Goal: Information Seeking & Learning: Check status

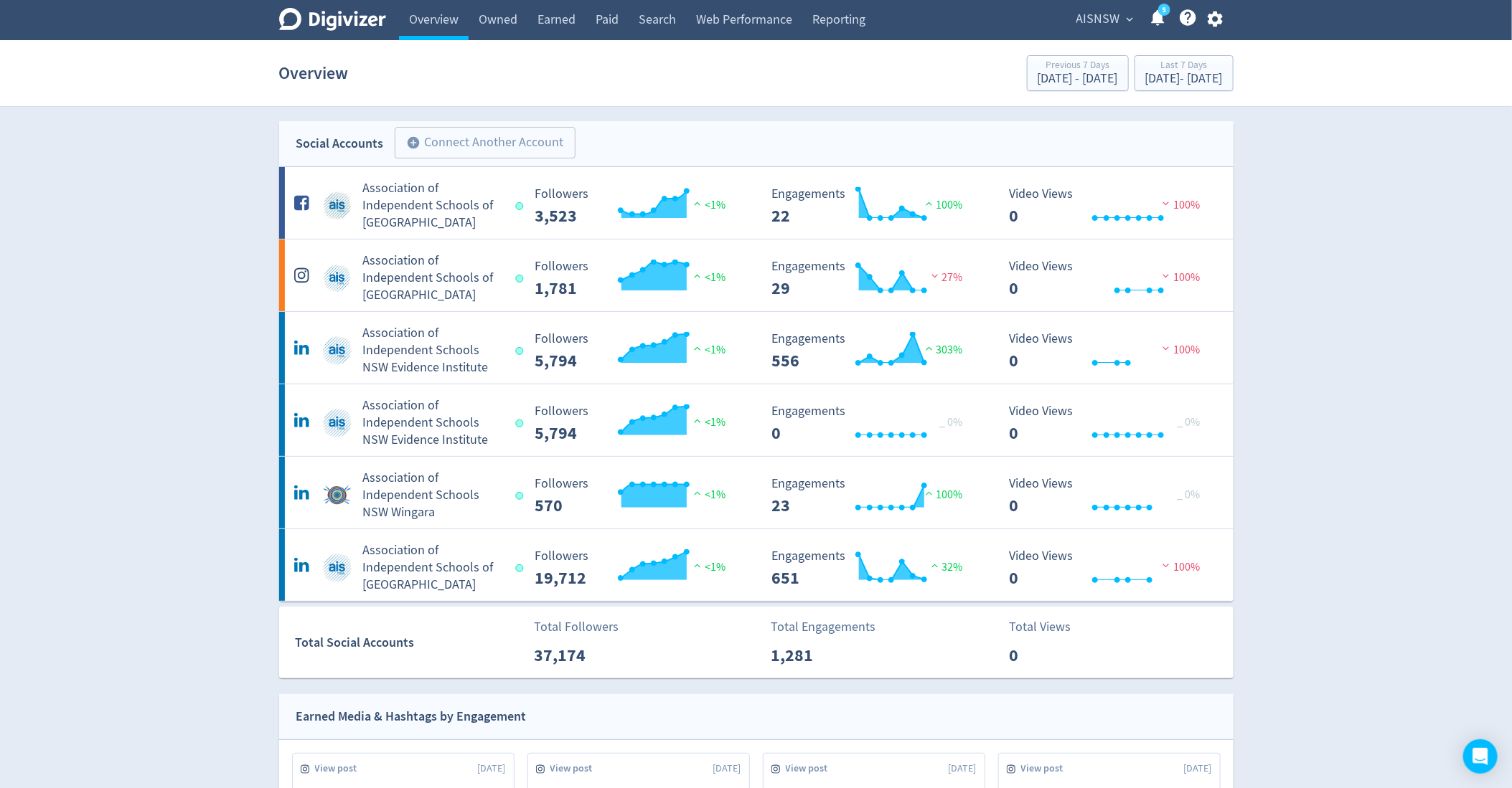
click at [1108, 19] on span "AISNSW" at bounding box center [1098, 19] width 44 height 23
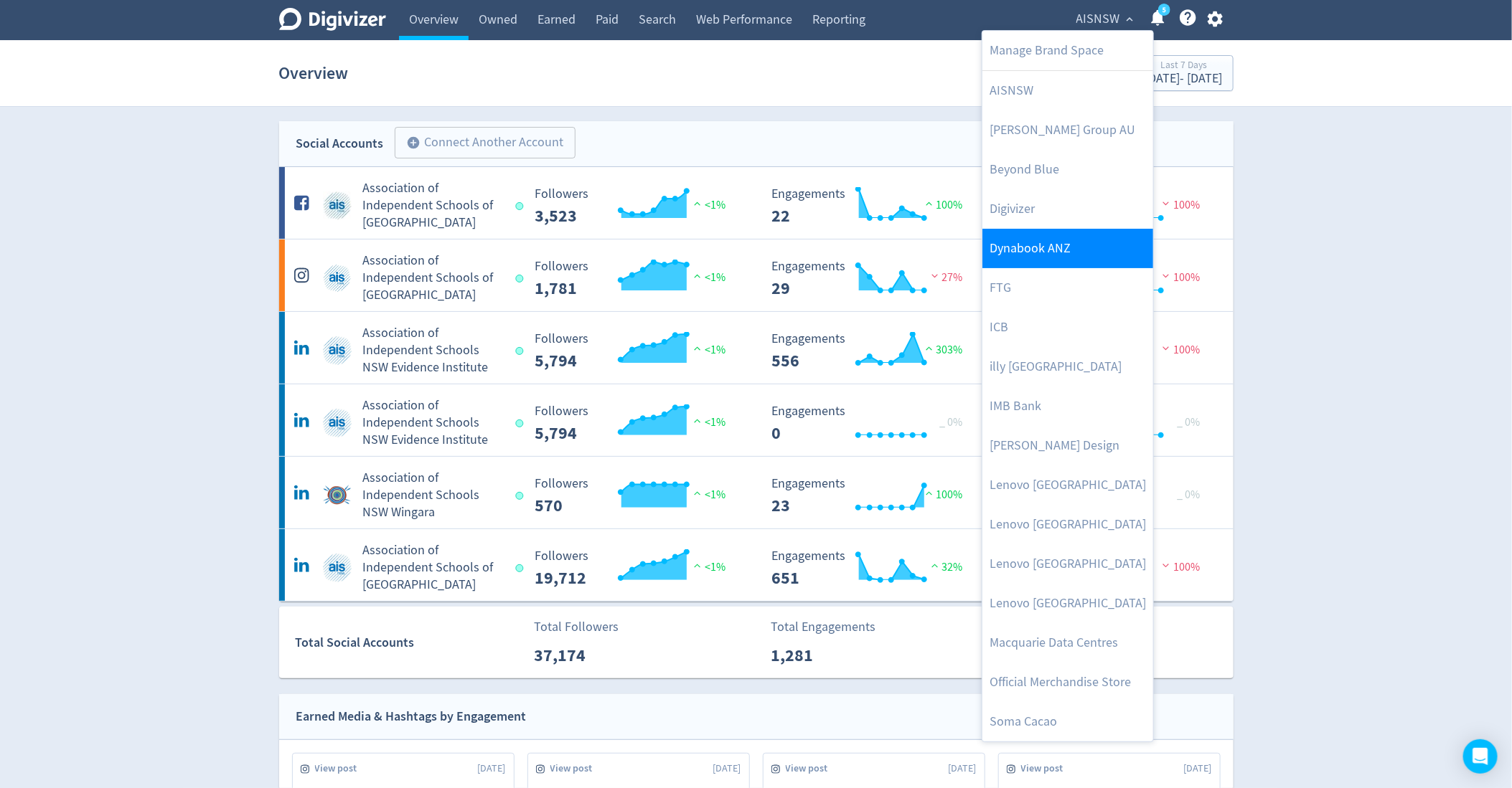
click at [1047, 235] on link "Dynabook ANZ" at bounding box center [1068, 248] width 171 height 39
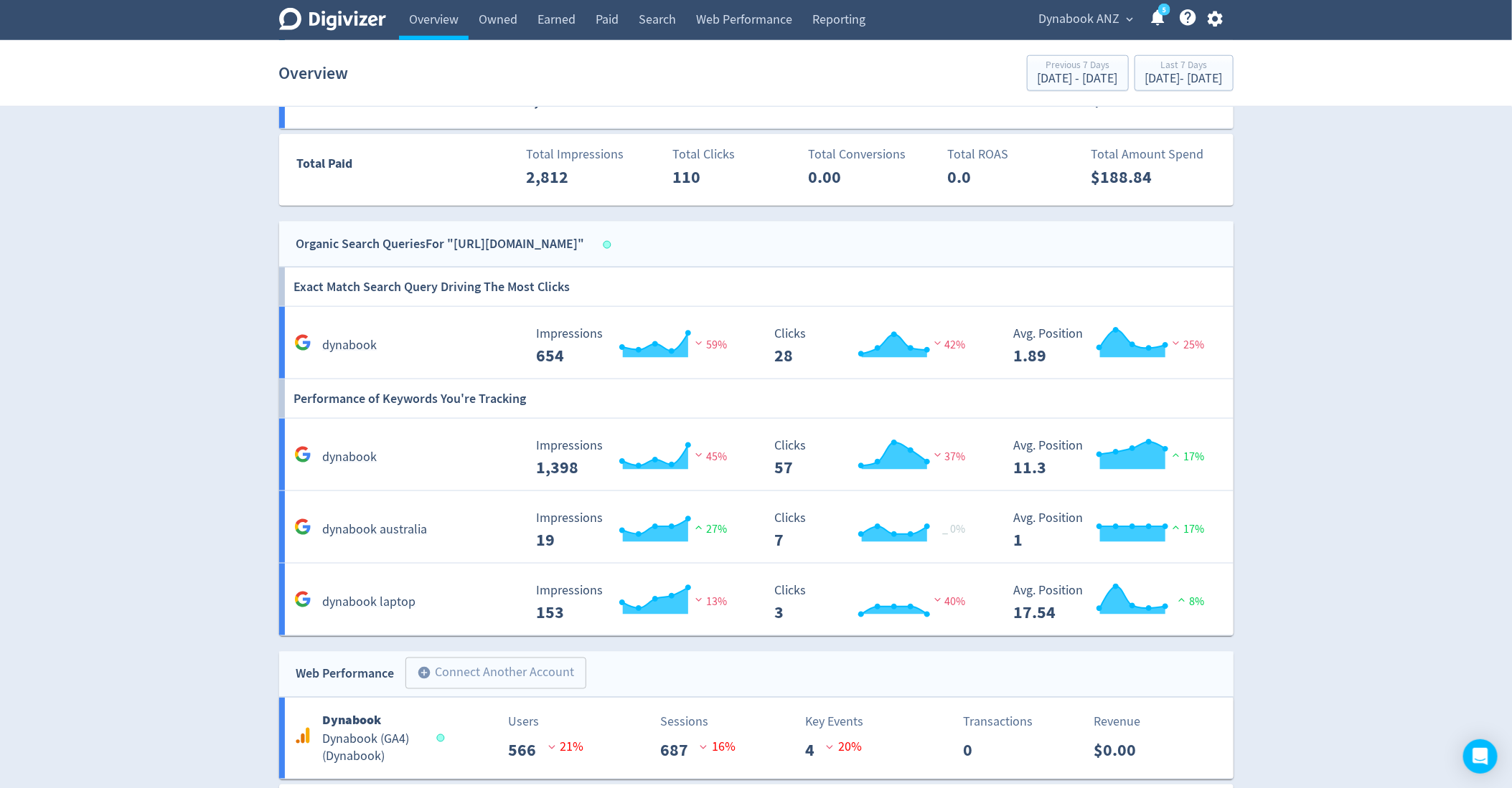
scroll to position [993, 0]
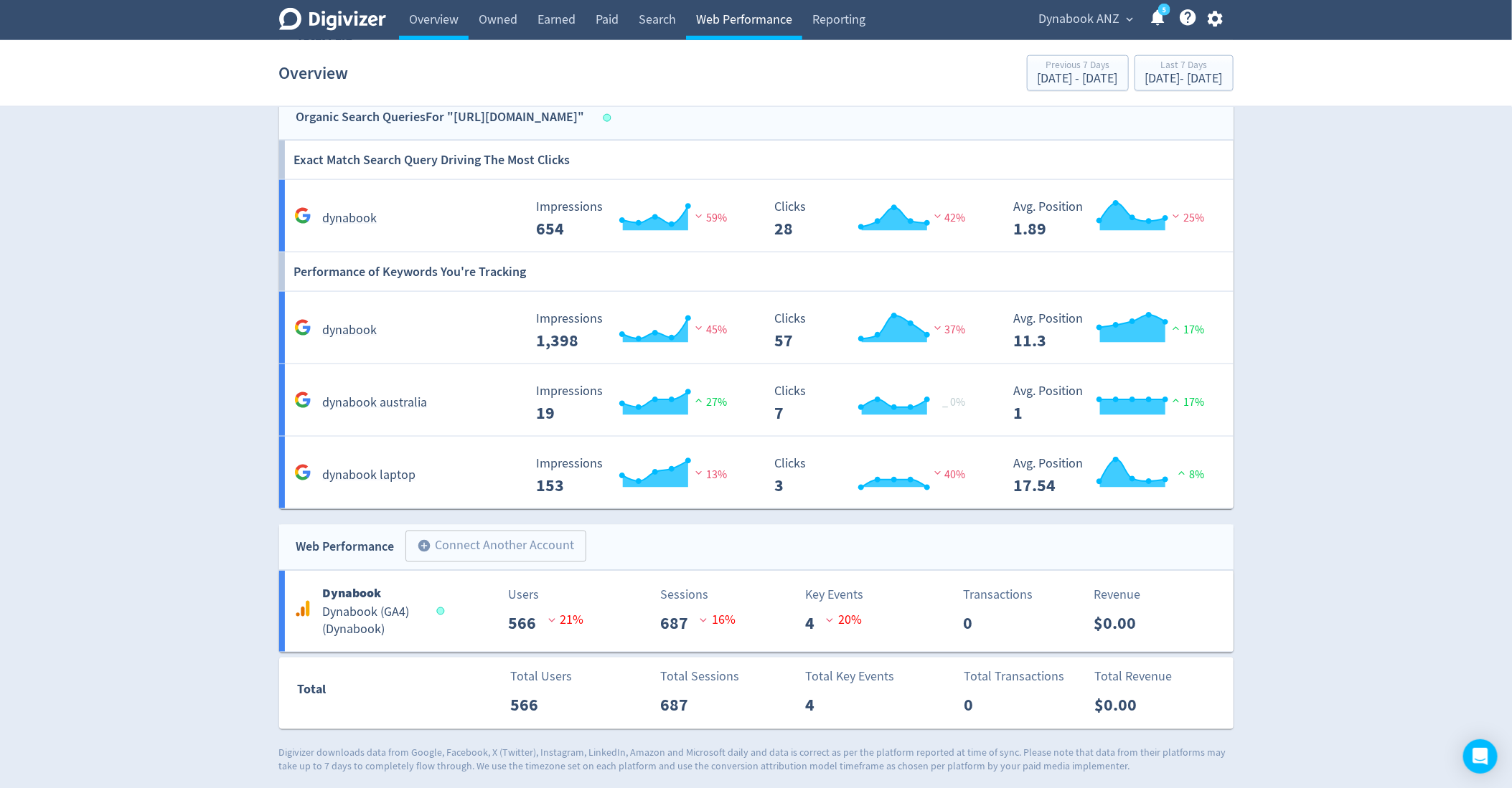
click at [727, 28] on link "Web Performance" at bounding box center [745, 20] width 116 height 40
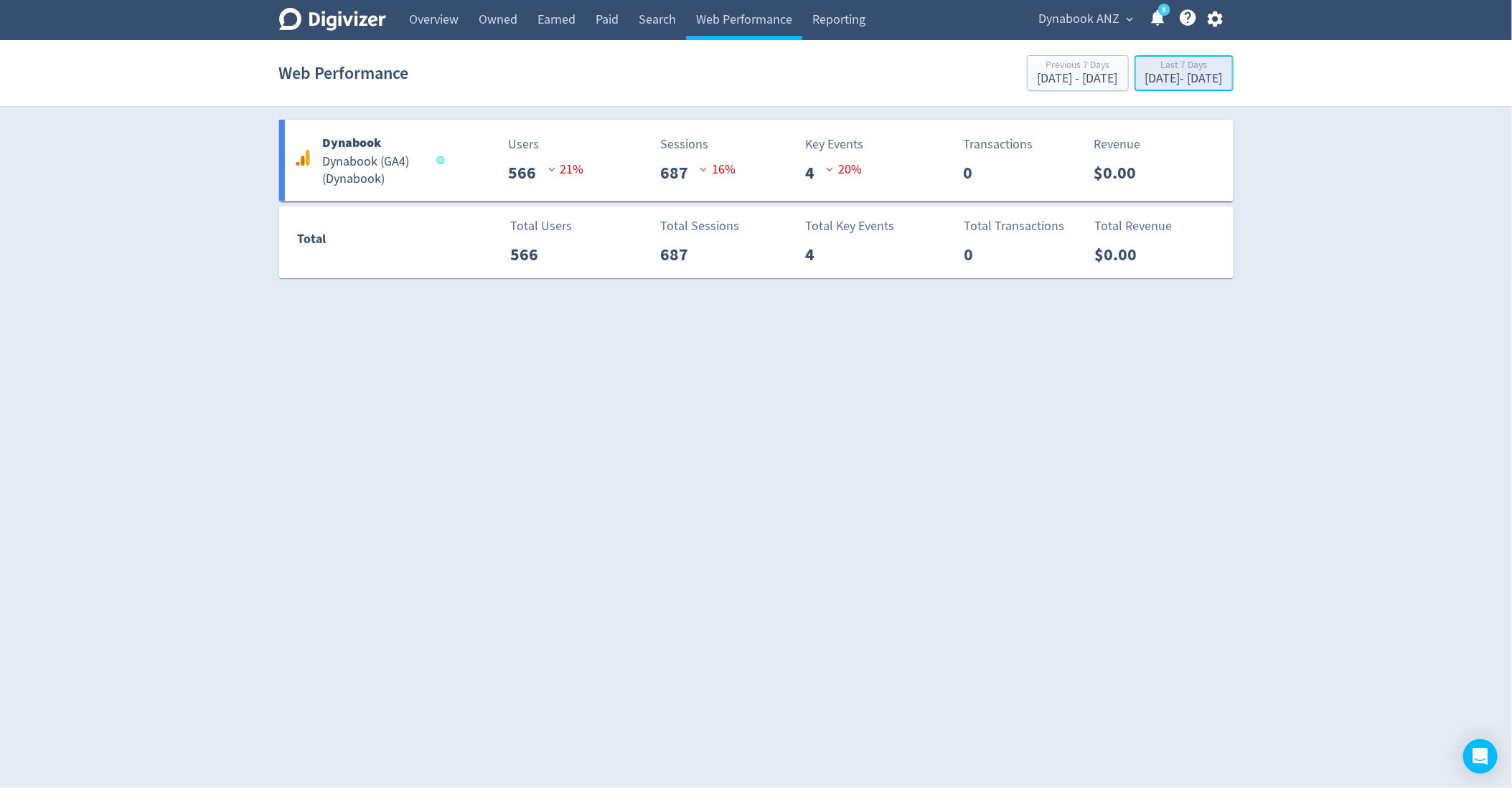
click at [1166, 64] on div "Last 7 Days" at bounding box center [1184, 66] width 78 height 12
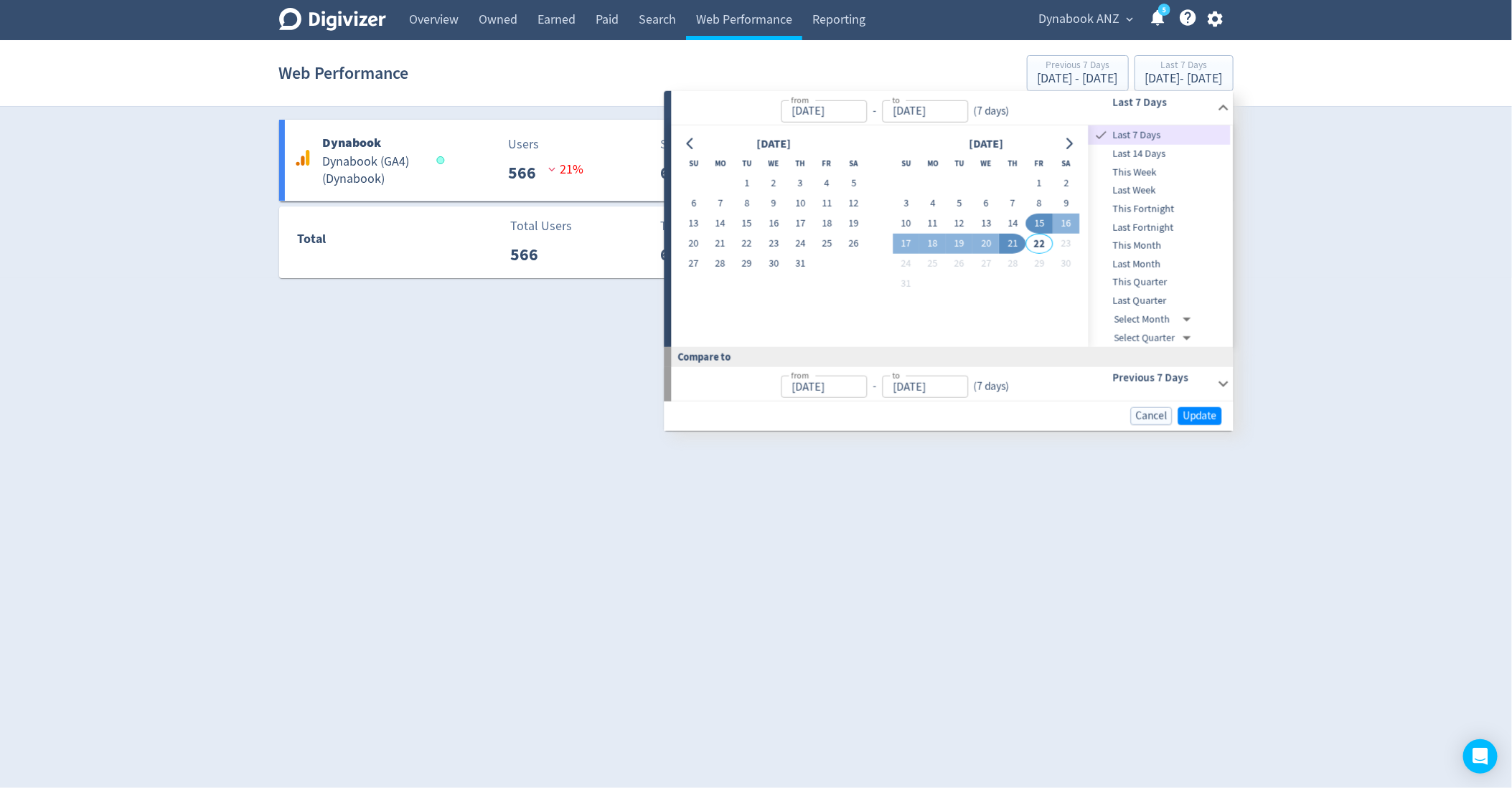
click at [1151, 243] on span "This Month" at bounding box center [1159, 246] width 142 height 16
type input "[DATE]"
click at [1215, 411] on span "Update" at bounding box center [1200, 416] width 34 height 11
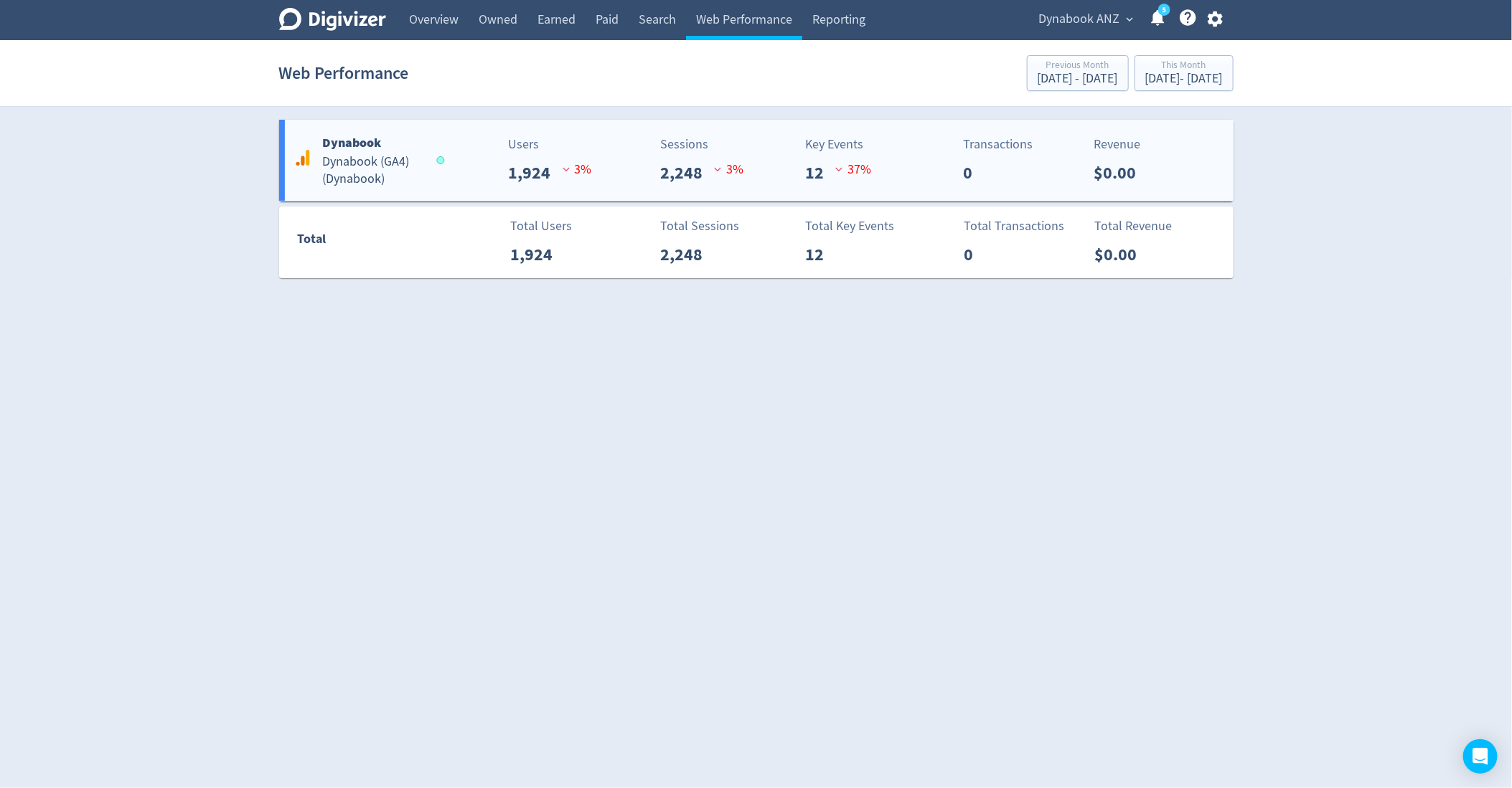
click at [444, 188] on div "Dynabook Dynabook (GA4) ( Dynabook ) Users 1,924 3 % Sessions 2,248 3 % Key Eve…" at bounding box center [756, 160] width 954 height 81
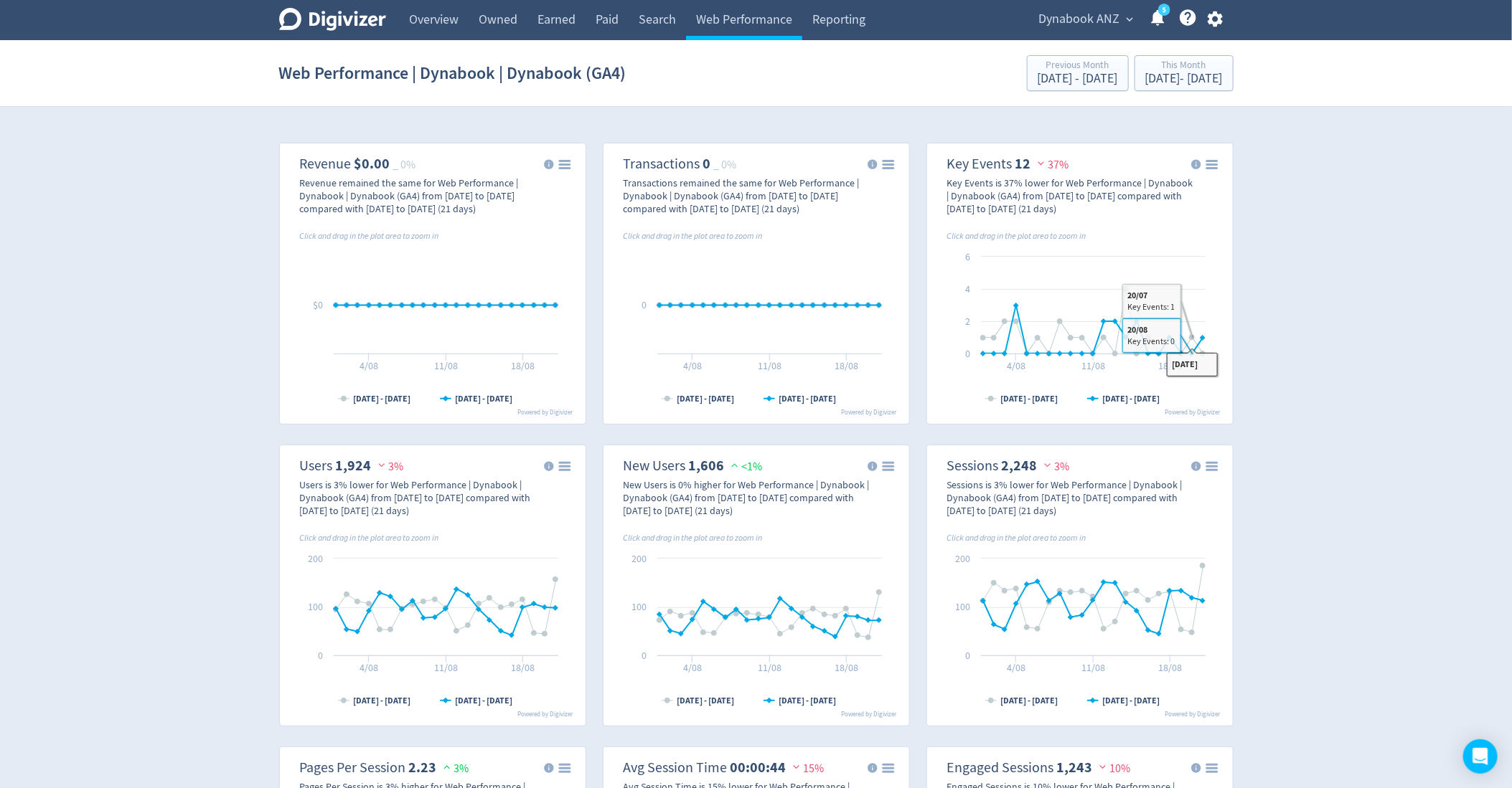
scroll to position [26, 0]
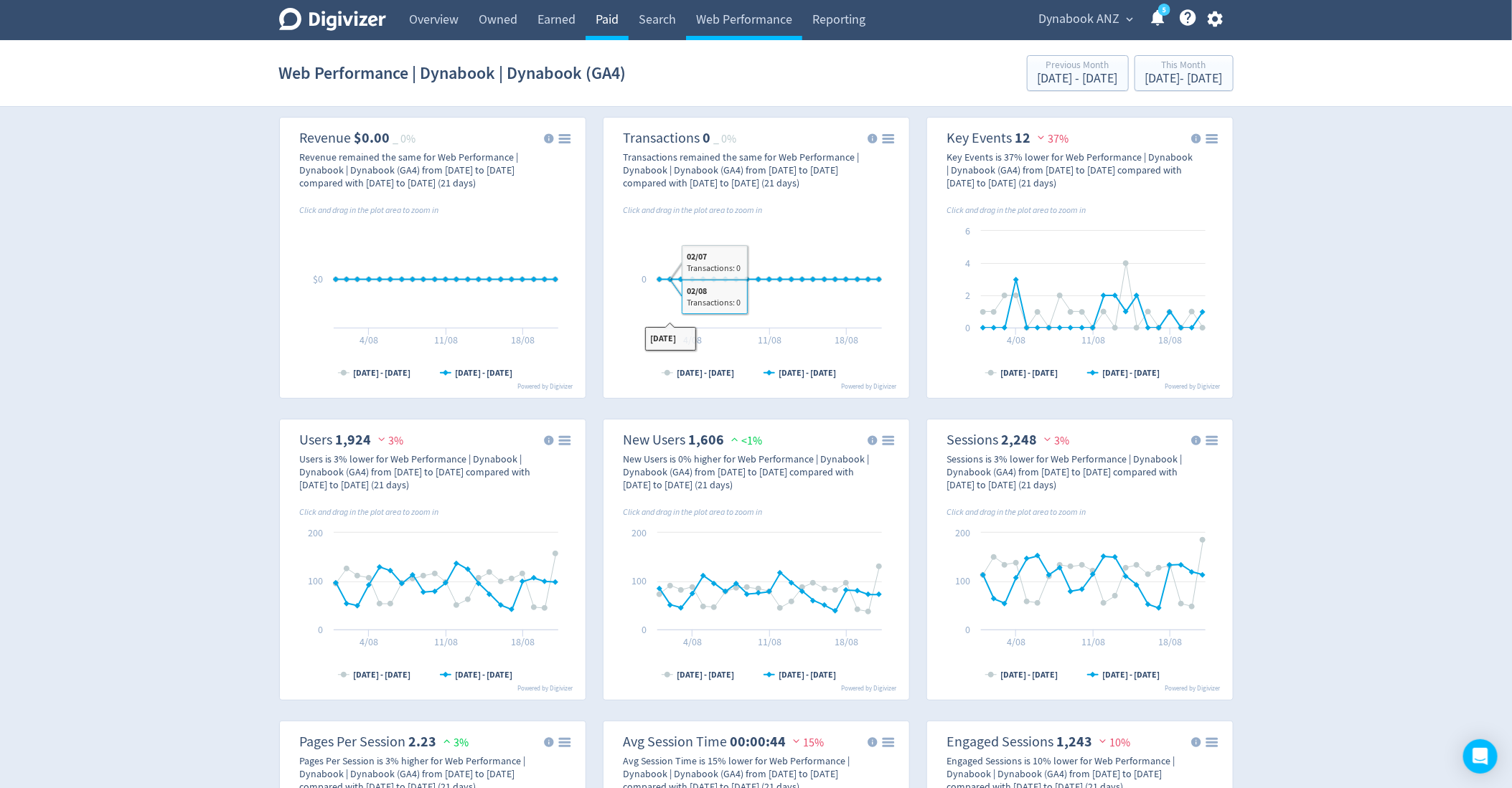
click at [606, 26] on link "Paid" at bounding box center [607, 20] width 43 height 40
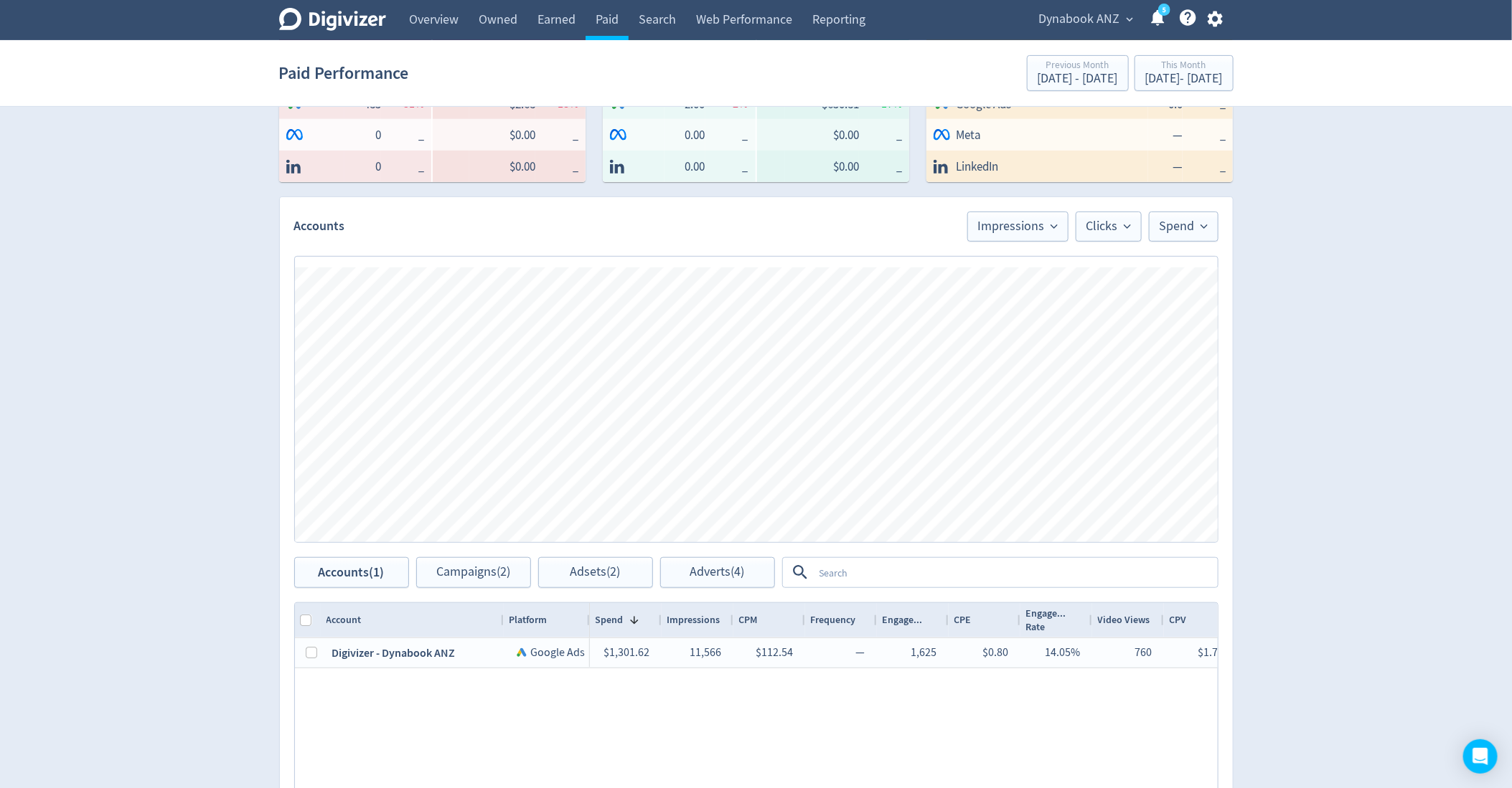
scroll to position [586, 0]
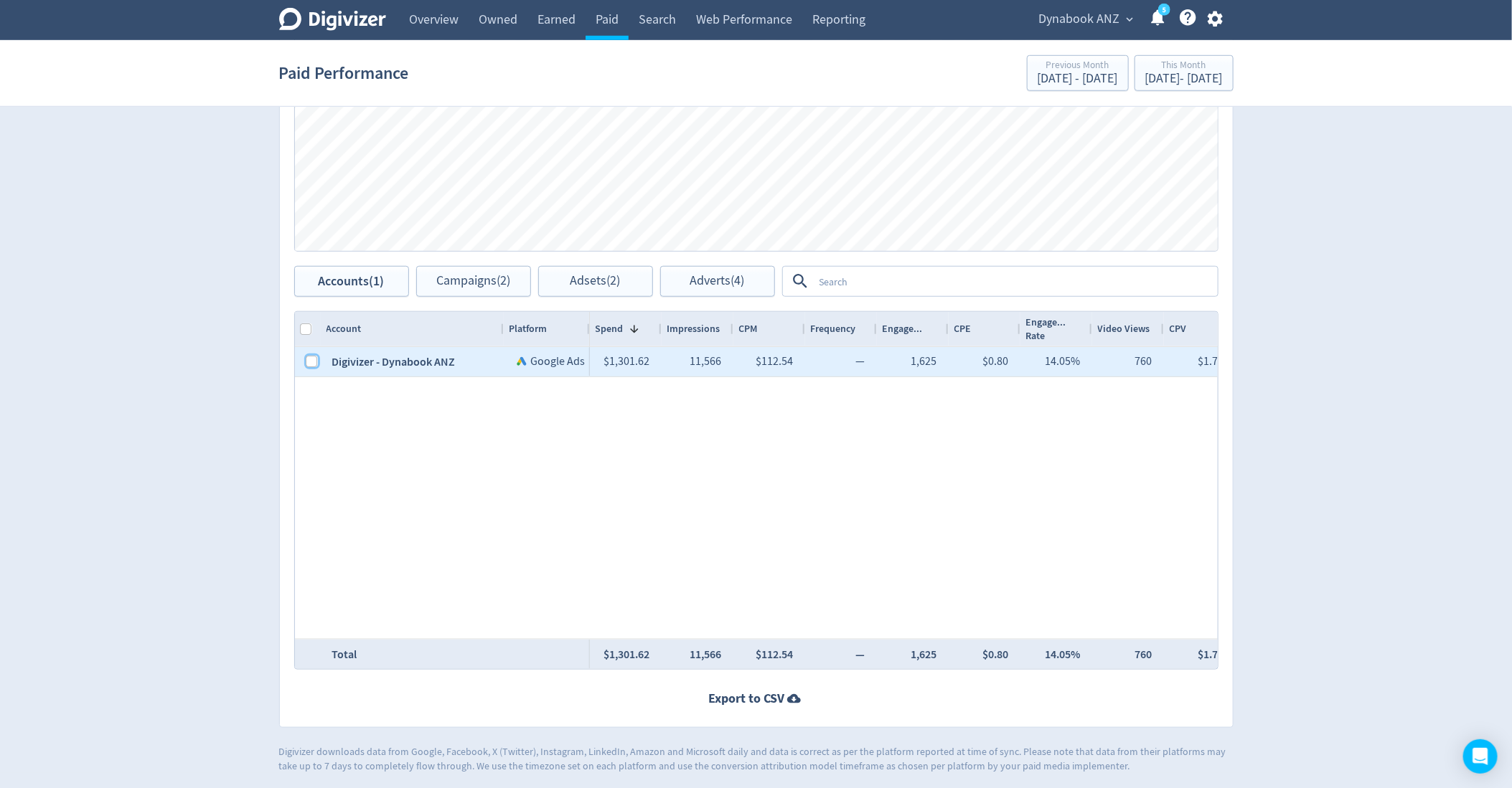
click at [314, 360] on input "Press Space to toggle row selection (unchecked)" at bounding box center [312, 362] width 11 height 11
checkbox input "true"
click at [449, 281] on span "Campaigns (2)" at bounding box center [473, 281] width 74 height 14
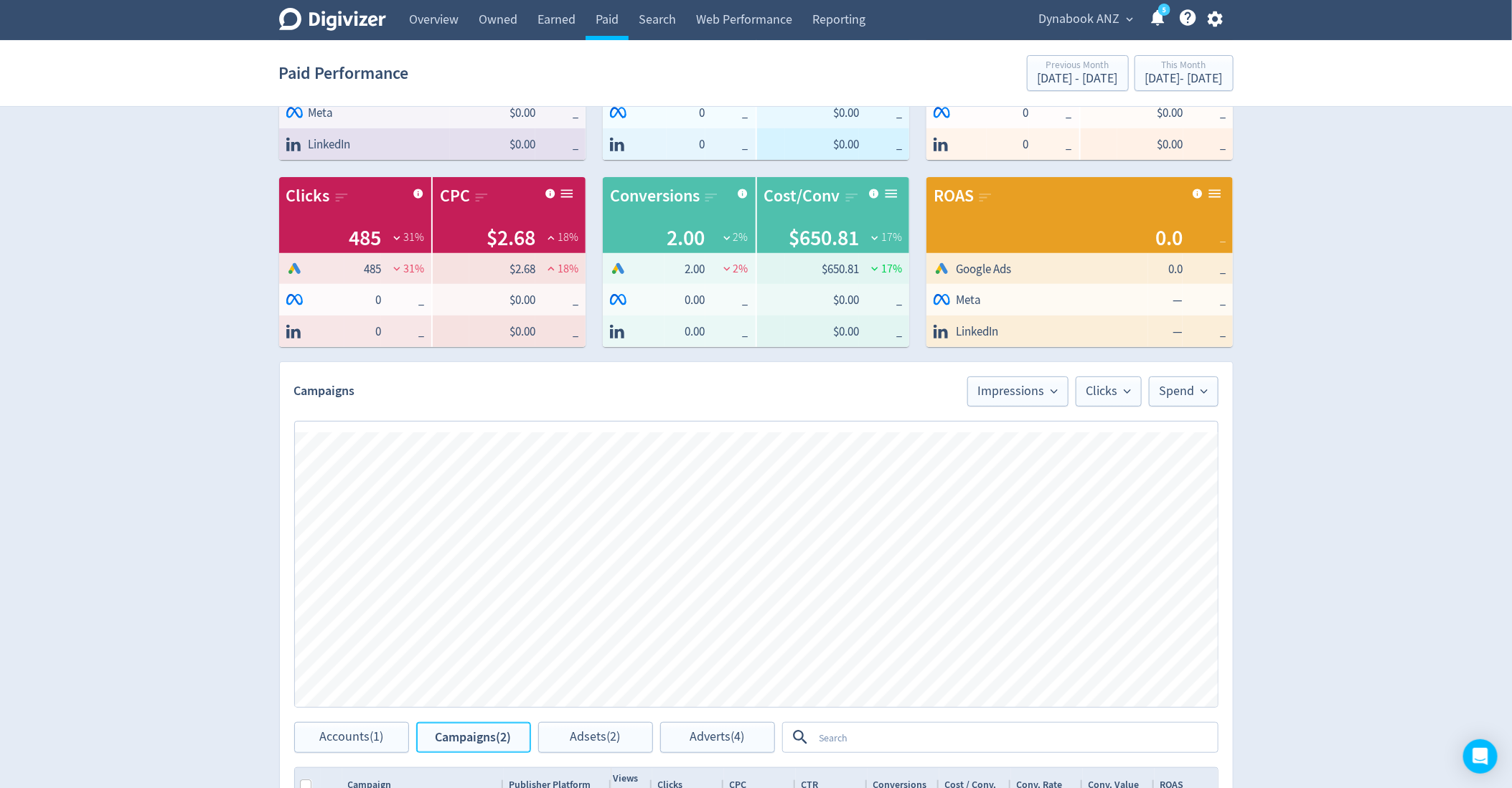
scroll to position [19, 0]
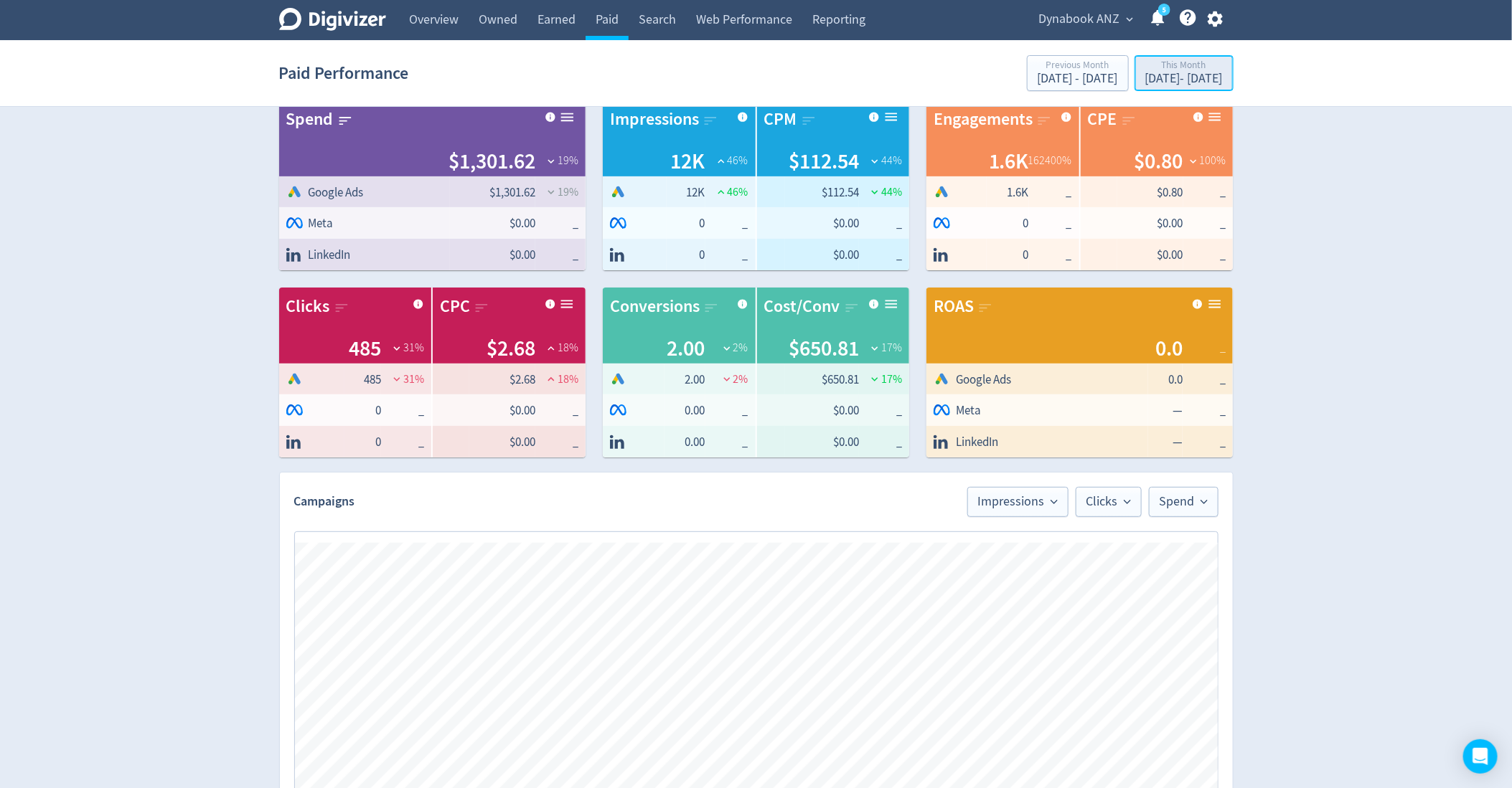
click at [1145, 84] on div "[DATE] - [DATE]" at bounding box center [1184, 79] width 78 height 13
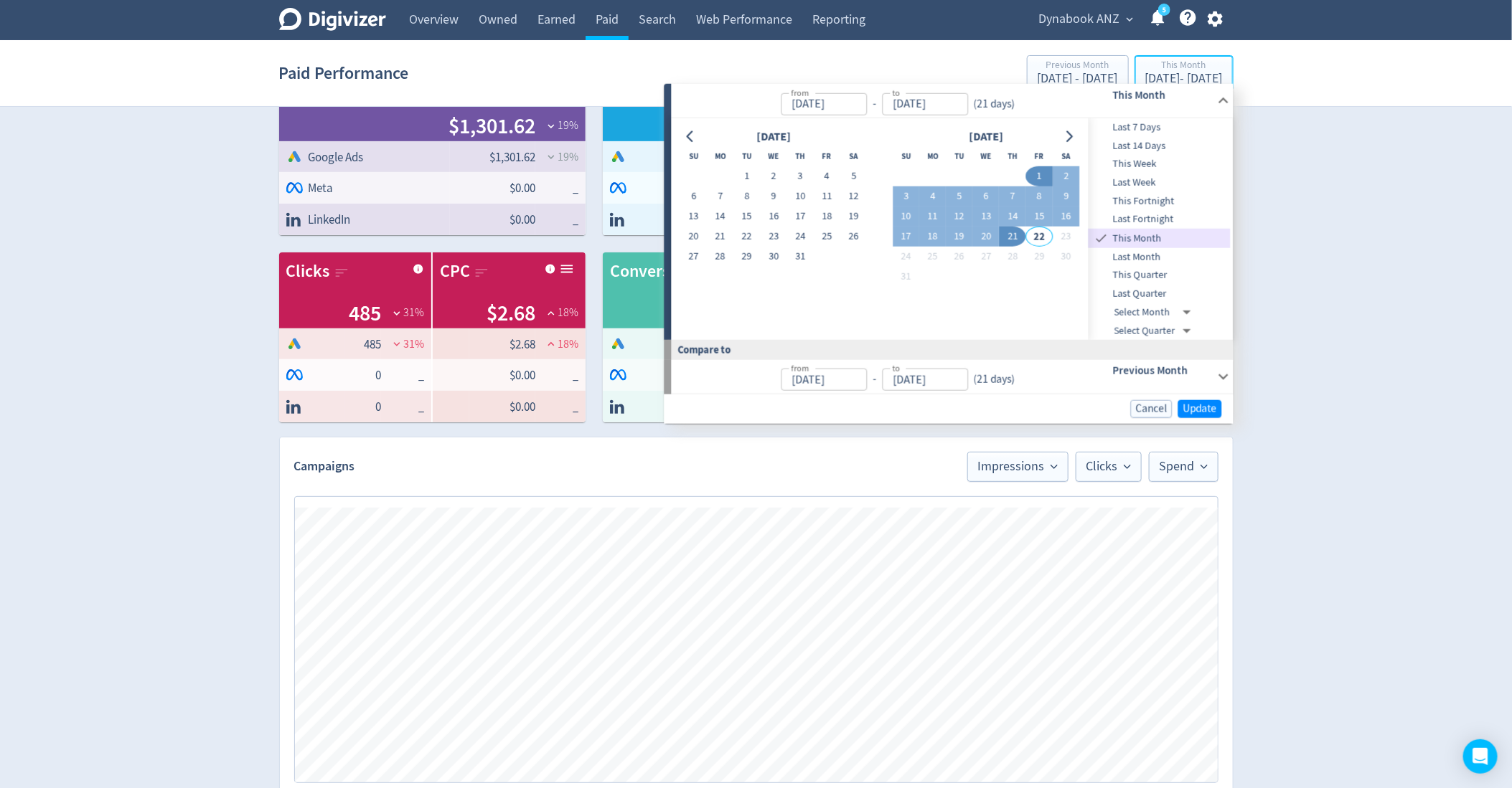
scroll to position [60, 0]
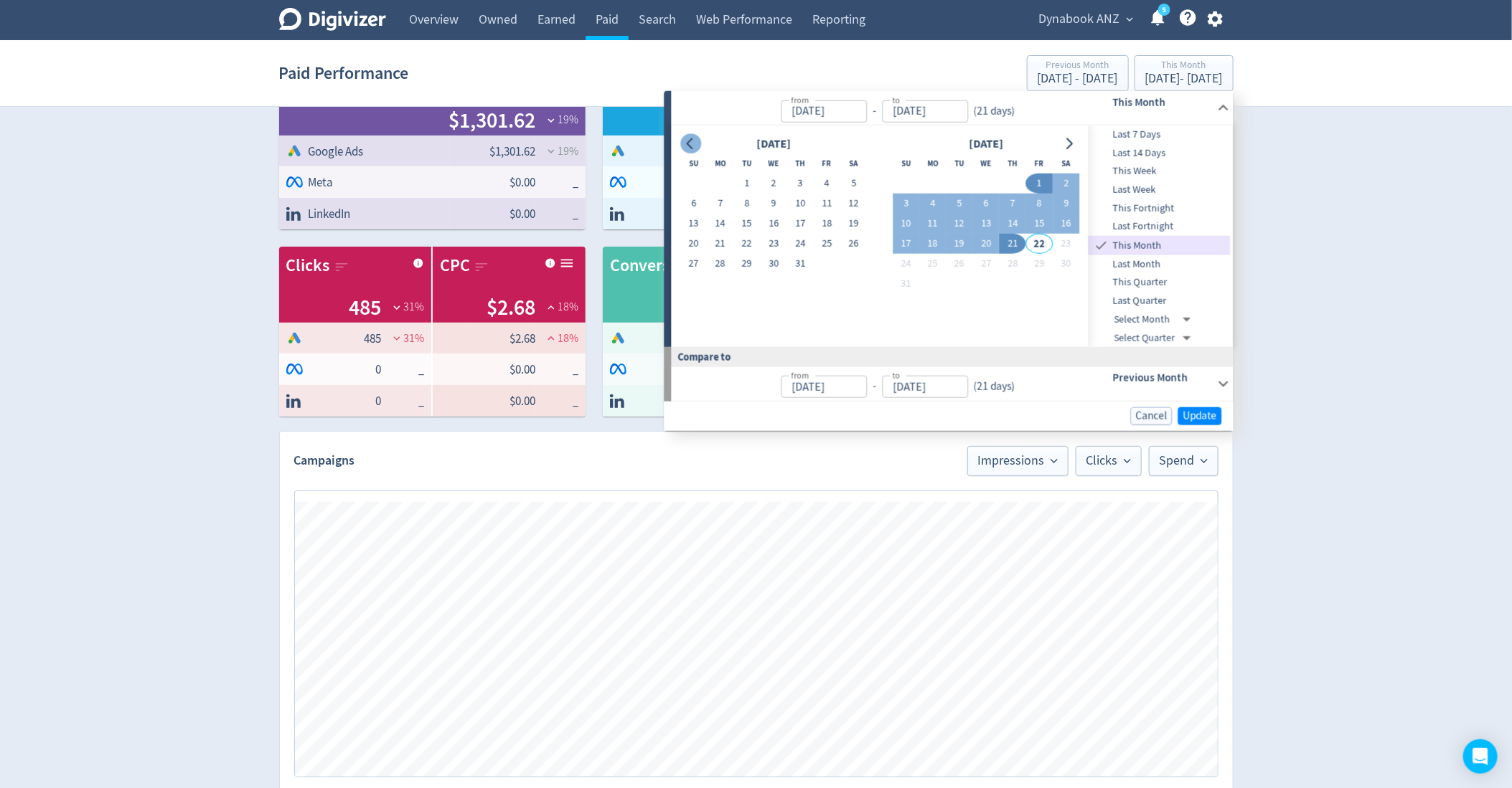
click at [684, 146] on button "Go to previous month" at bounding box center [691, 144] width 21 height 20
click at [691, 151] on button "Go to previous month" at bounding box center [691, 144] width 21 height 20
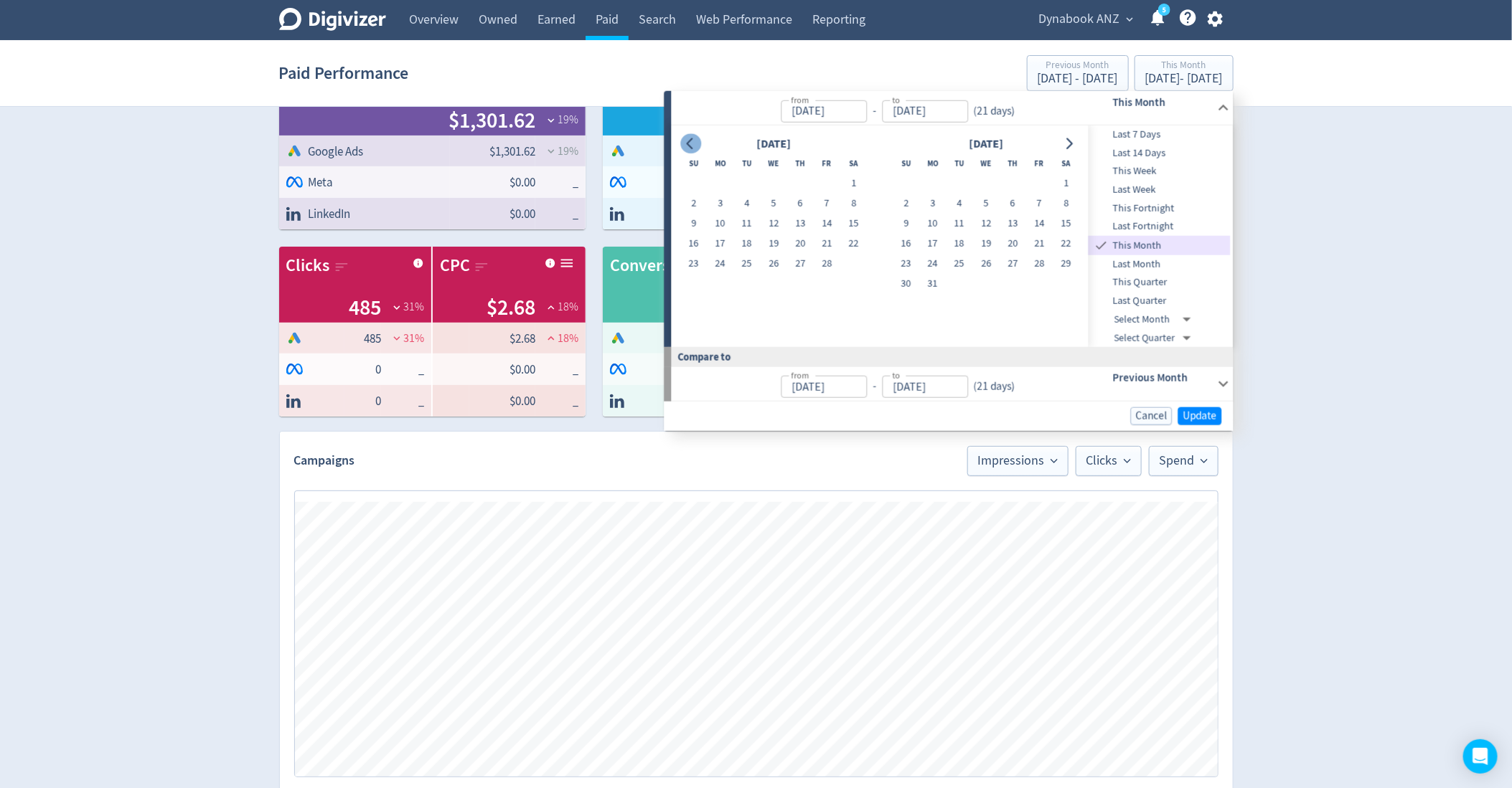
click at [691, 151] on button "Go to previous month" at bounding box center [691, 144] width 21 height 20
click at [986, 179] on button "1" at bounding box center [986, 184] width 27 height 20
type input "[DATE]"
click at [1073, 143] on icon "Go to next month" at bounding box center [1070, 144] width 6 height 11
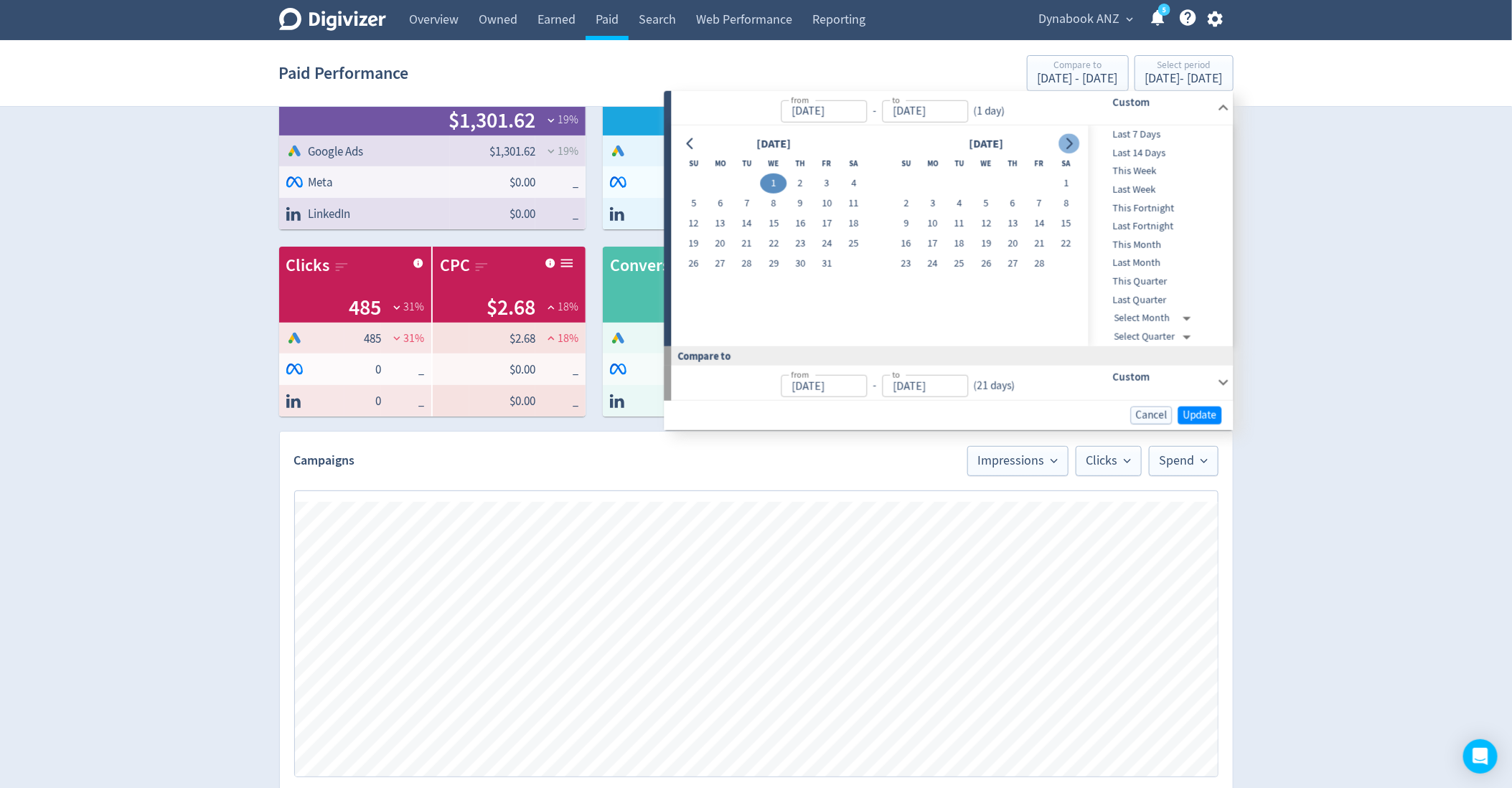
click at [1073, 143] on icon "Go to next month" at bounding box center [1070, 144] width 6 height 11
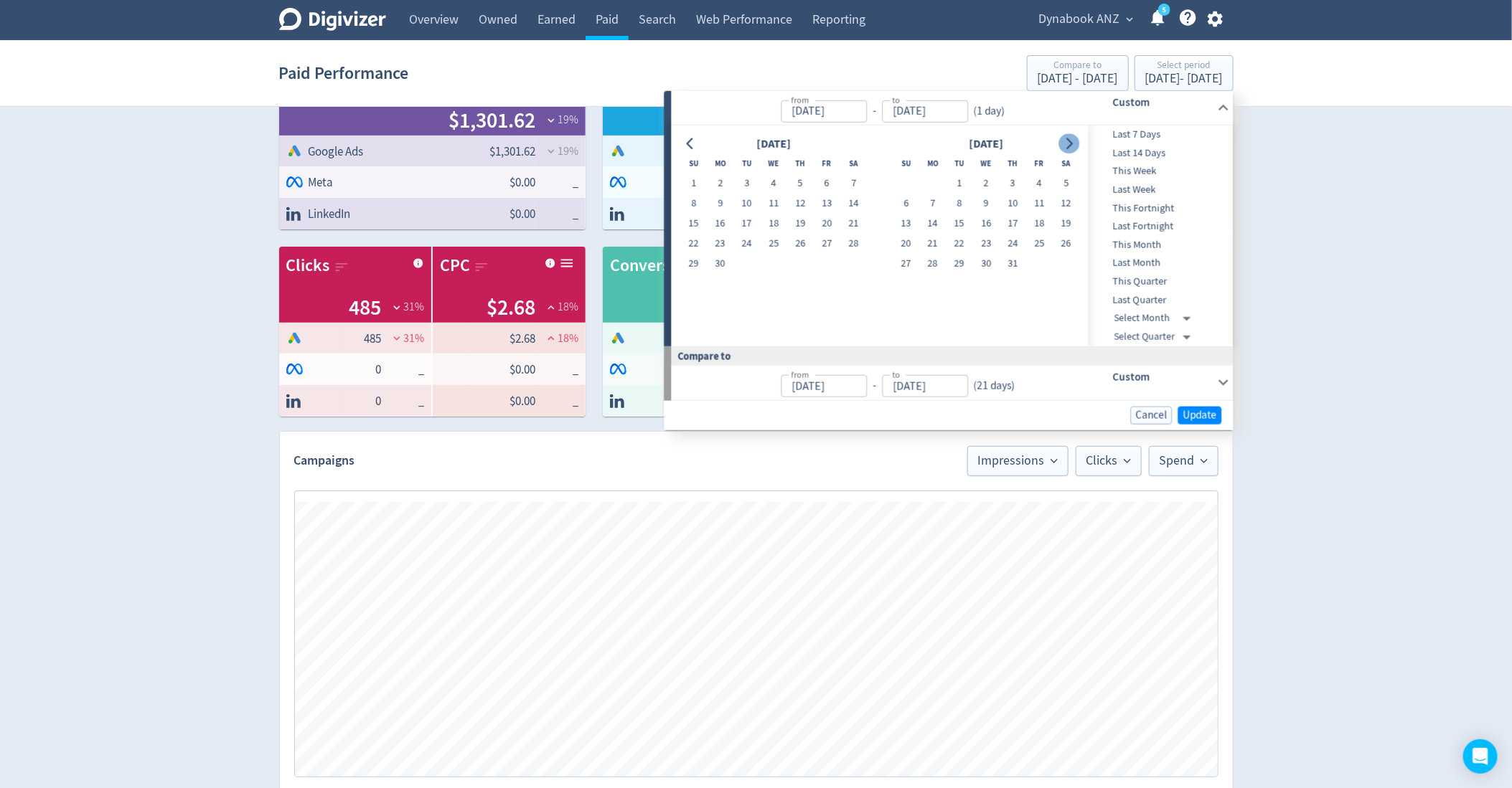
click at [1073, 143] on icon "Go to next month" at bounding box center [1070, 144] width 6 height 11
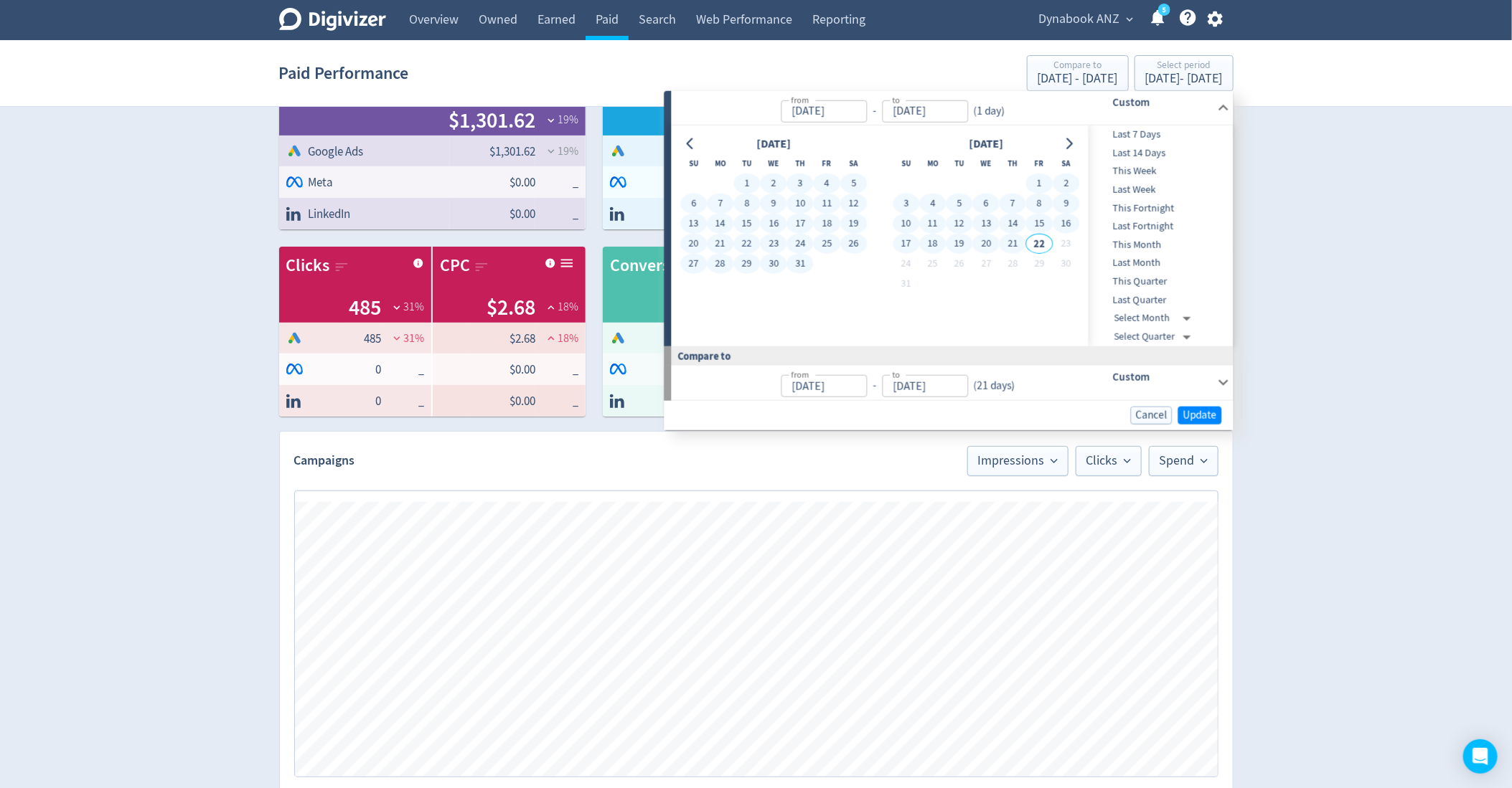
click at [1012, 237] on button "21" at bounding box center [1012, 244] width 27 height 20
type input "[DATE]"
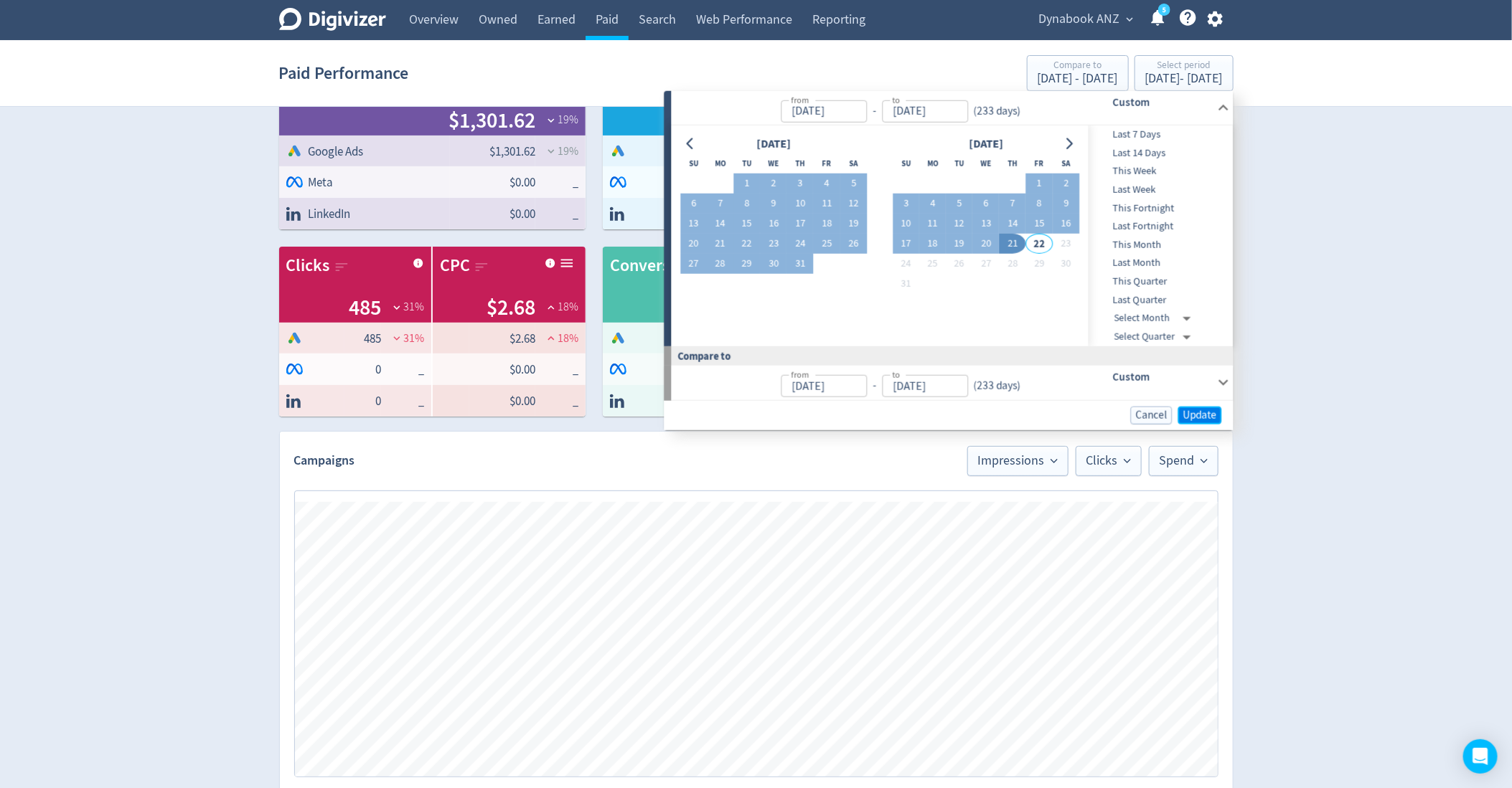
click at [1210, 411] on span "Update" at bounding box center [1200, 415] width 34 height 11
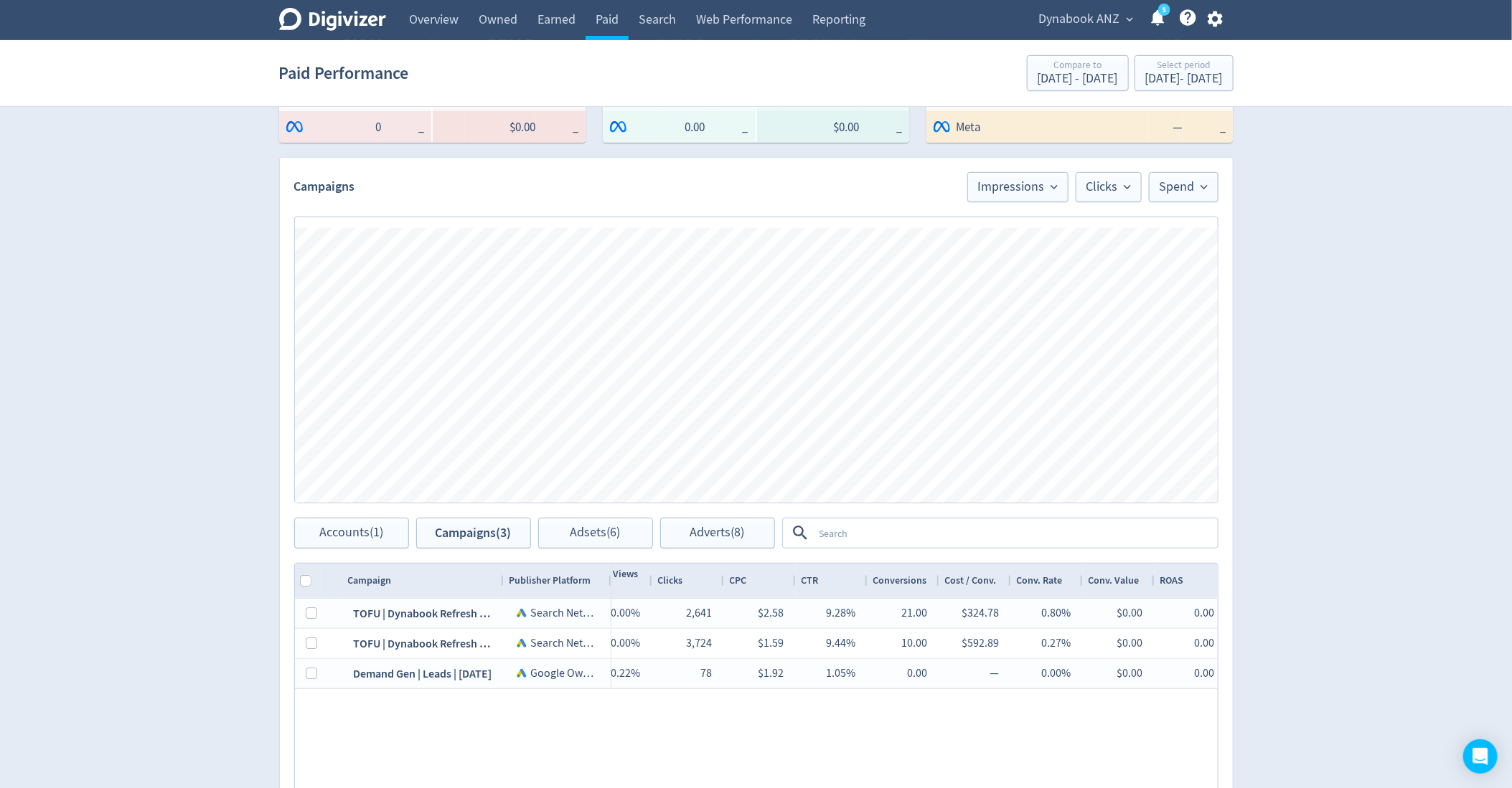
scroll to position [338, 0]
click at [1039, 189] on span "Impressions" at bounding box center [1017, 184] width 80 height 13
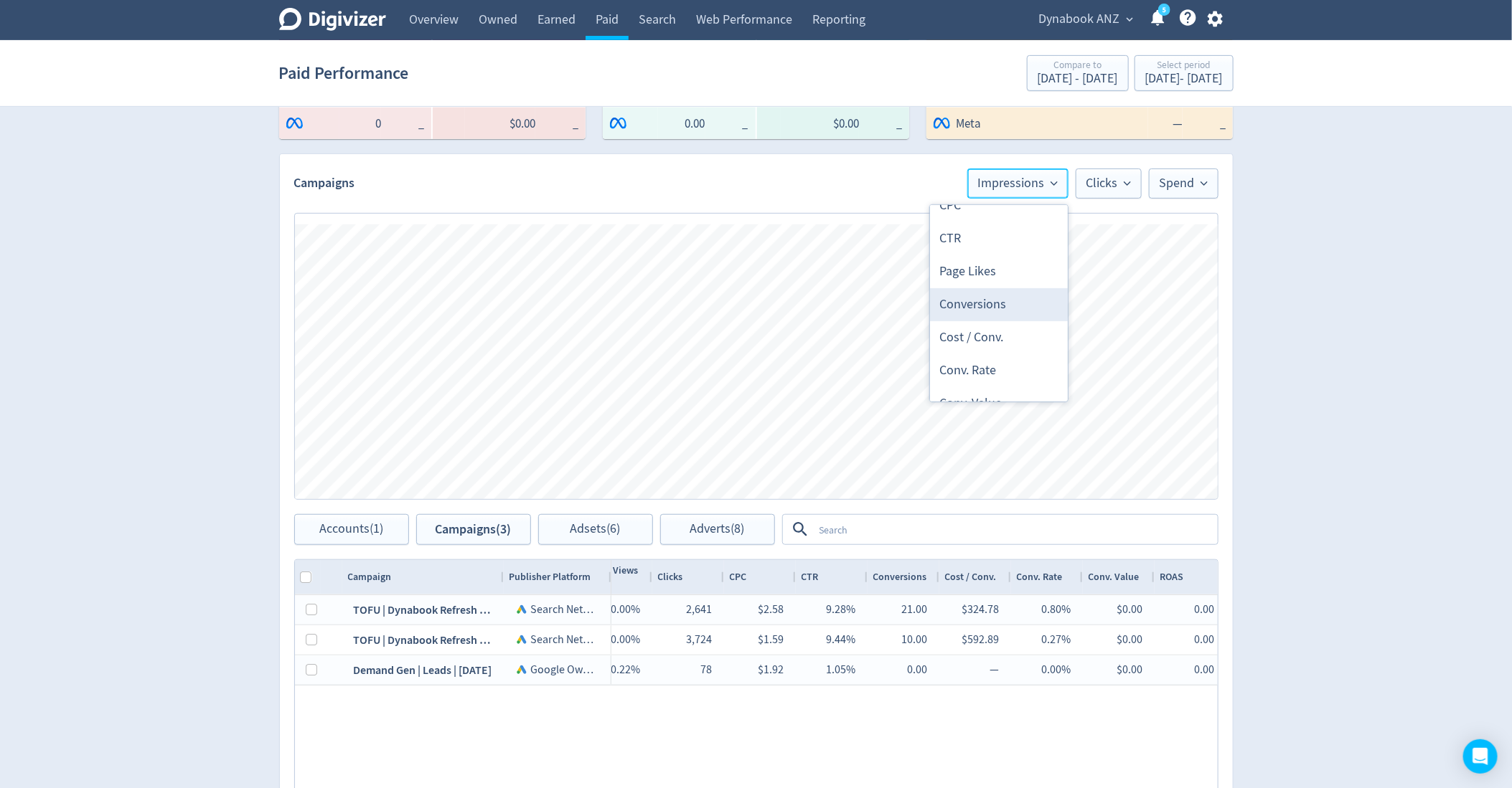
scroll to position [410, 0]
click at [980, 294] on li "Conversions" at bounding box center [999, 285] width 138 height 33
click at [1115, 184] on span "Clicks" at bounding box center [1109, 184] width 45 height 13
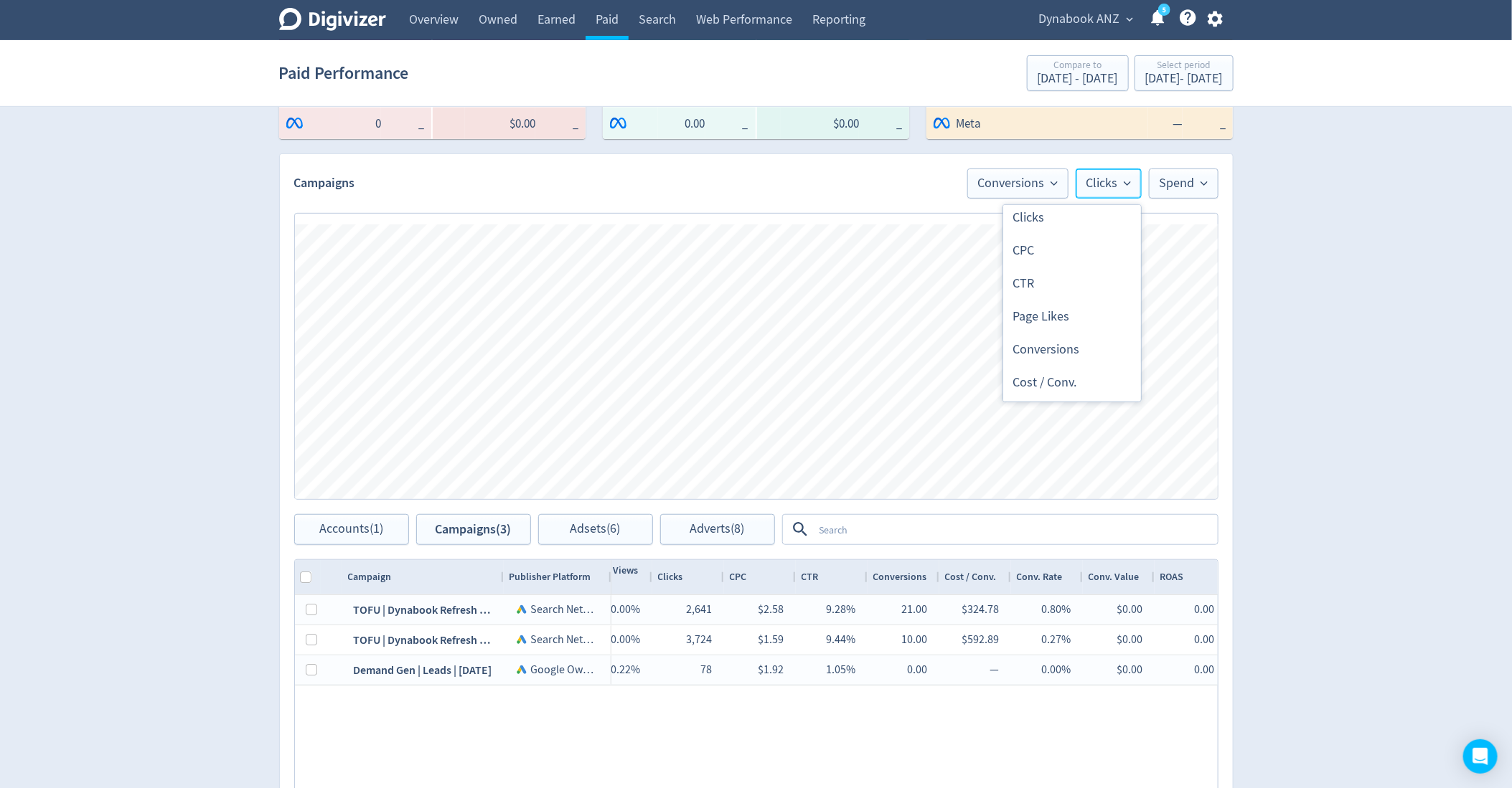
scroll to position [343, 0]
click at [1318, 382] on div "Digivizer Logo [PERSON_NAME] Logo Overview Owned Earned Paid Search Web Perform…" at bounding box center [756, 342] width 1512 height 1361
click at [337, 533] on span "Accounts (1)" at bounding box center [351, 530] width 64 height 14
checkbox input "false"
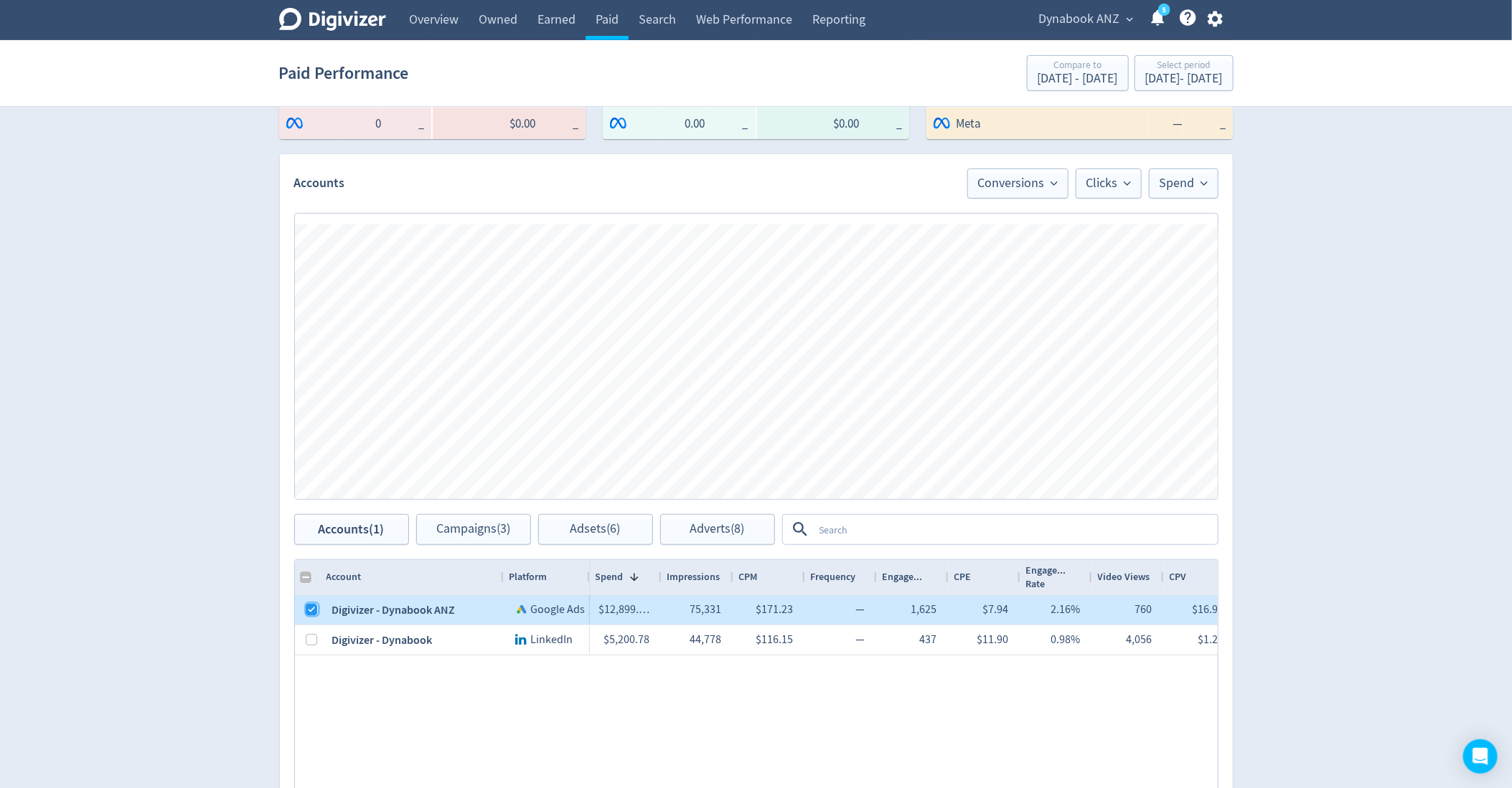
click at [311, 609] on input "Press Space to toggle row selection (checked)" at bounding box center [312, 610] width 11 height 11
checkbox input "false"
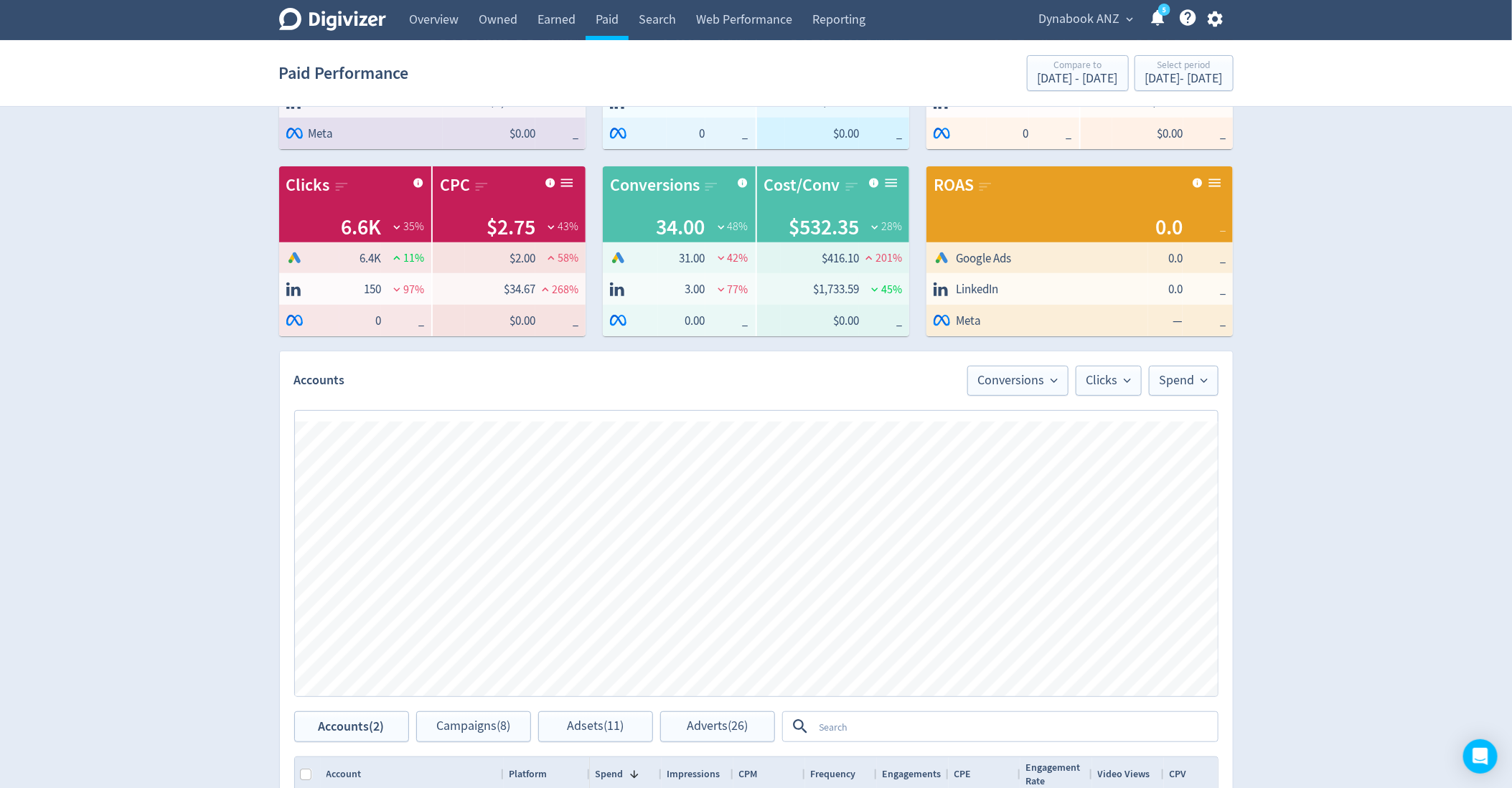
scroll to position [274, 0]
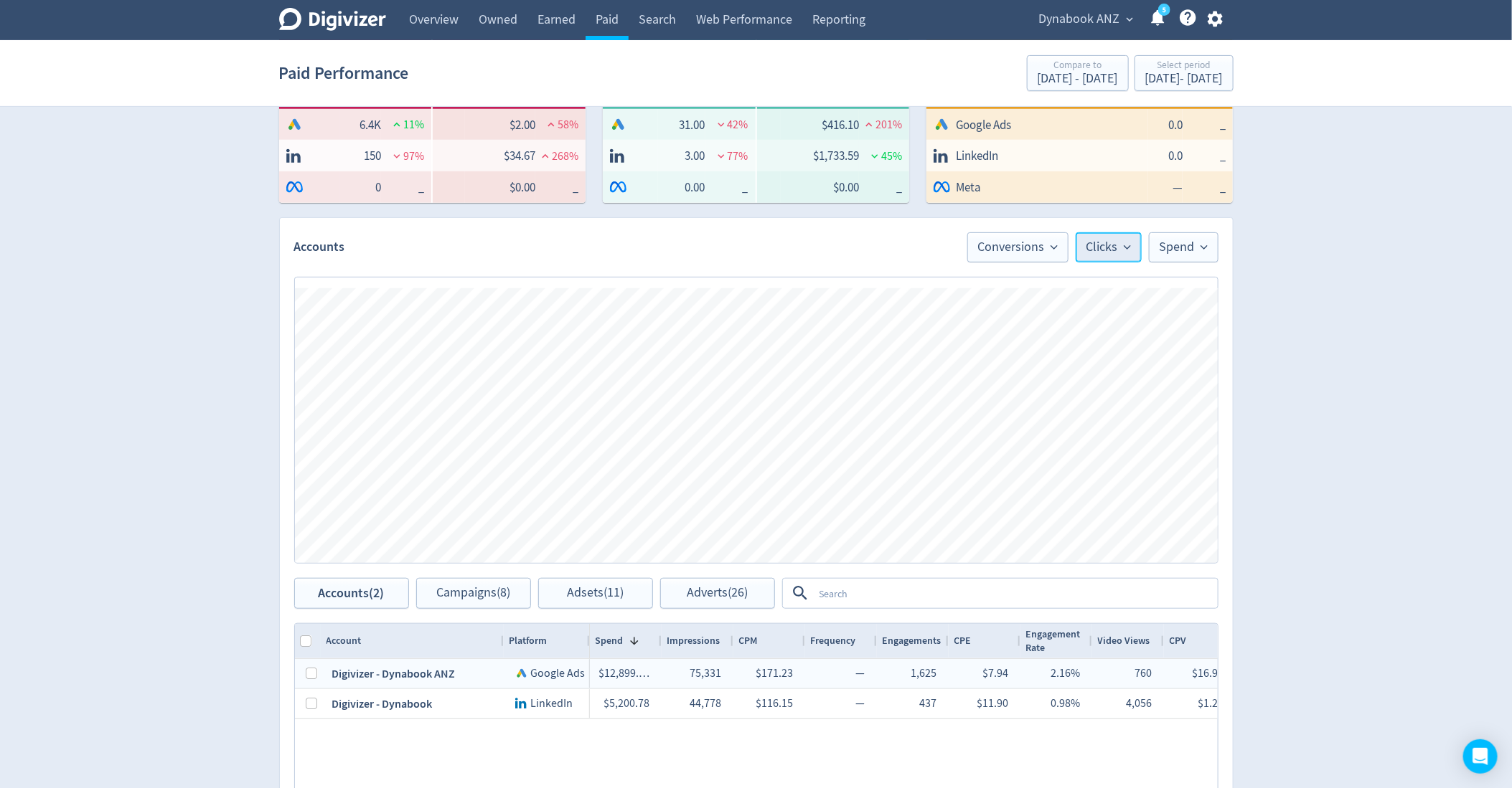
click at [1121, 248] on span "Clicks" at bounding box center [1109, 248] width 45 height 13
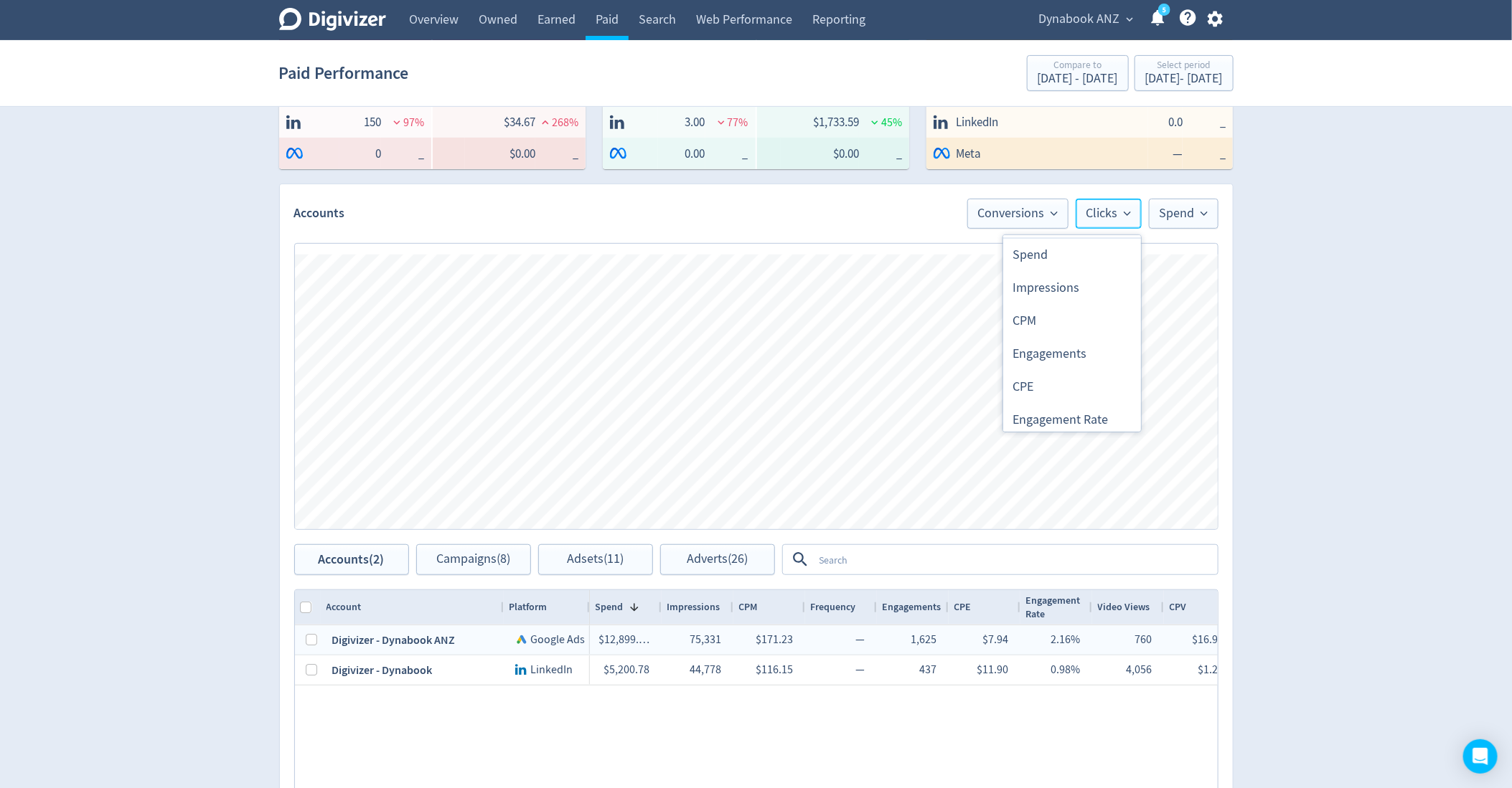
scroll to position [0, 0]
click at [1096, 258] on input "Trend Line" at bounding box center [1088, 258] width 52 height 17
click at [1096, 258] on input "Trend Line" at bounding box center [1099, 258] width 52 height 17
checkbox input "false"
click at [1157, 213] on button "Spend" at bounding box center [1183, 214] width 70 height 30
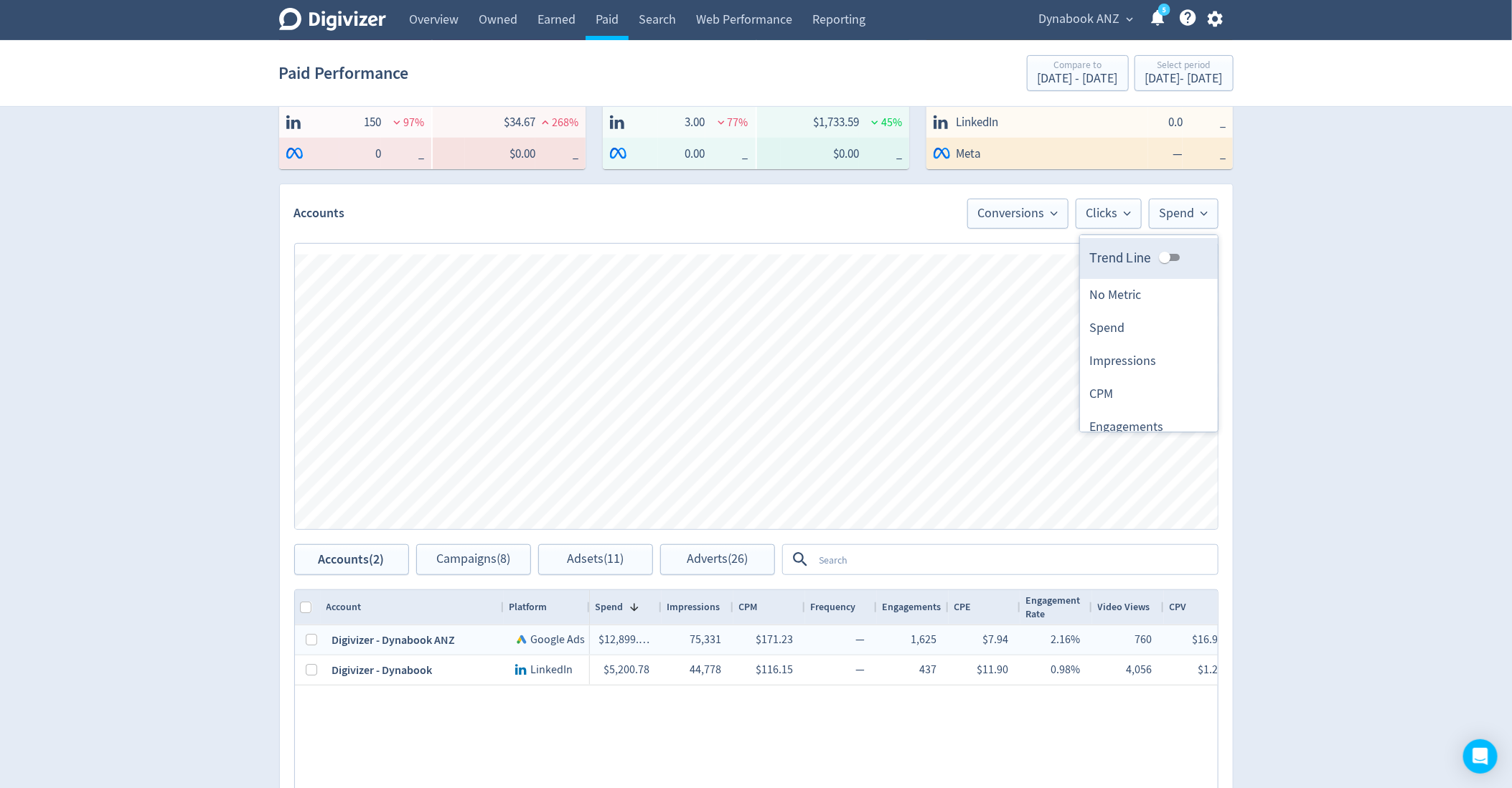
click at [1168, 254] on input "Trend Line" at bounding box center [1165, 258] width 52 height 17
click at [1168, 254] on input "Trend Line" at bounding box center [1176, 258] width 52 height 17
checkbox input "false"
click at [1045, 212] on span "Conversions" at bounding box center [1017, 214] width 80 height 13
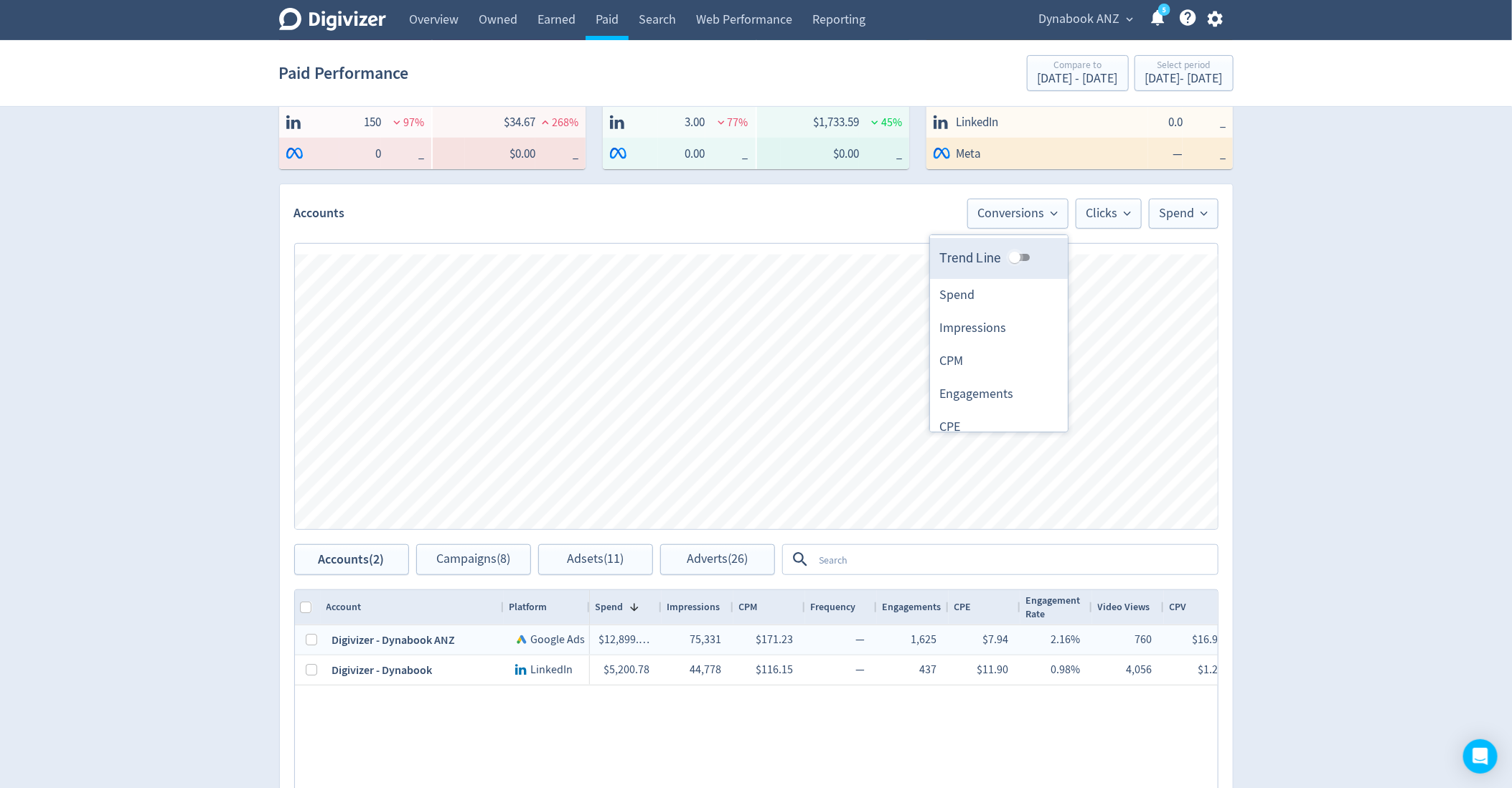
click at [1032, 257] on input "Trend Line" at bounding box center [1014, 258] width 52 height 17
click at [1032, 257] on input "Trend Line" at bounding box center [1026, 258] width 52 height 17
checkbox input "false"
click at [1291, 343] on div "Digivizer Logo [PERSON_NAME] Logo Overview Owned Earned Paid Search Web Perform…" at bounding box center [756, 372] width 1512 height 1359
click at [1114, 216] on span "Clicks" at bounding box center [1109, 214] width 45 height 13
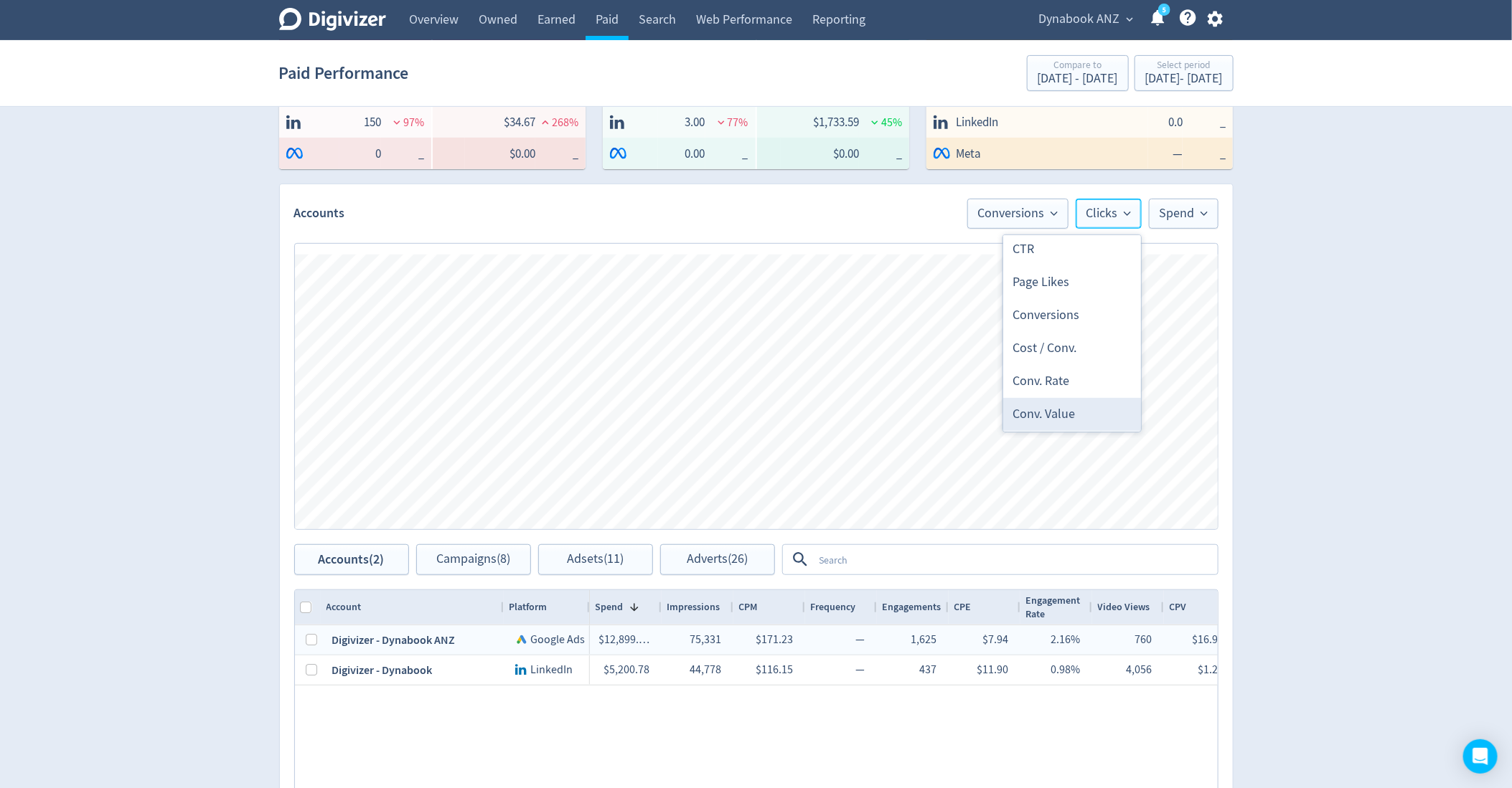
scroll to position [400, 0]
click at [1065, 327] on li "Conversions" at bounding box center [1072, 325] width 138 height 33
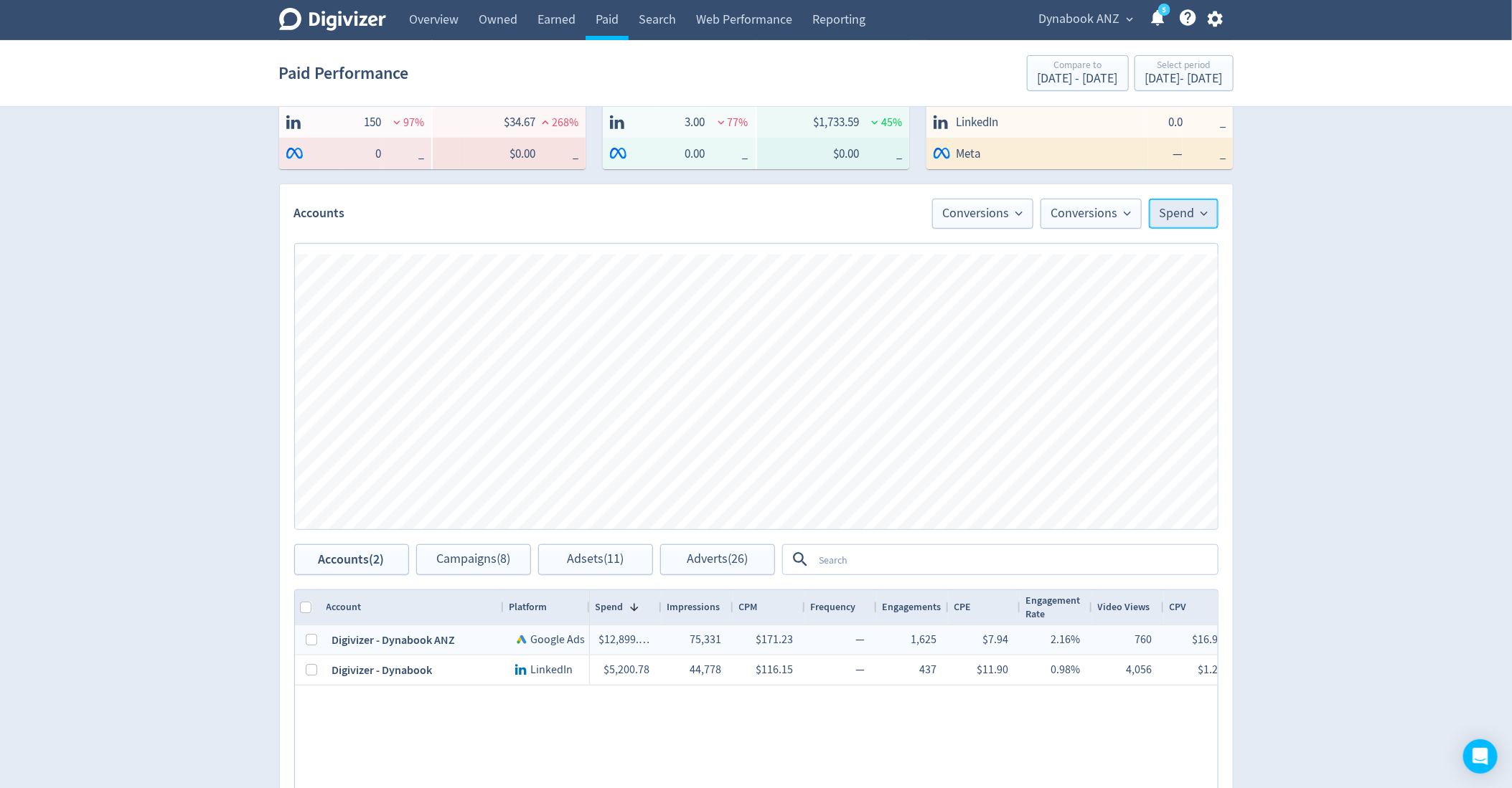
click at [1176, 214] on span "Spend" at bounding box center [1183, 214] width 48 height 13
click at [1129, 387] on li "Conversions" at bounding box center [1149, 393] width 138 height 33
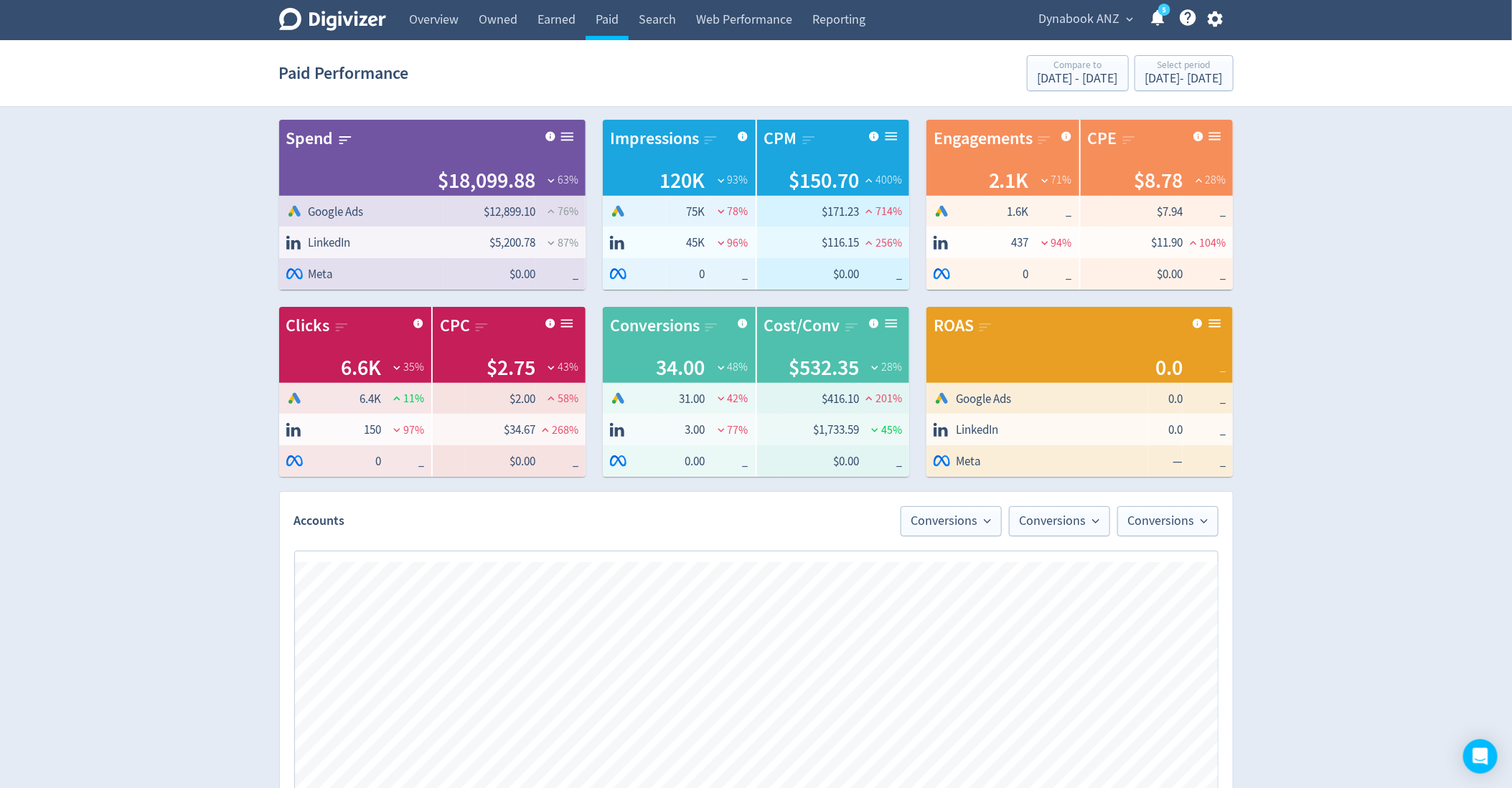
scroll to position [334, 0]
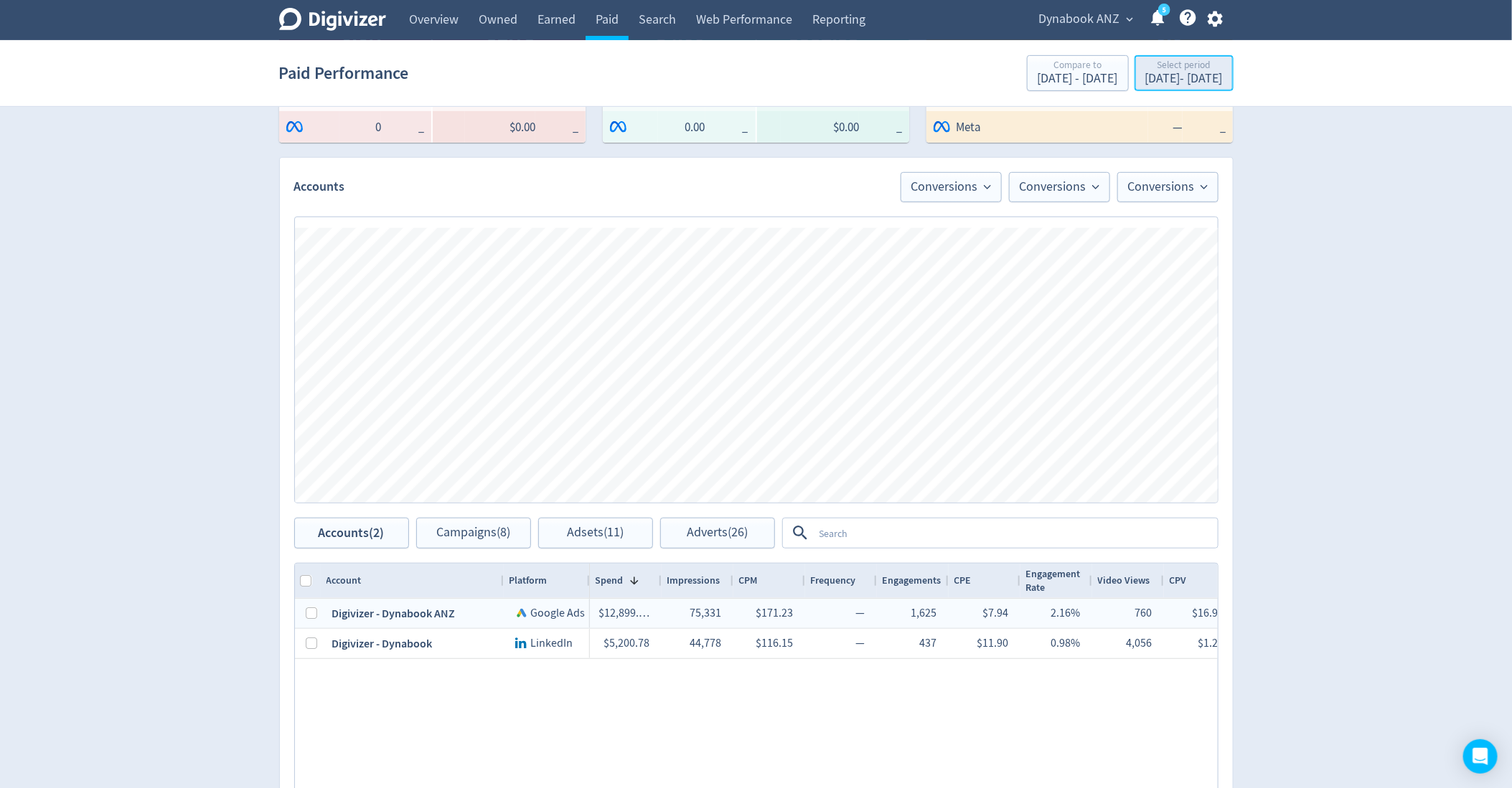
click at [1145, 62] on div "Select period" at bounding box center [1184, 66] width 78 height 12
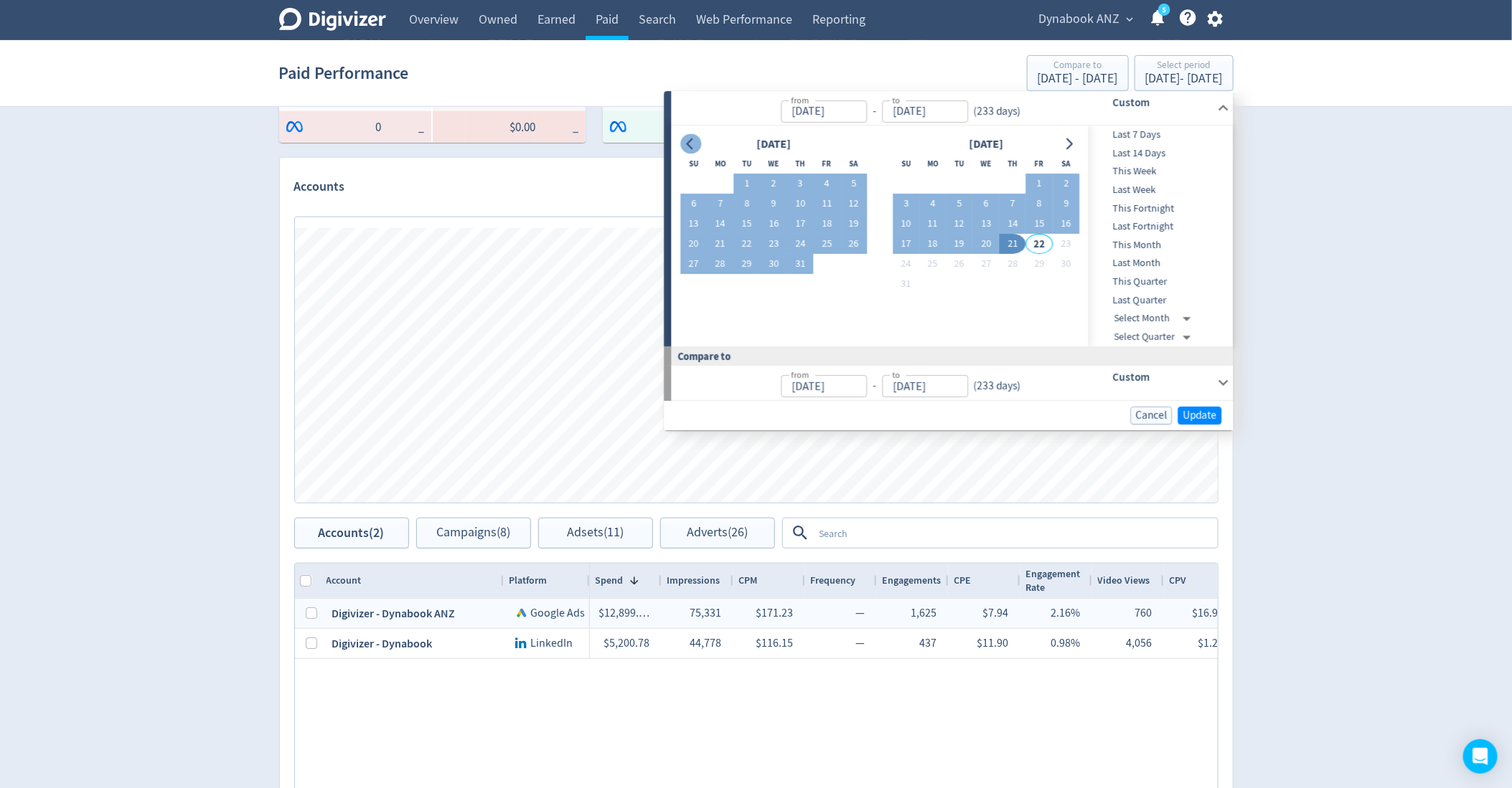
click at [694, 140] on icon "Go to previous month" at bounding box center [691, 144] width 11 height 11
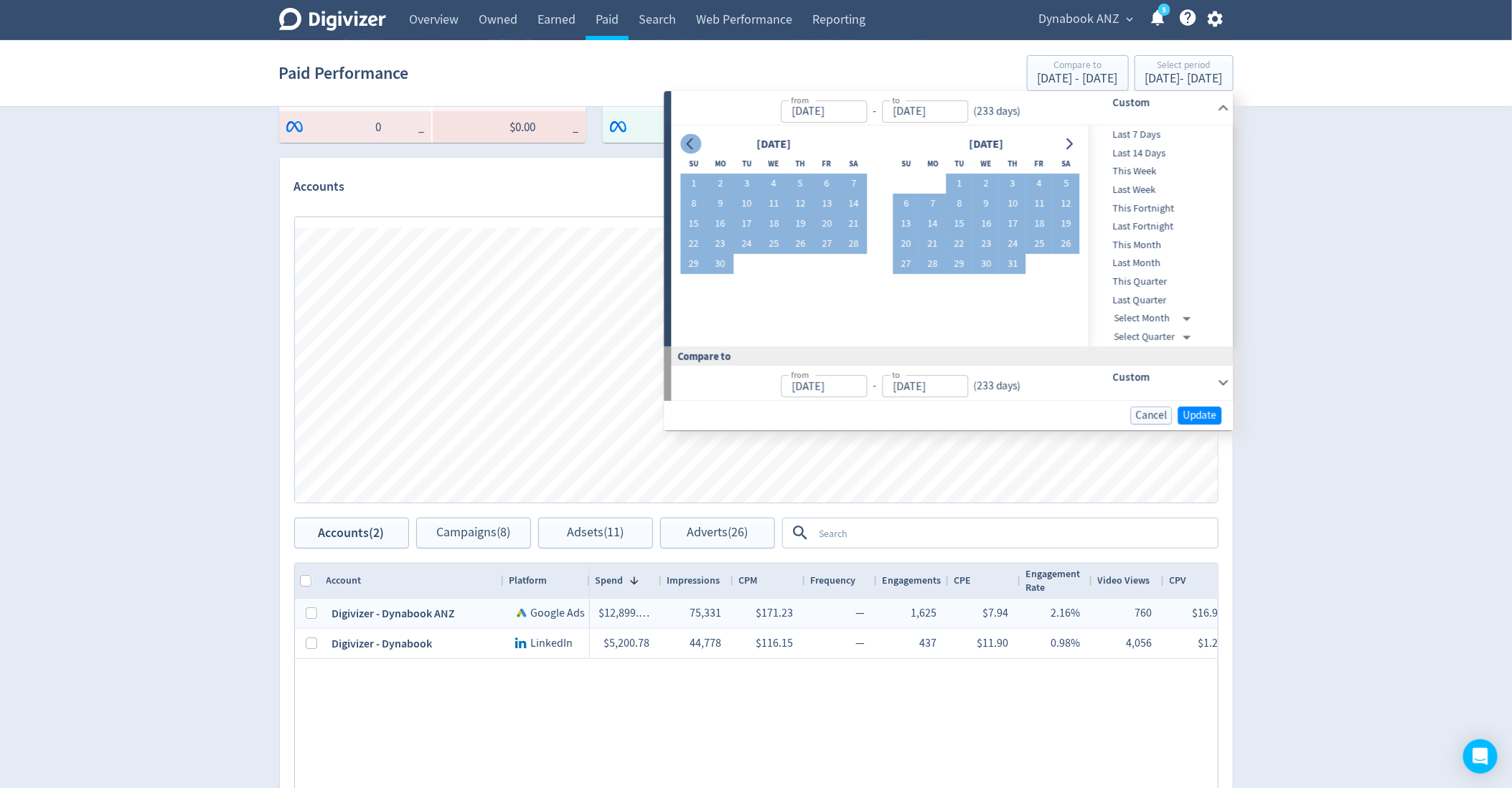
click at [694, 140] on icon "Go to previous month" at bounding box center [691, 144] width 11 height 11
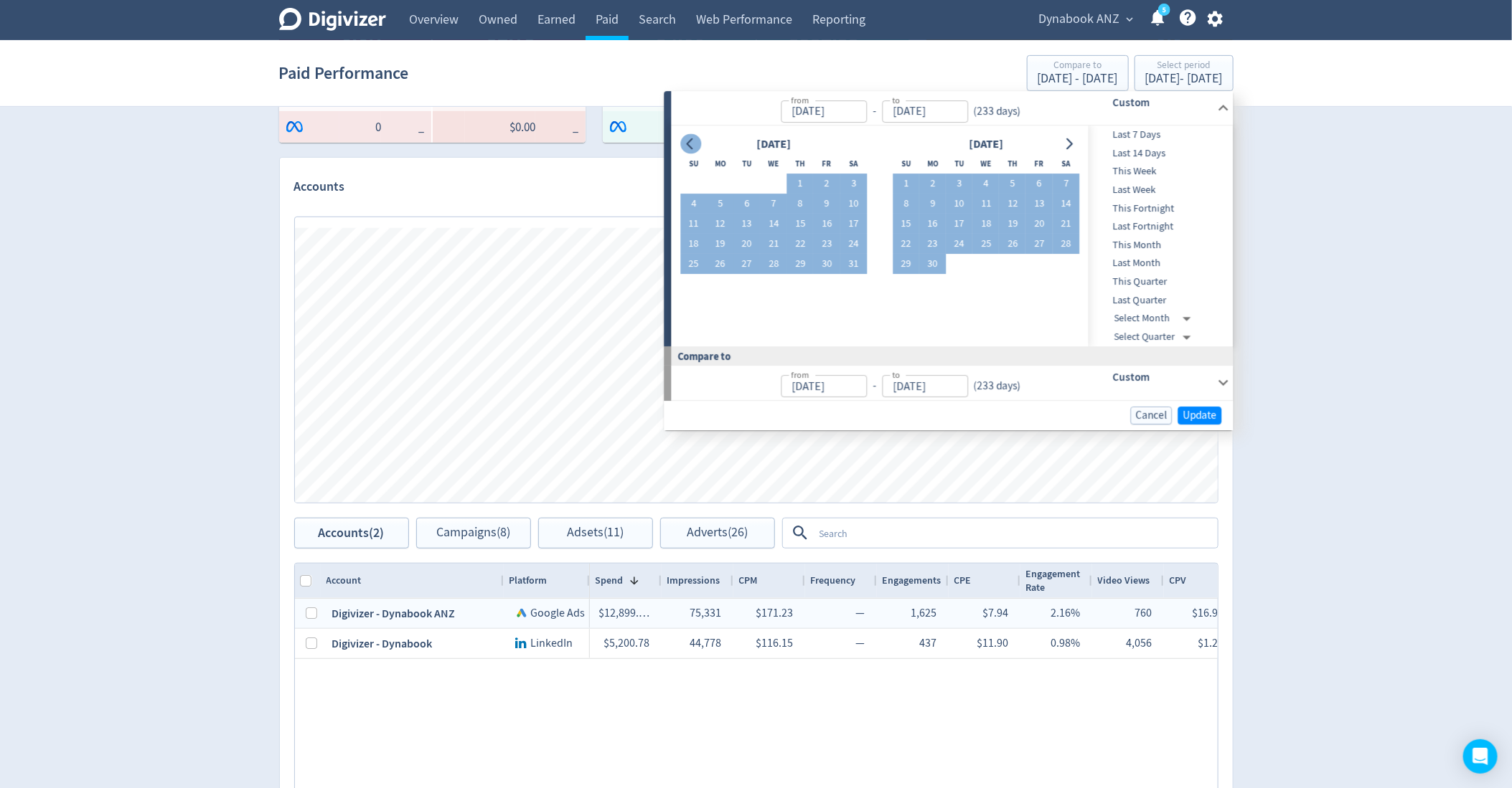
click at [694, 140] on icon "Go to previous month" at bounding box center [691, 144] width 11 height 11
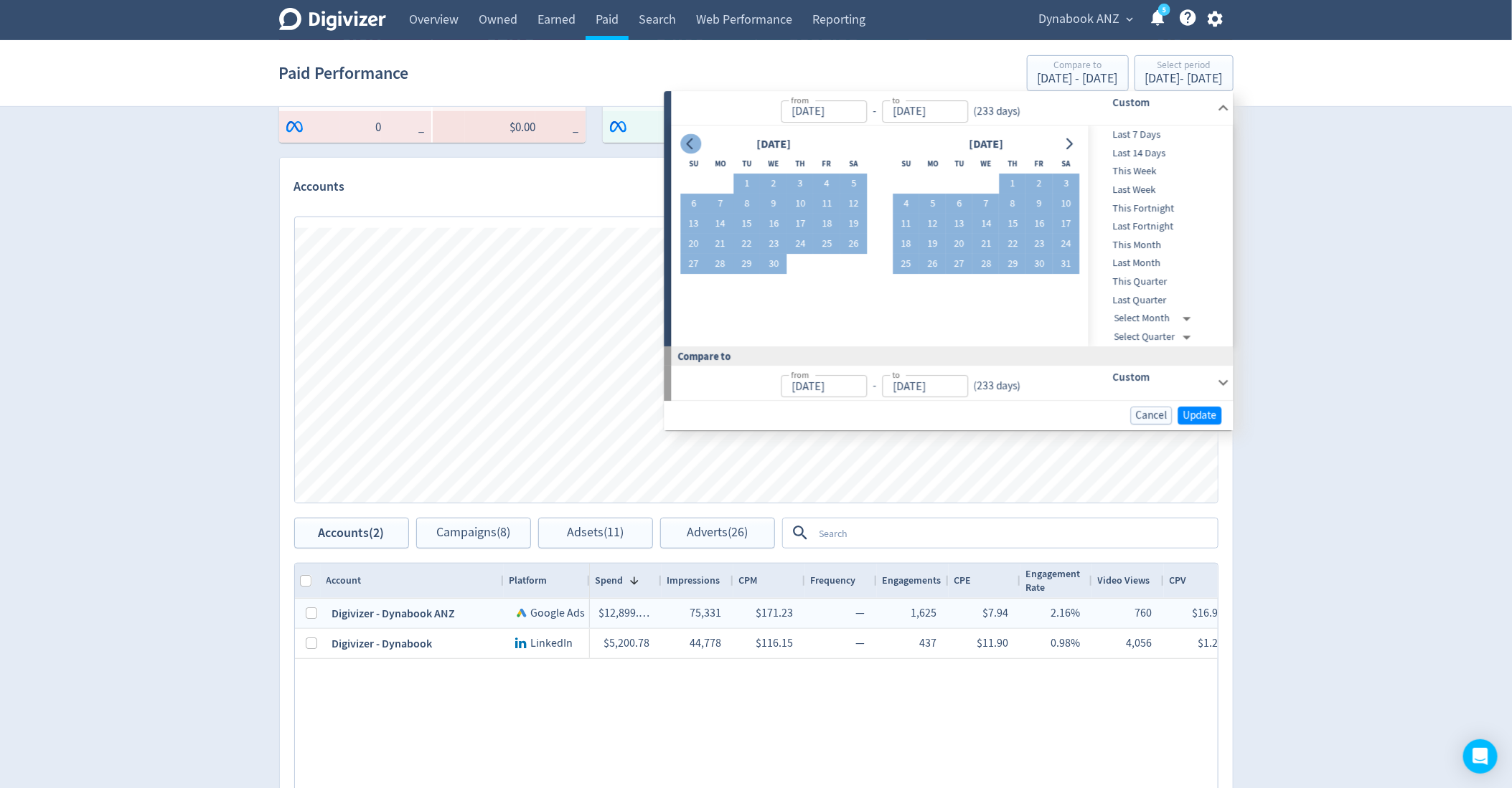
click at [695, 141] on icon "Go to previous month" at bounding box center [691, 144] width 11 height 11
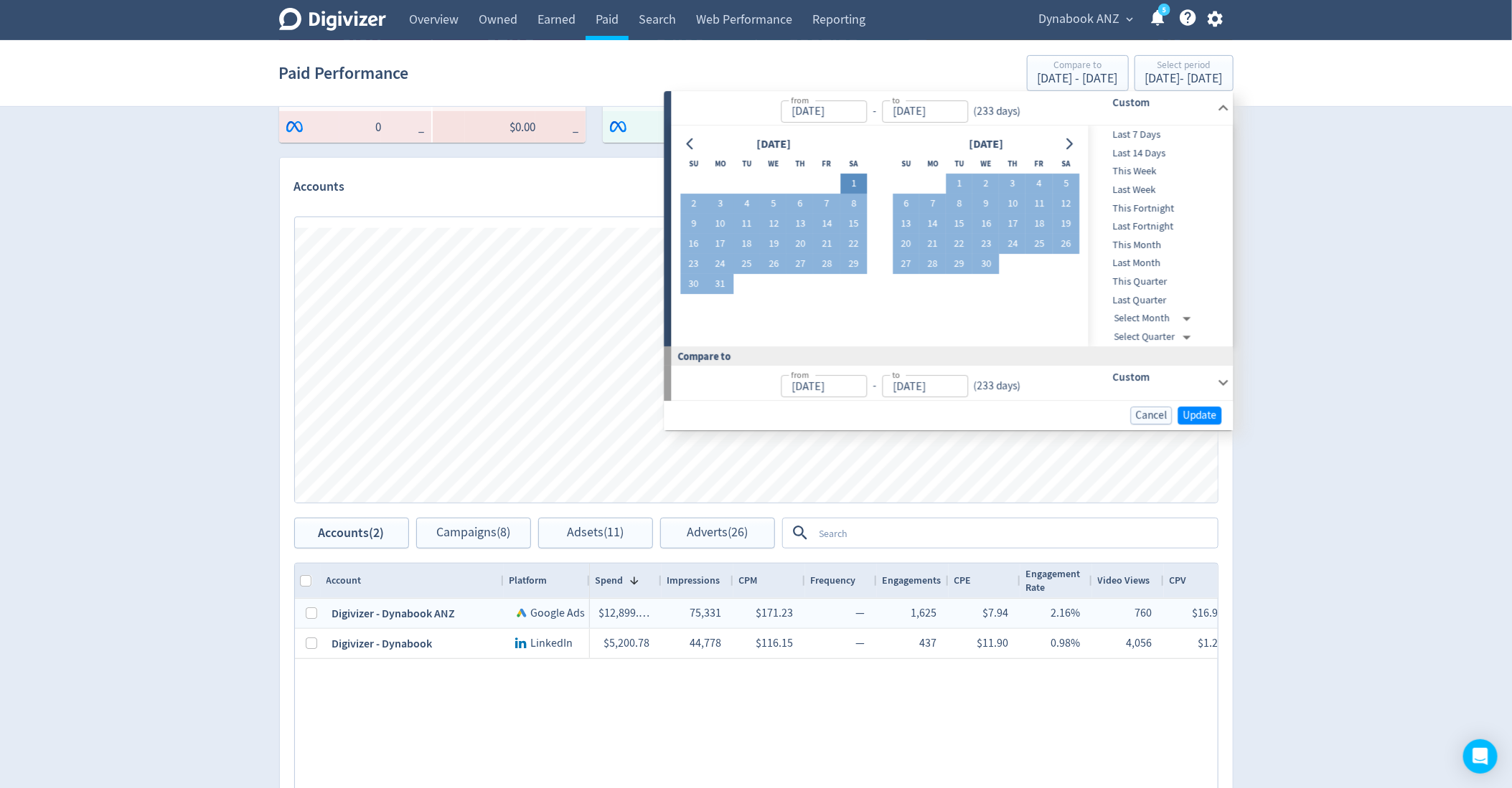
click at [849, 179] on button "1" at bounding box center [853, 184] width 27 height 20
type input "[DATE]"
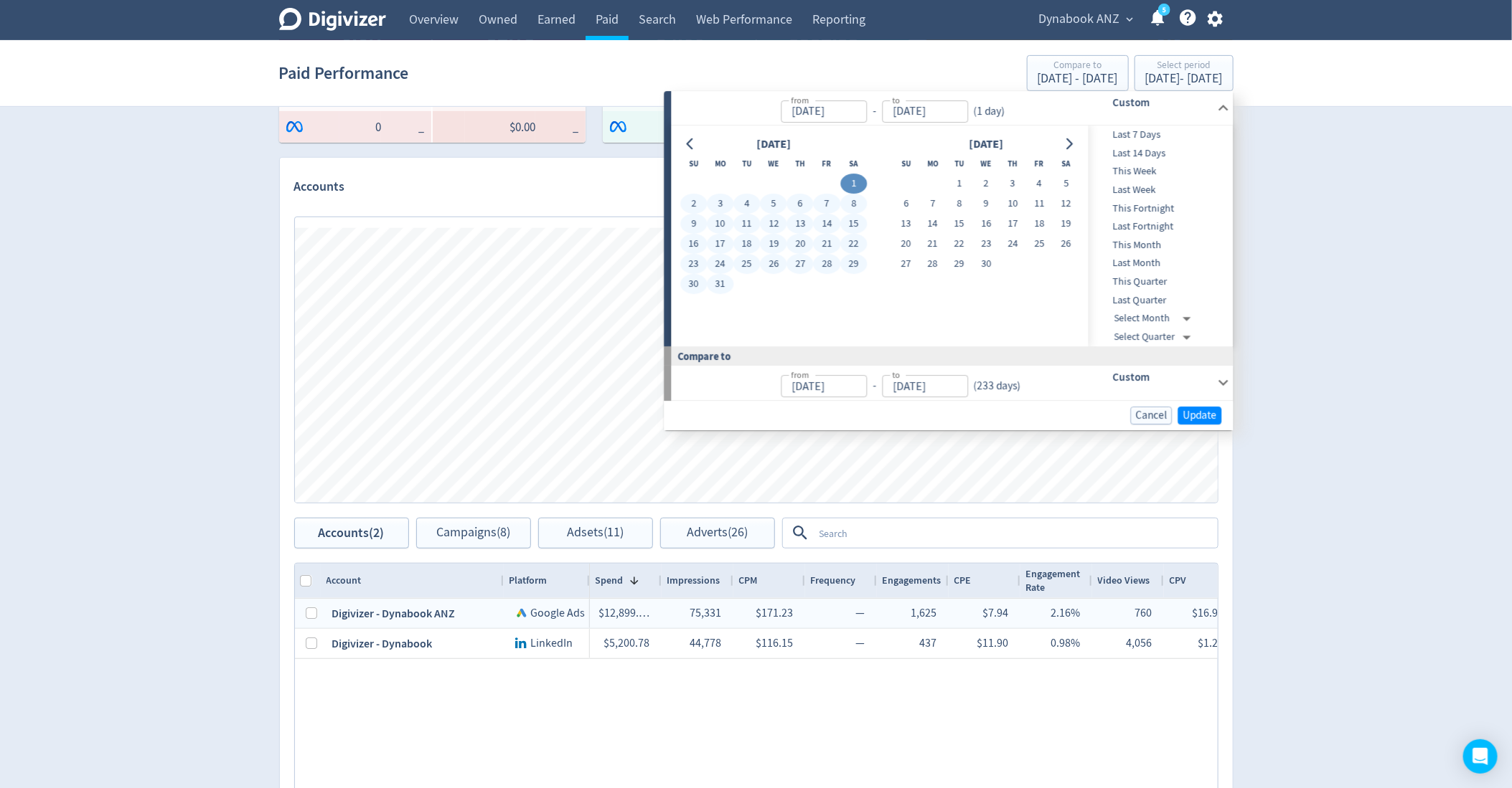
click at [723, 280] on button "31" at bounding box center [719, 285] width 27 height 20
type input "[DATE]"
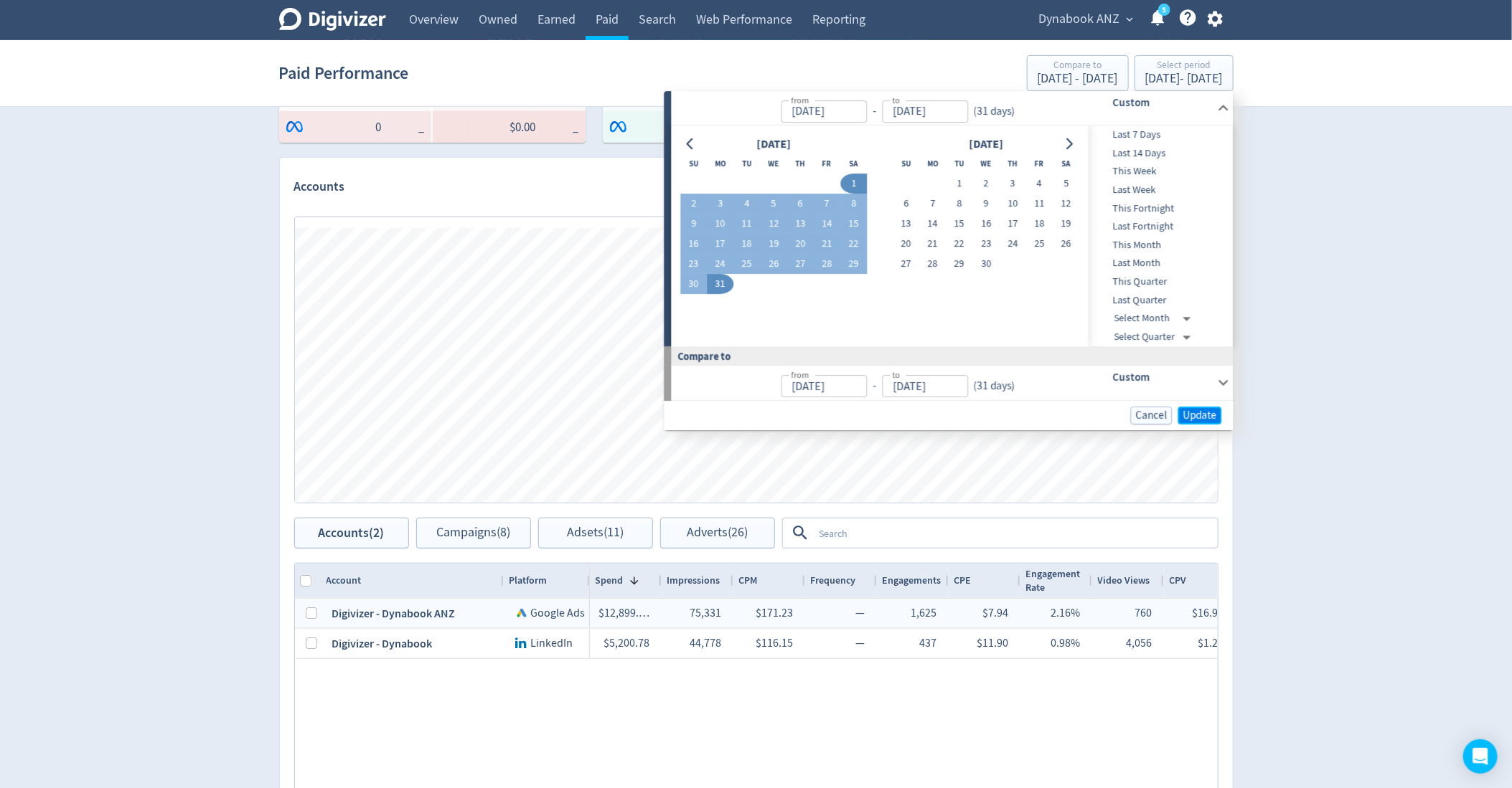
click at [1205, 411] on span "Update" at bounding box center [1200, 416] width 34 height 11
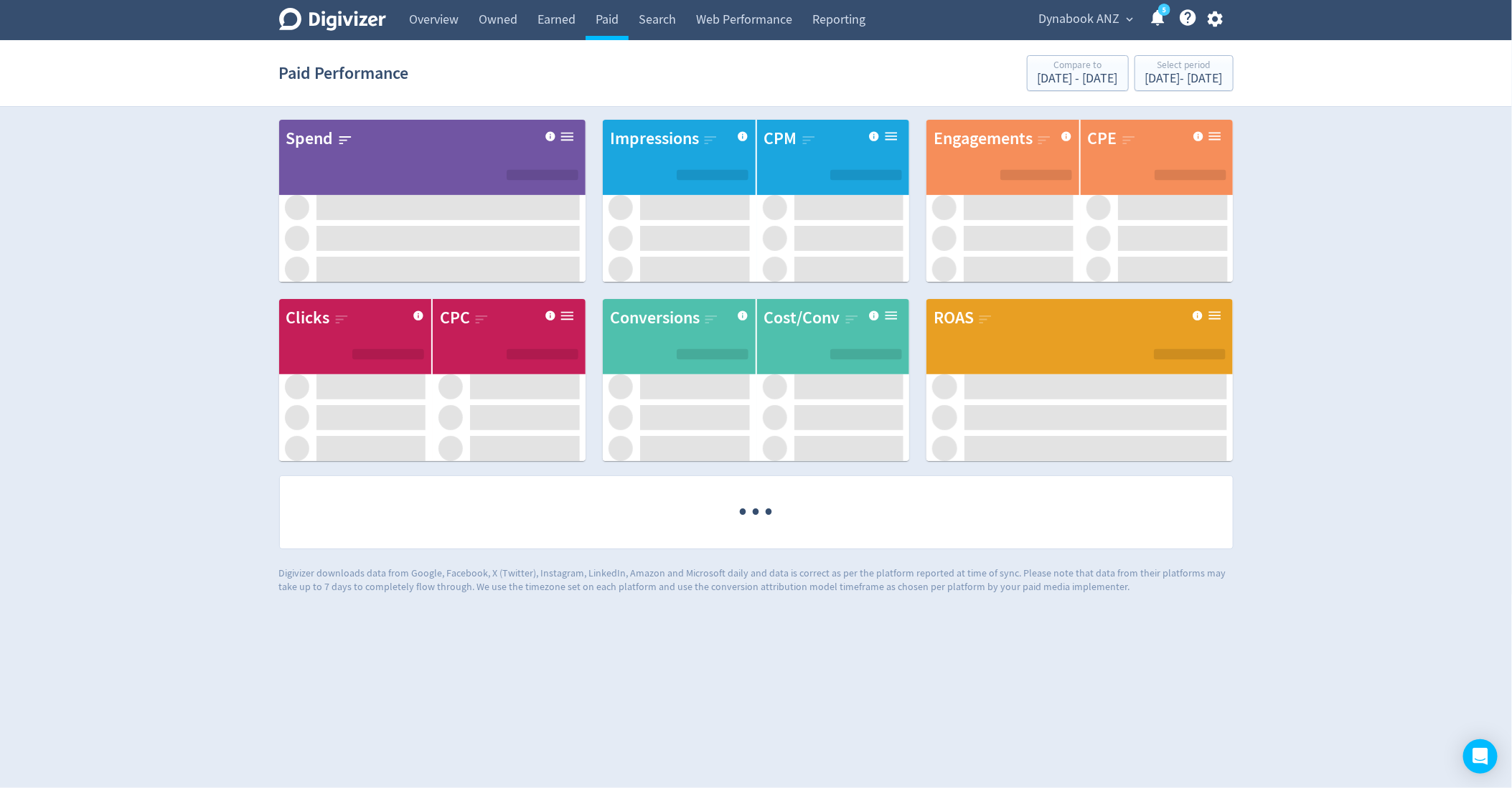
scroll to position [0, 0]
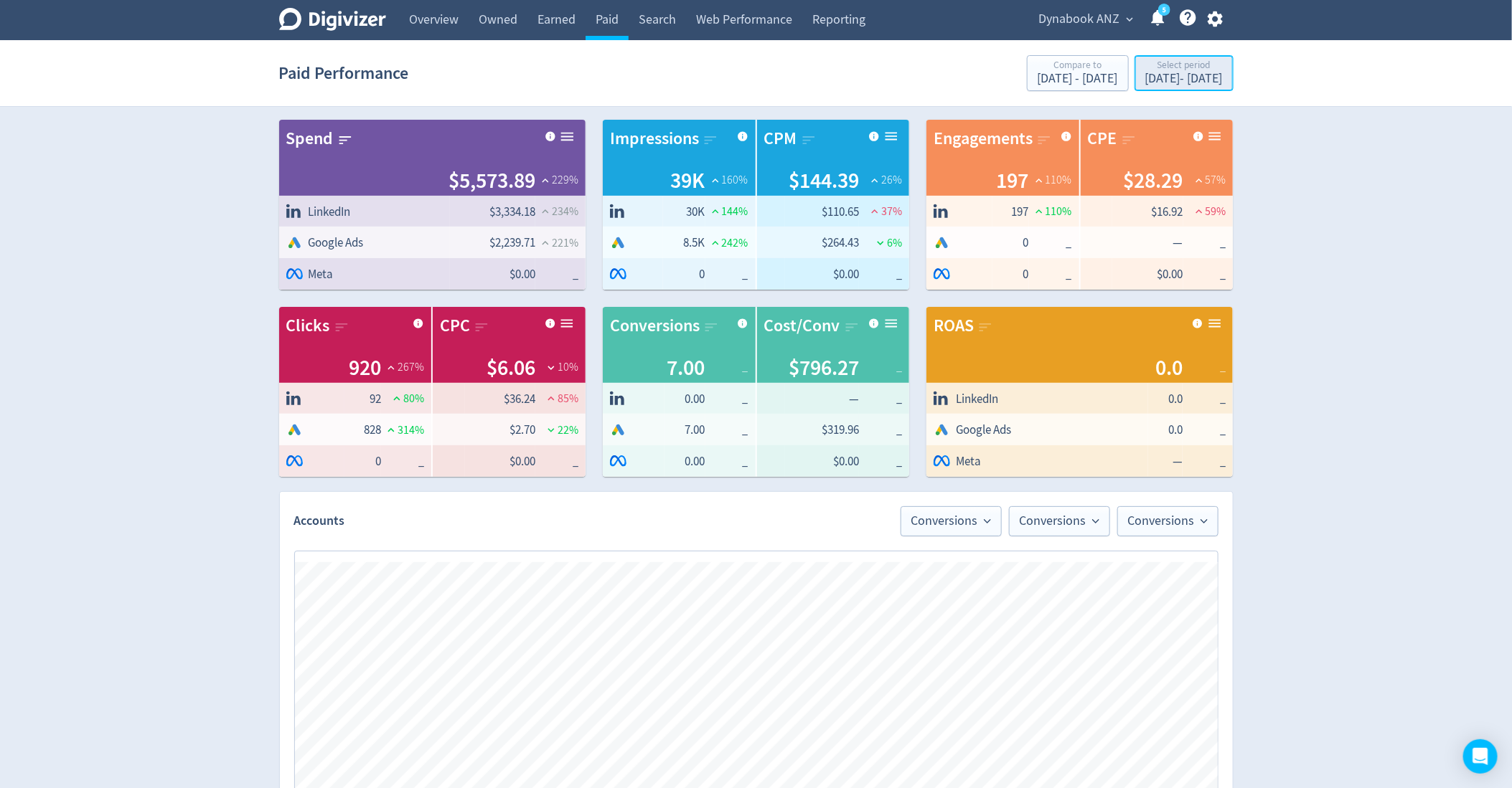
click at [1145, 75] on div "[DATE] - [DATE]" at bounding box center [1184, 79] width 78 height 13
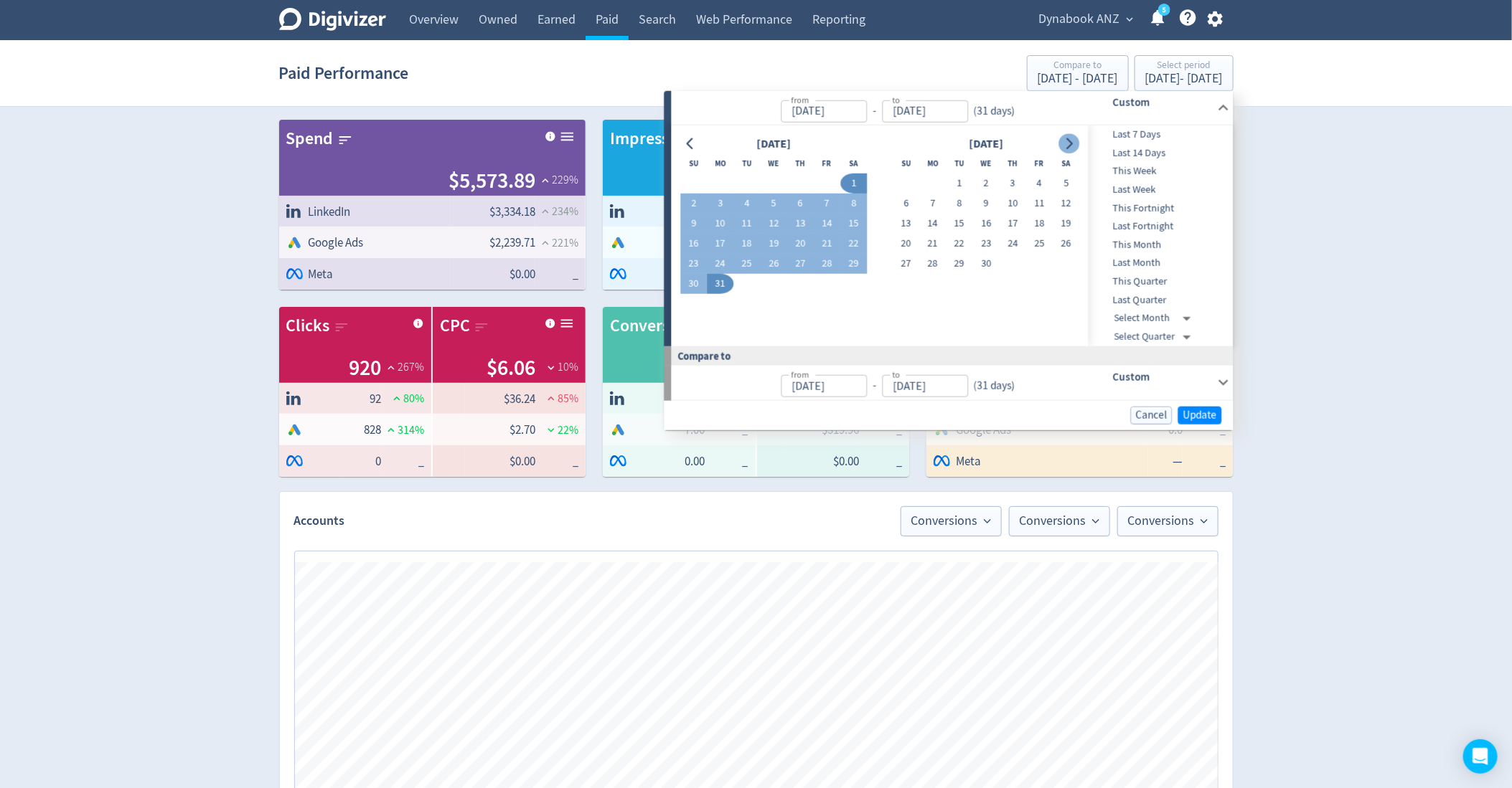
click at [1073, 140] on icon "Go to next month" at bounding box center [1069, 144] width 11 height 11
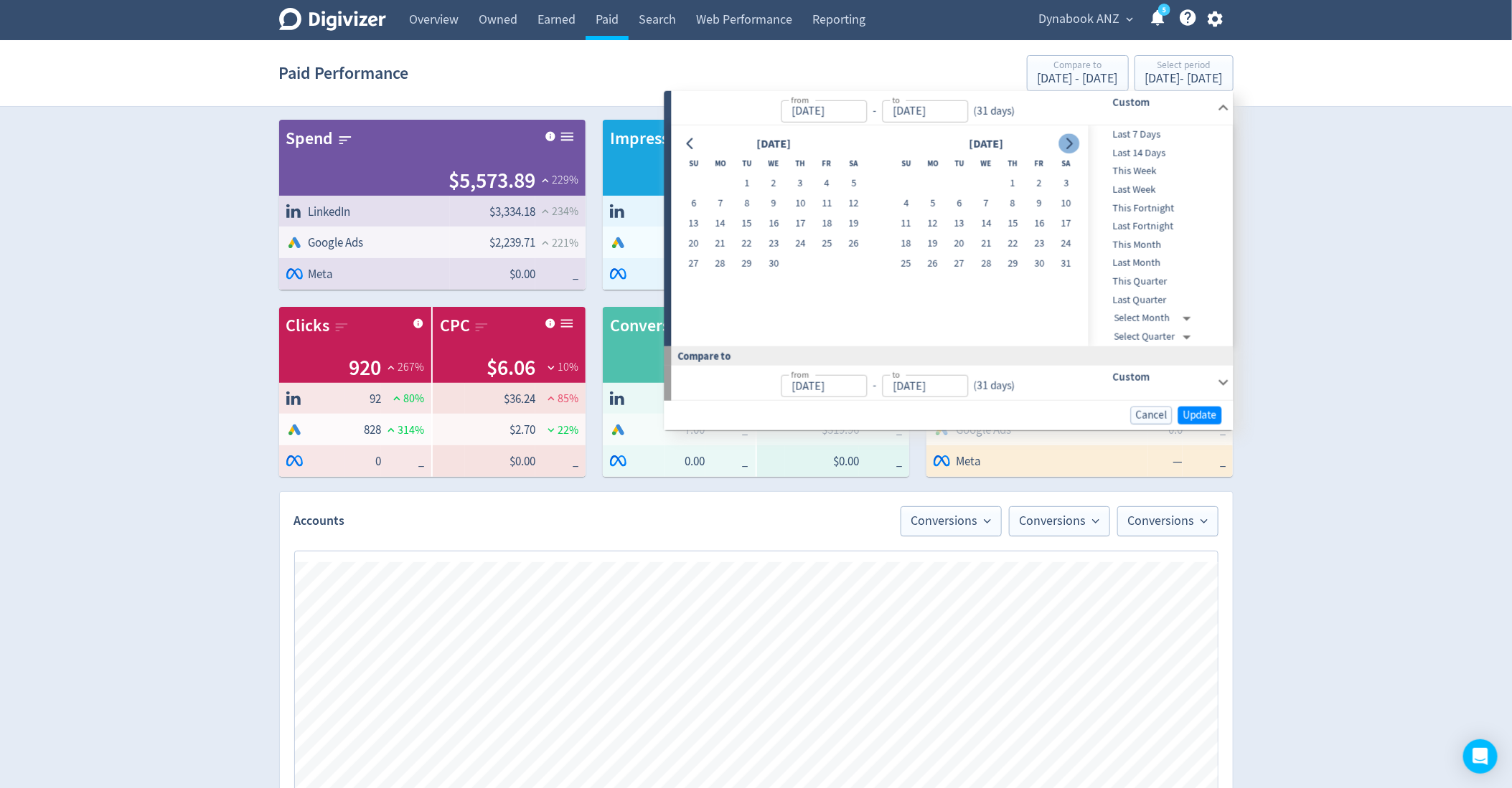
click at [1073, 140] on icon "Go to next month" at bounding box center [1069, 144] width 11 height 11
click at [1038, 184] on button "1" at bounding box center [1039, 184] width 27 height 20
type input "[DATE]"
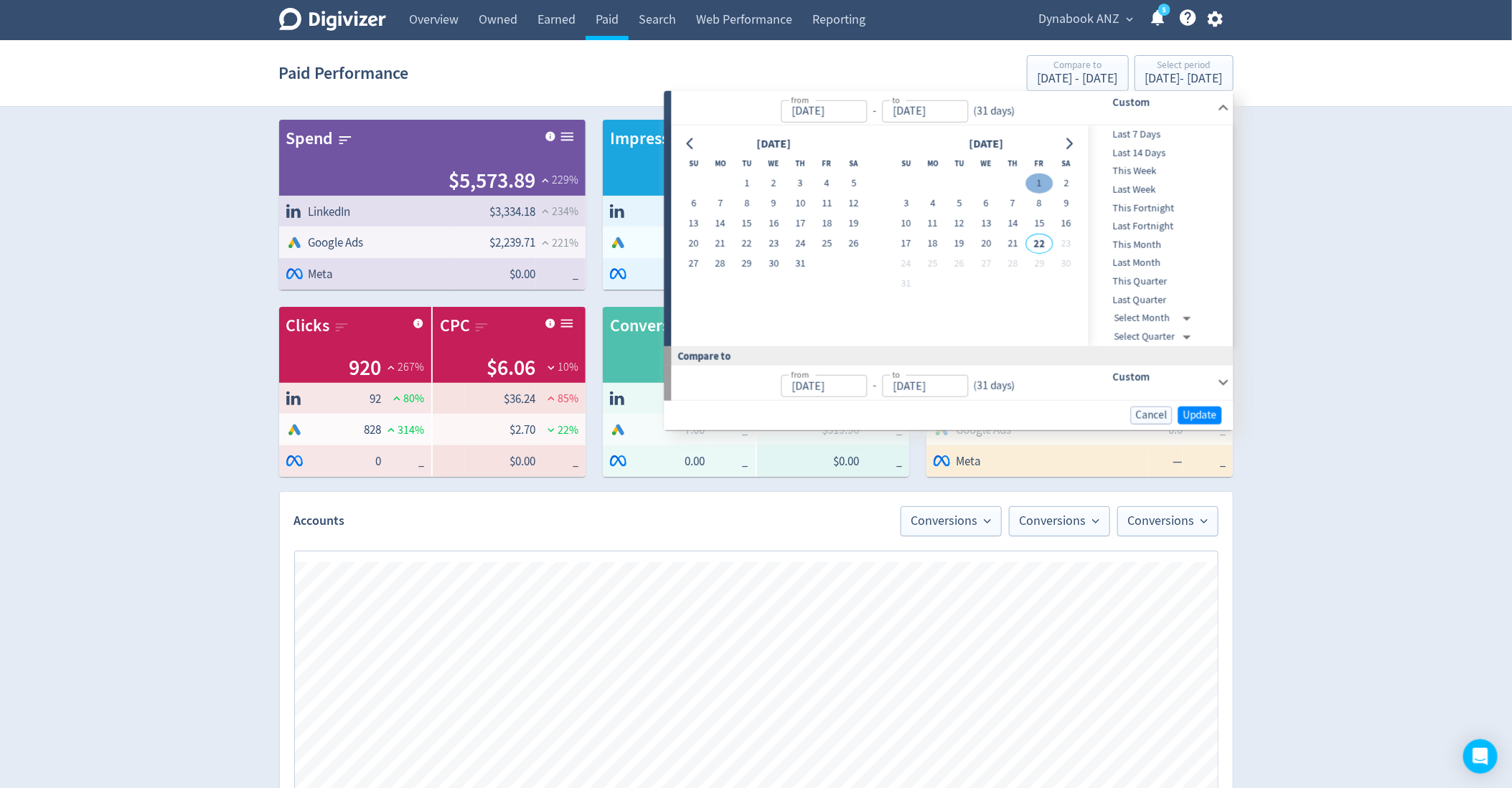
type input "[DATE]"
click at [742, 188] on button "1" at bounding box center [746, 184] width 27 height 20
type input "[DATE]"
click at [793, 265] on button "31" at bounding box center [800, 264] width 27 height 20
type input "[DATE]"
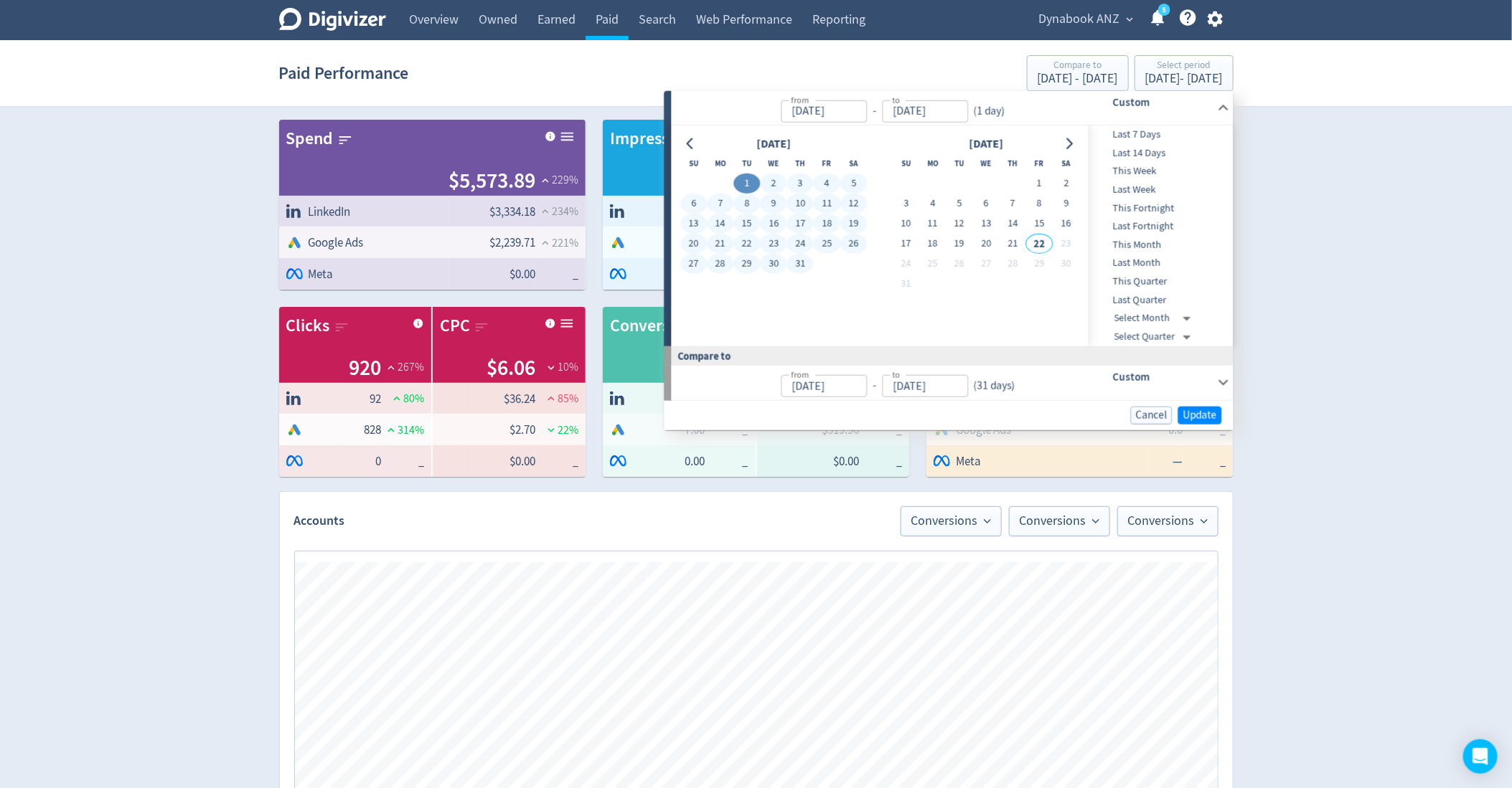
type input "[DATE]"
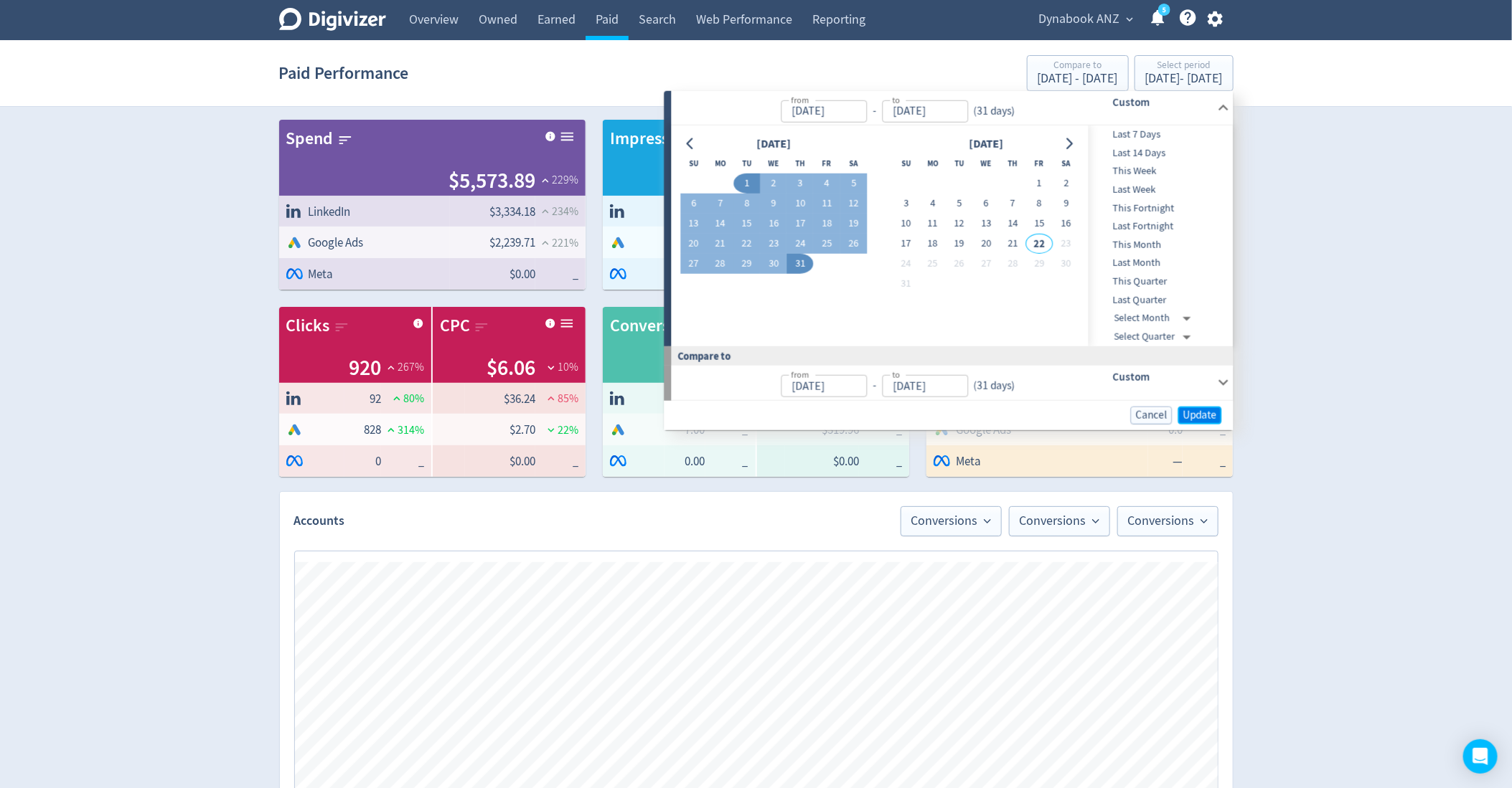
click at [1188, 418] on span "Update" at bounding box center [1200, 415] width 34 height 11
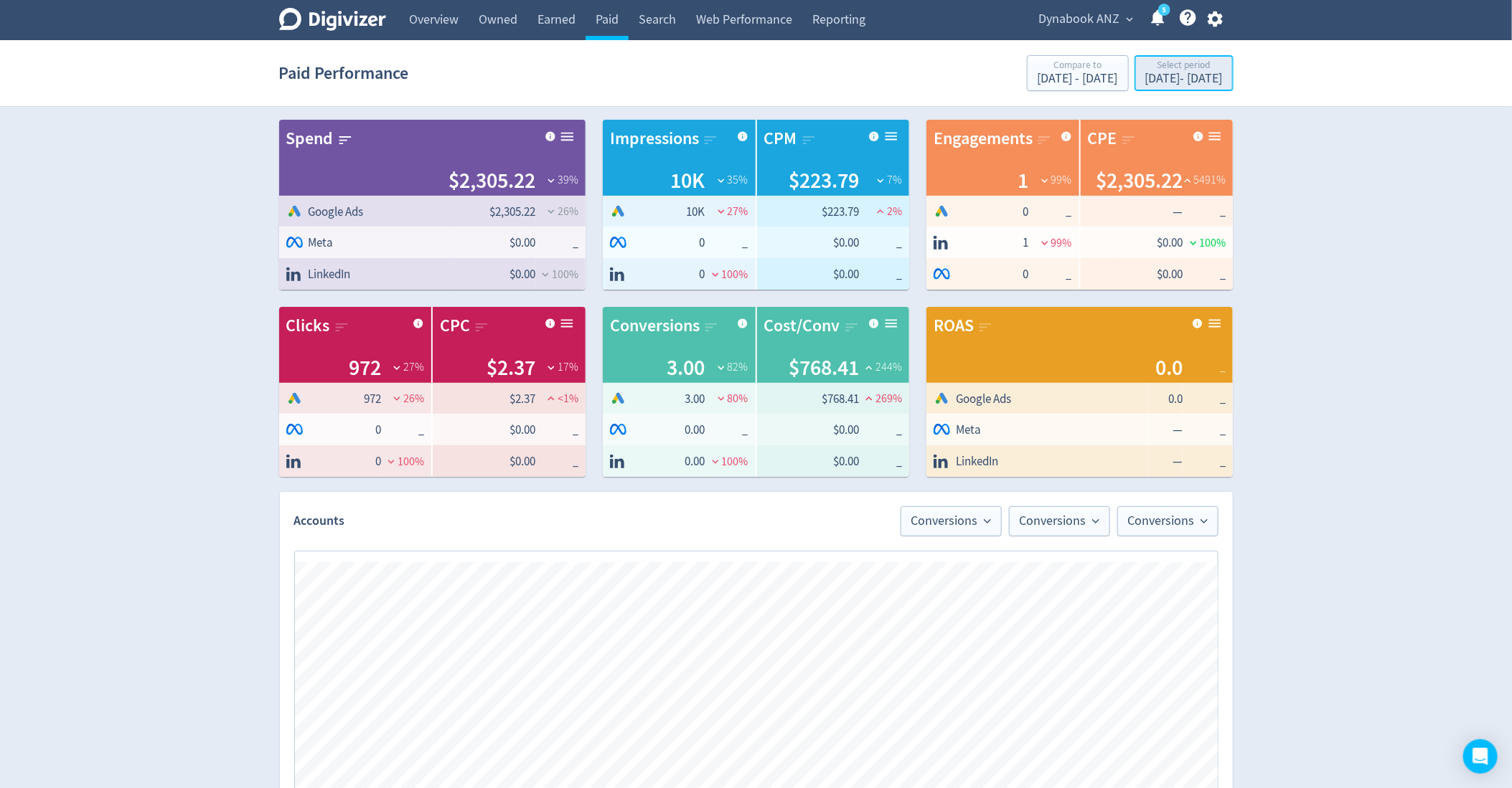
click at [1149, 62] on div "Select period" at bounding box center [1184, 66] width 78 height 12
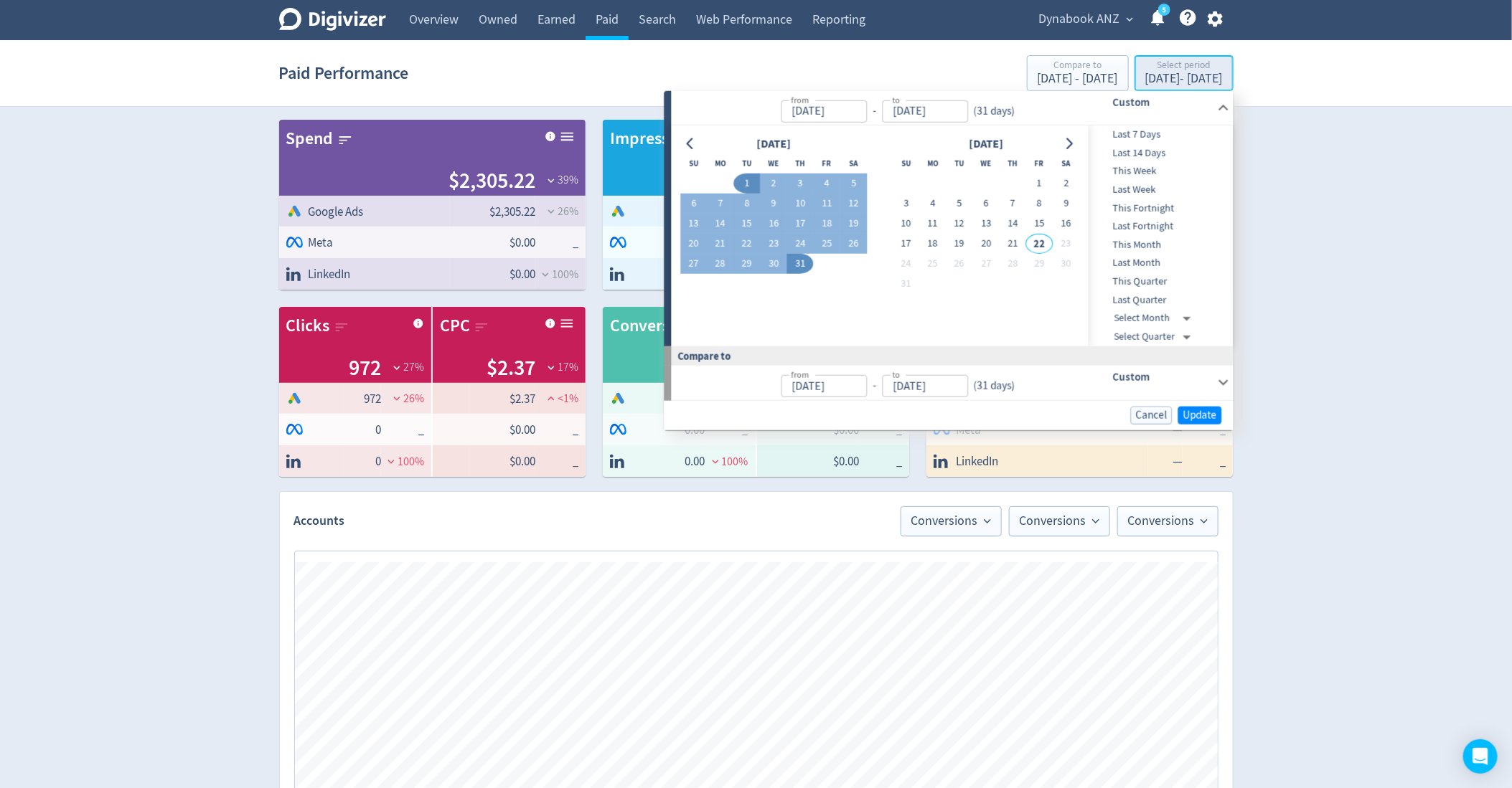
type input "[DATE]"
click at [696, 141] on icon "Go to previous month" at bounding box center [691, 144] width 11 height 11
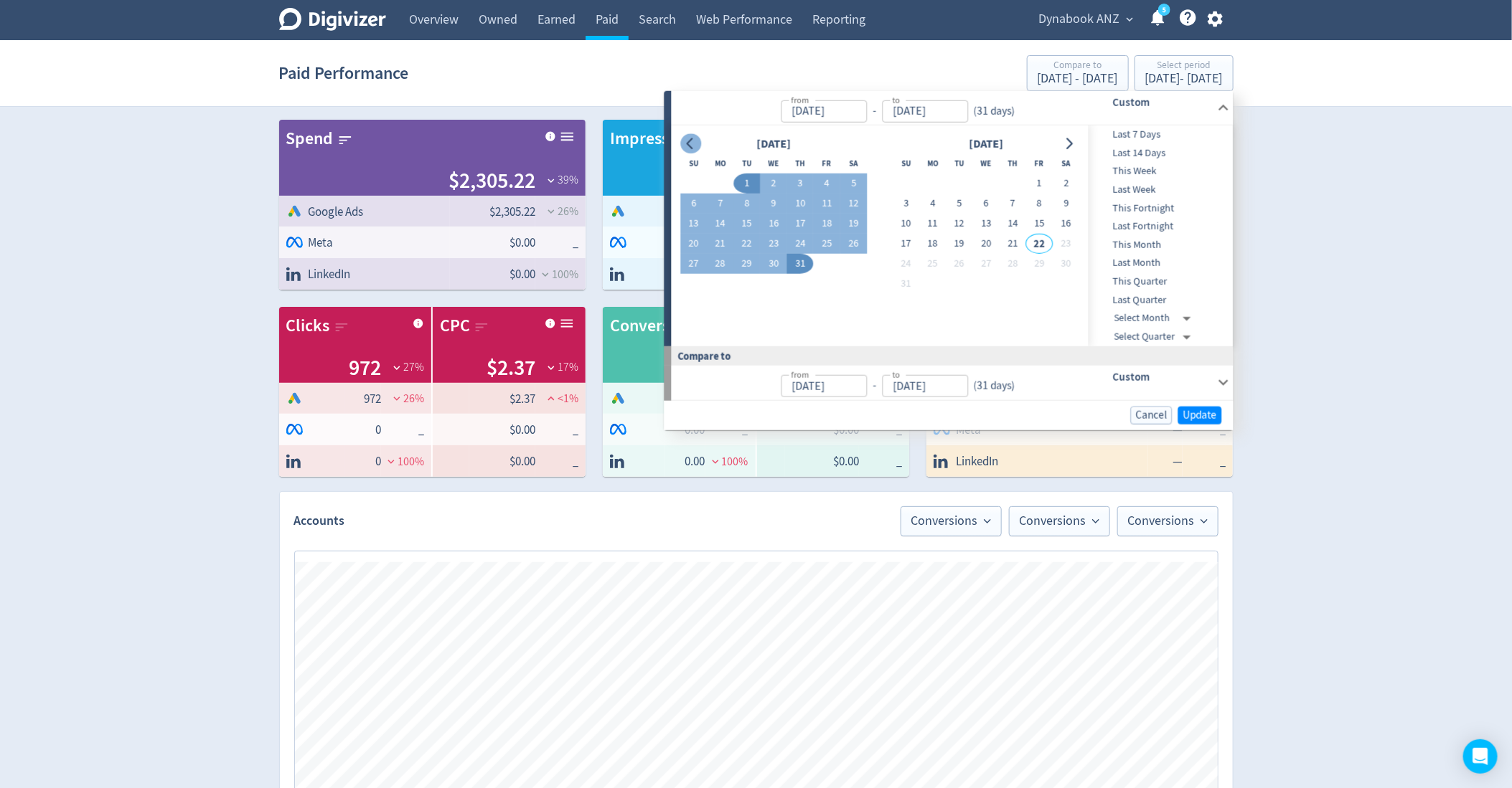
click at [696, 141] on icon "Go to previous month" at bounding box center [691, 144] width 11 height 11
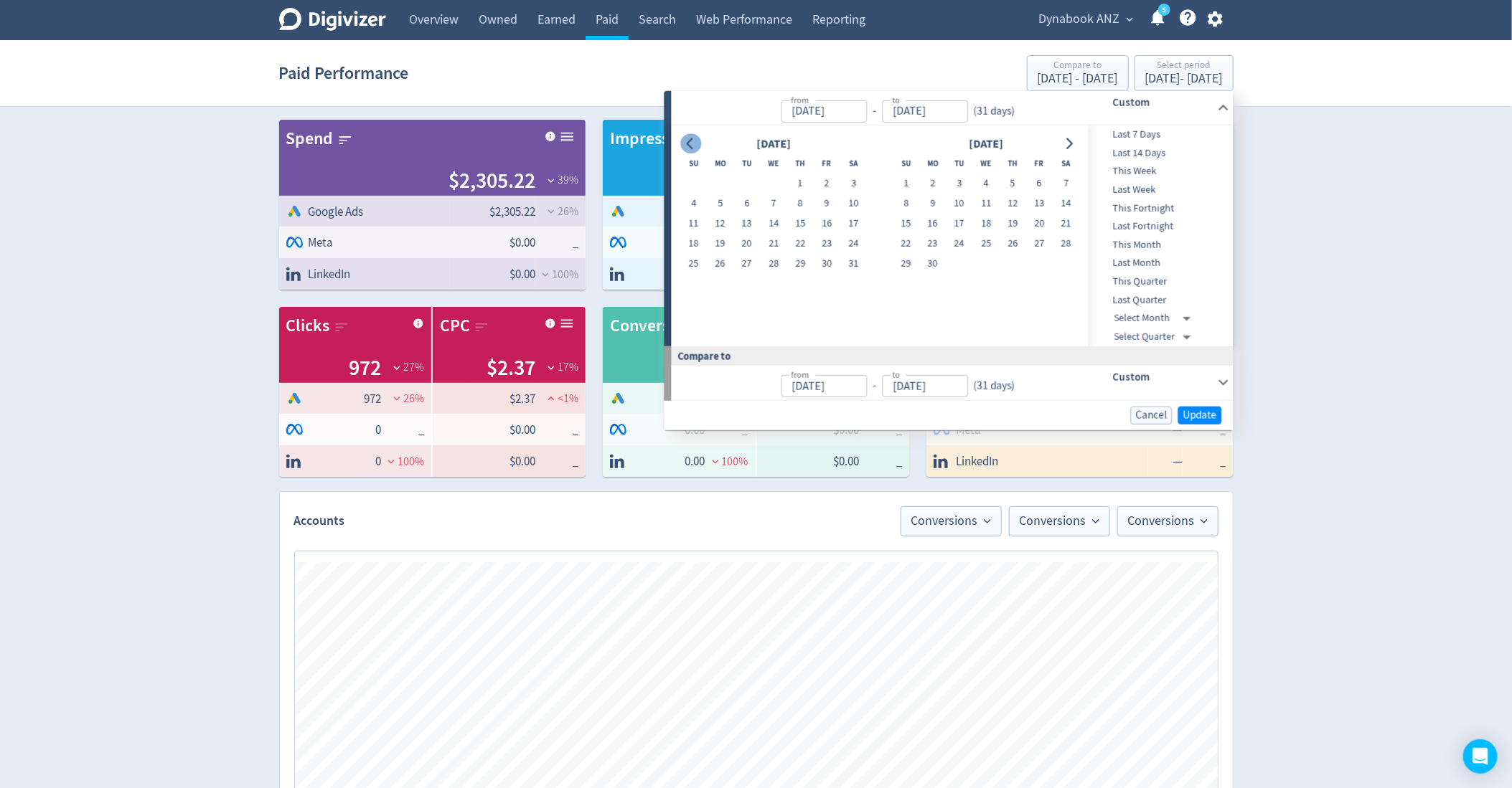
click at [696, 141] on icon "Go to previous month" at bounding box center [691, 144] width 11 height 11
click at [697, 140] on button "Go to previous month" at bounding box center [691, 144] width 21 height 20
click at [858, 177] on button "1" at bounding box center [853, 184] width 27 height 20
type input "[DATE]"
click at [729, 272] on td "24" at bounding box center [719, 264] width 27 height 20
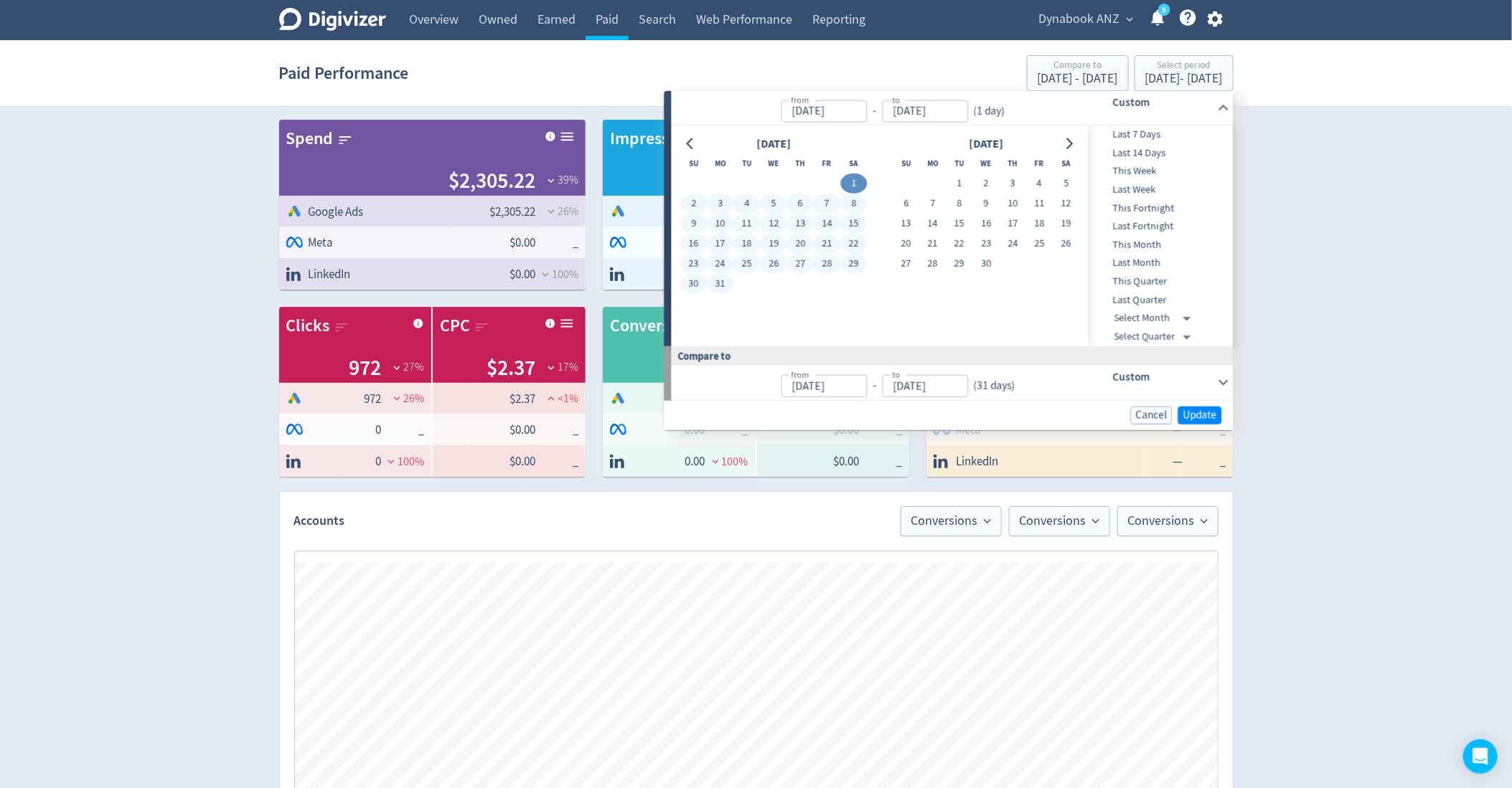
click at [723, 285] on button "31" at bounding box center [719, 284] width 27 height 20
type input "[DATE]"
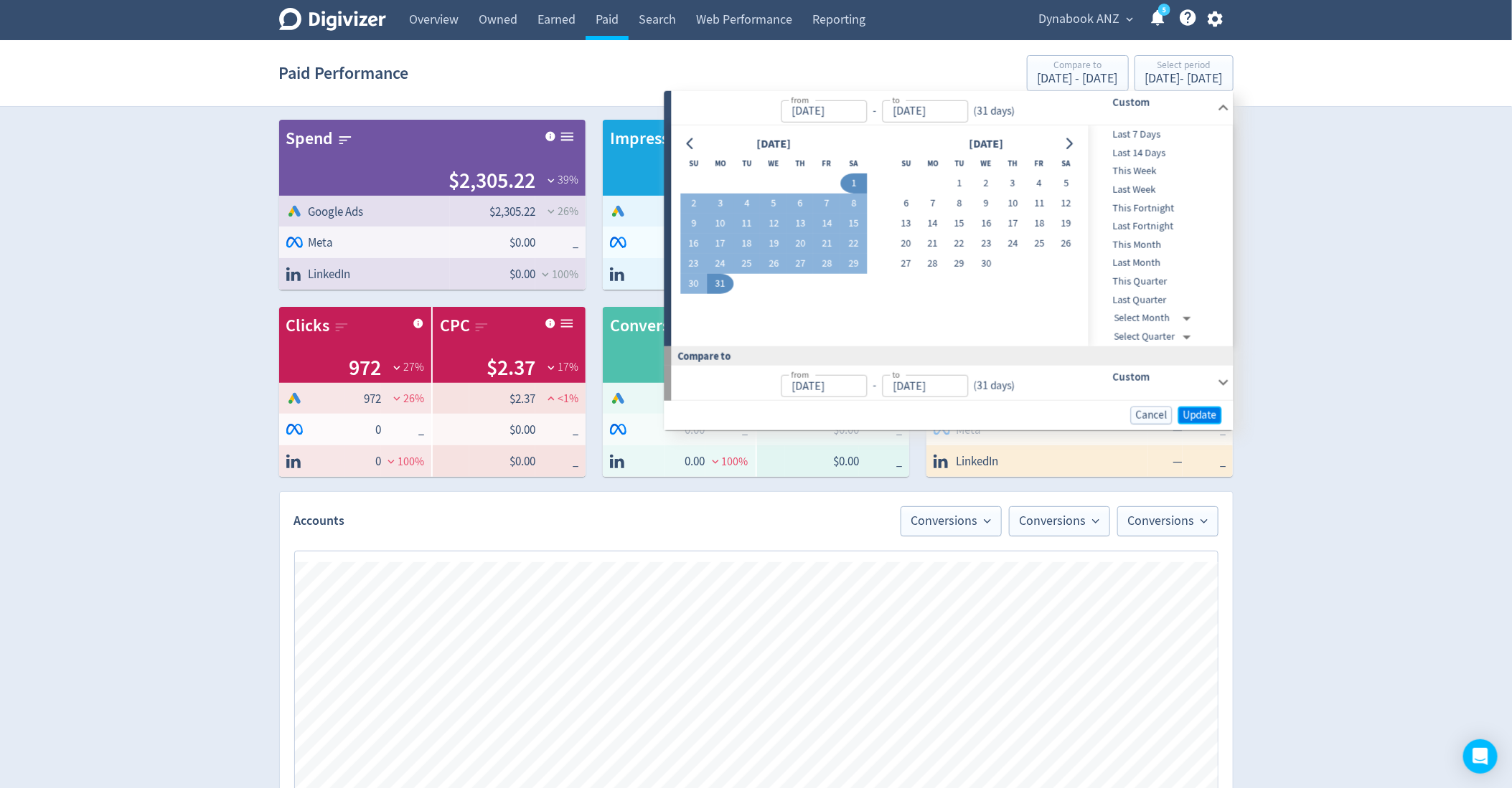
click at [1181, 419] on button "Update" at bounding box center [1200, 415] width 44 height 18
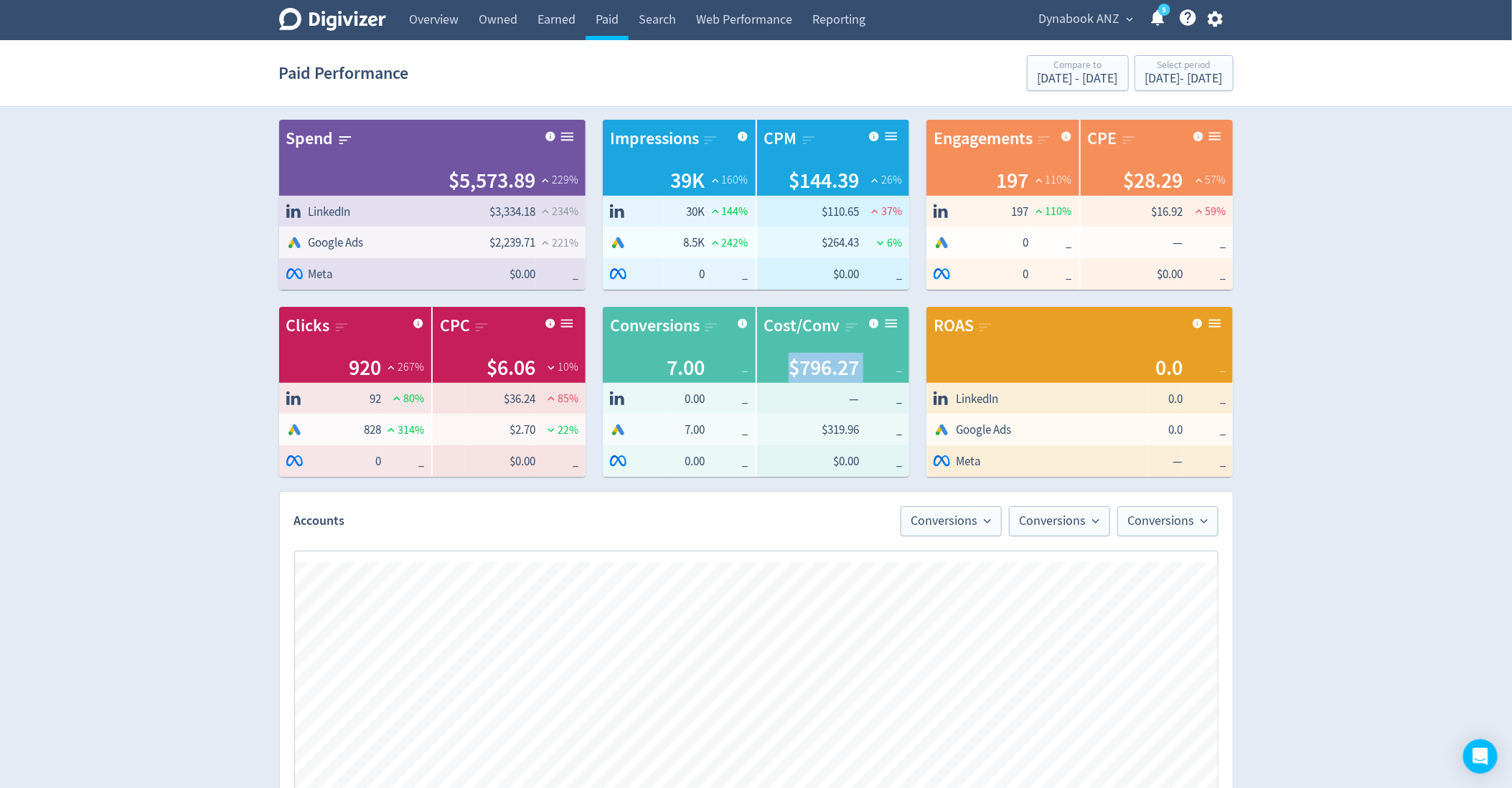
drag, startPoint x: 869, startPoint y: 367, endPoint x: 783, endPoint y: 367, distance: 86.0
click at [783, 367] on div "$796.27 _" at bounding box center [833, 368] width 139 height 30
copy span "$796.27"
click at [1115, 26] on span "Dynabook ANZ" at bounding box center [1079, 19] width 81 height 23
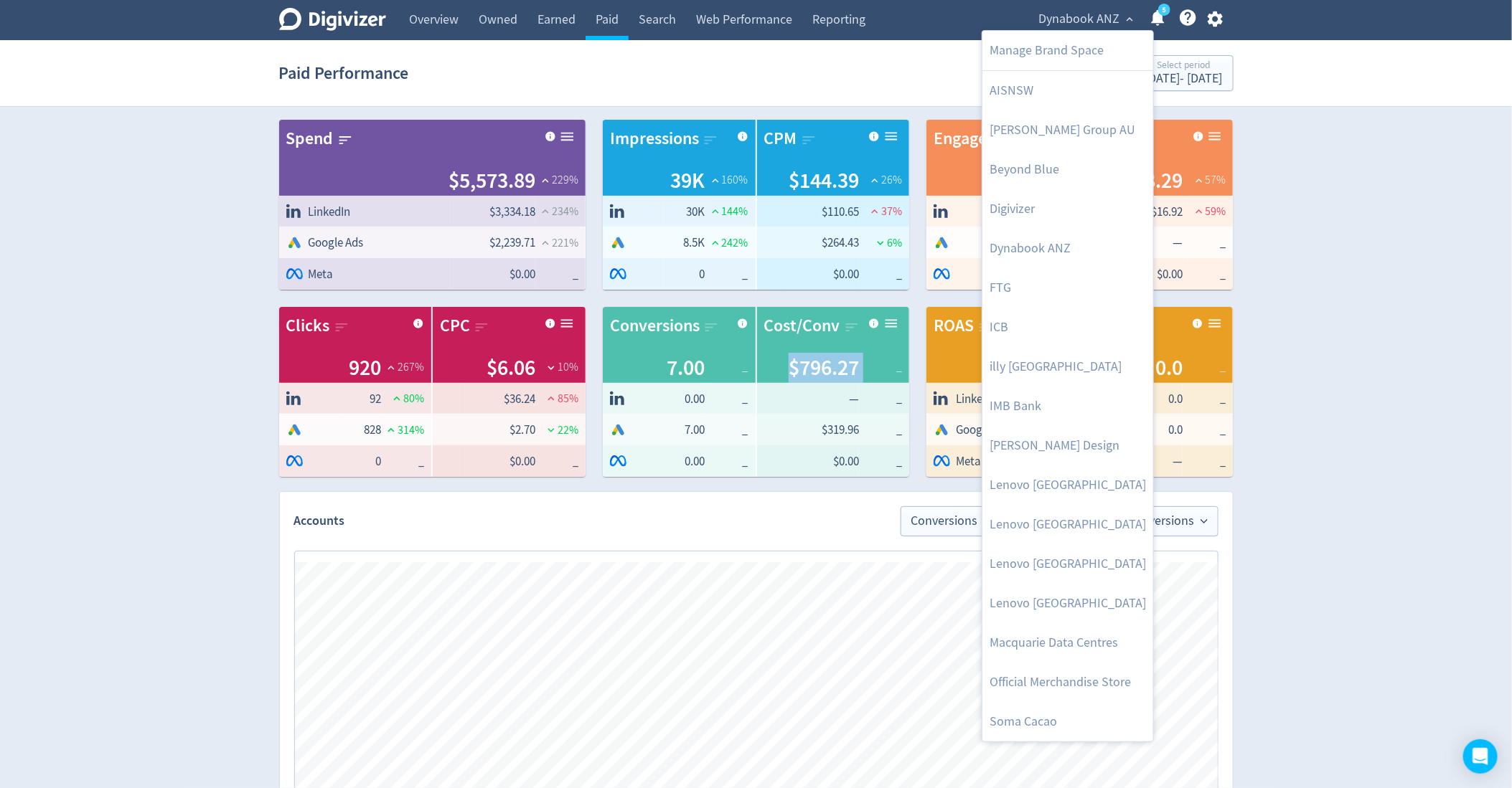
click at [1411, 156] on div at bounding box center [756, 394] width 1512 height 788
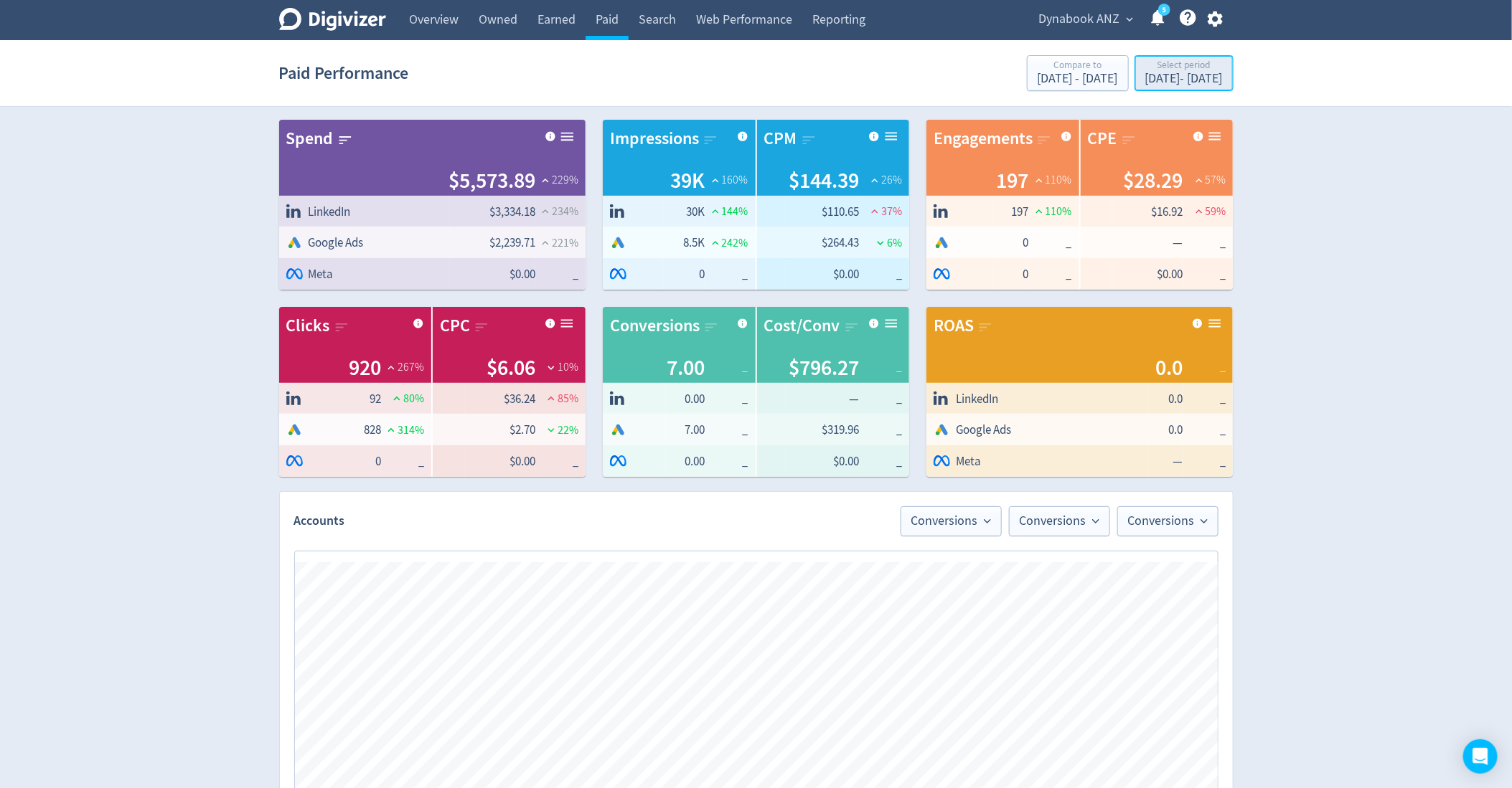
click at [1149, 78] on div "[DATE] - [DATE]" at bounding box center [1184, 79] width 78 height 13
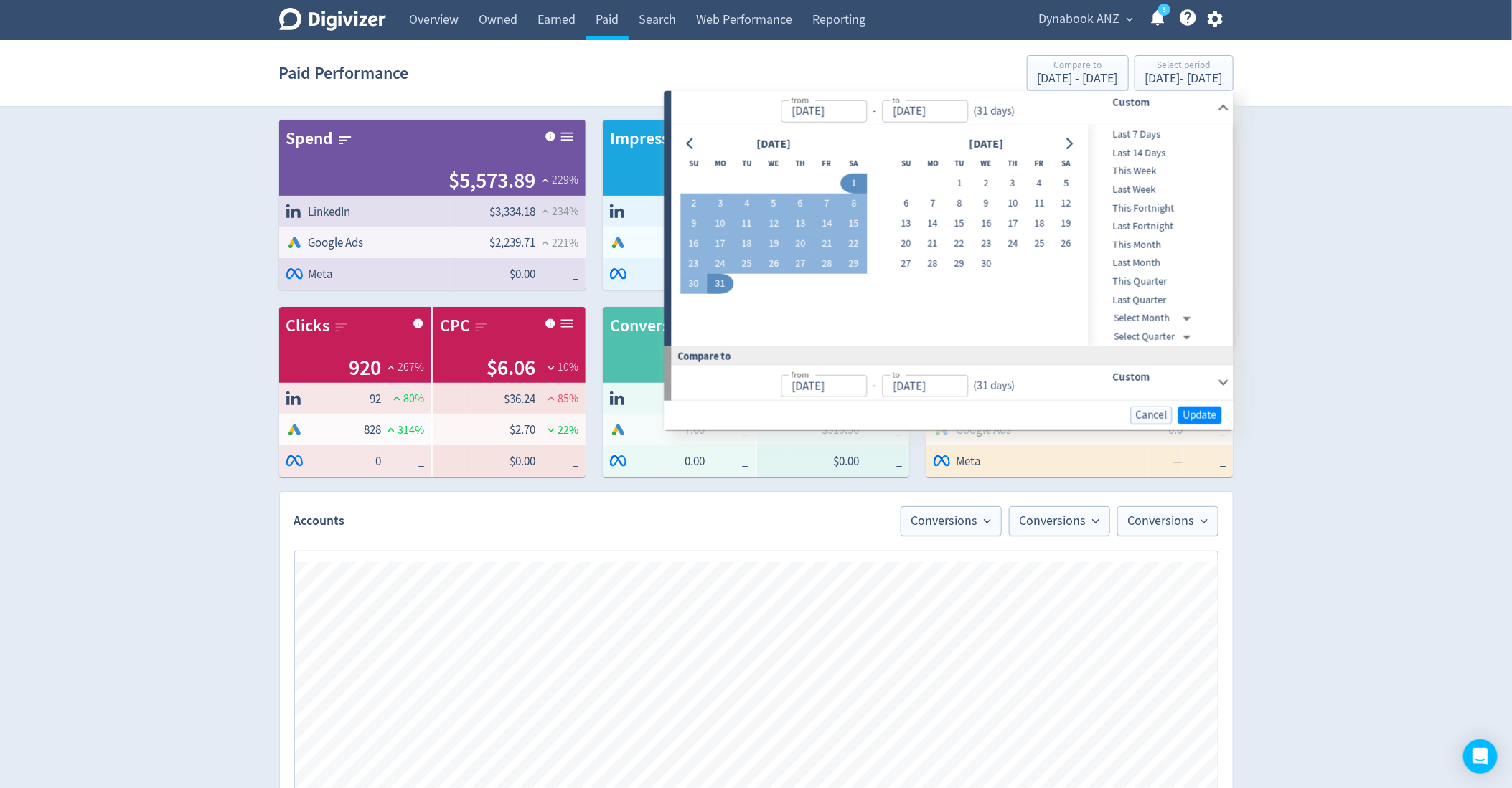
click at [1139, 251] on span "This Month" at bounding box center [1159, 245] width 142 height 16
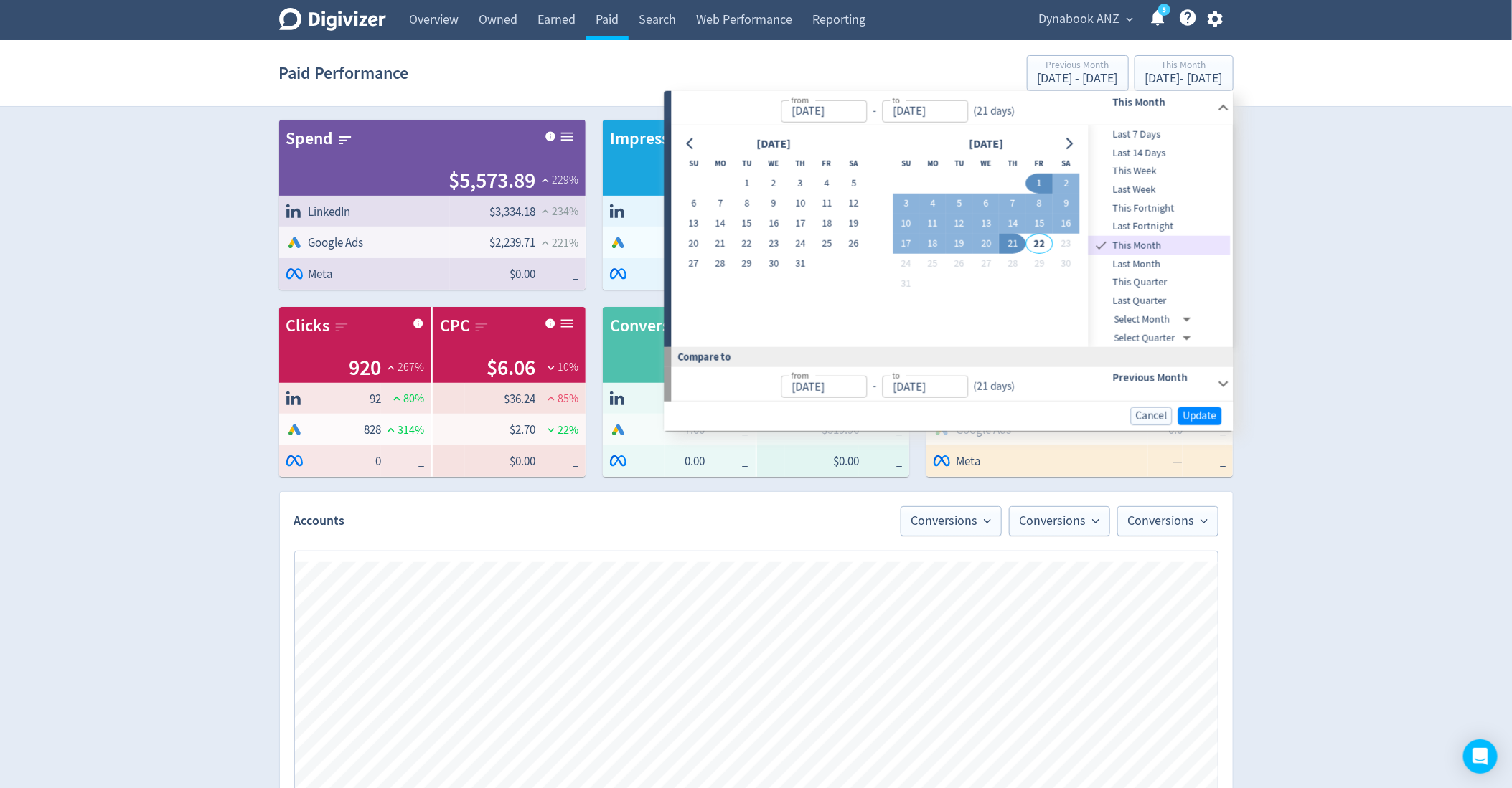
type input "[DATE]"
click at [1204, 408] on button "Update" at bounding box center [1200, 416] width 44 height 18
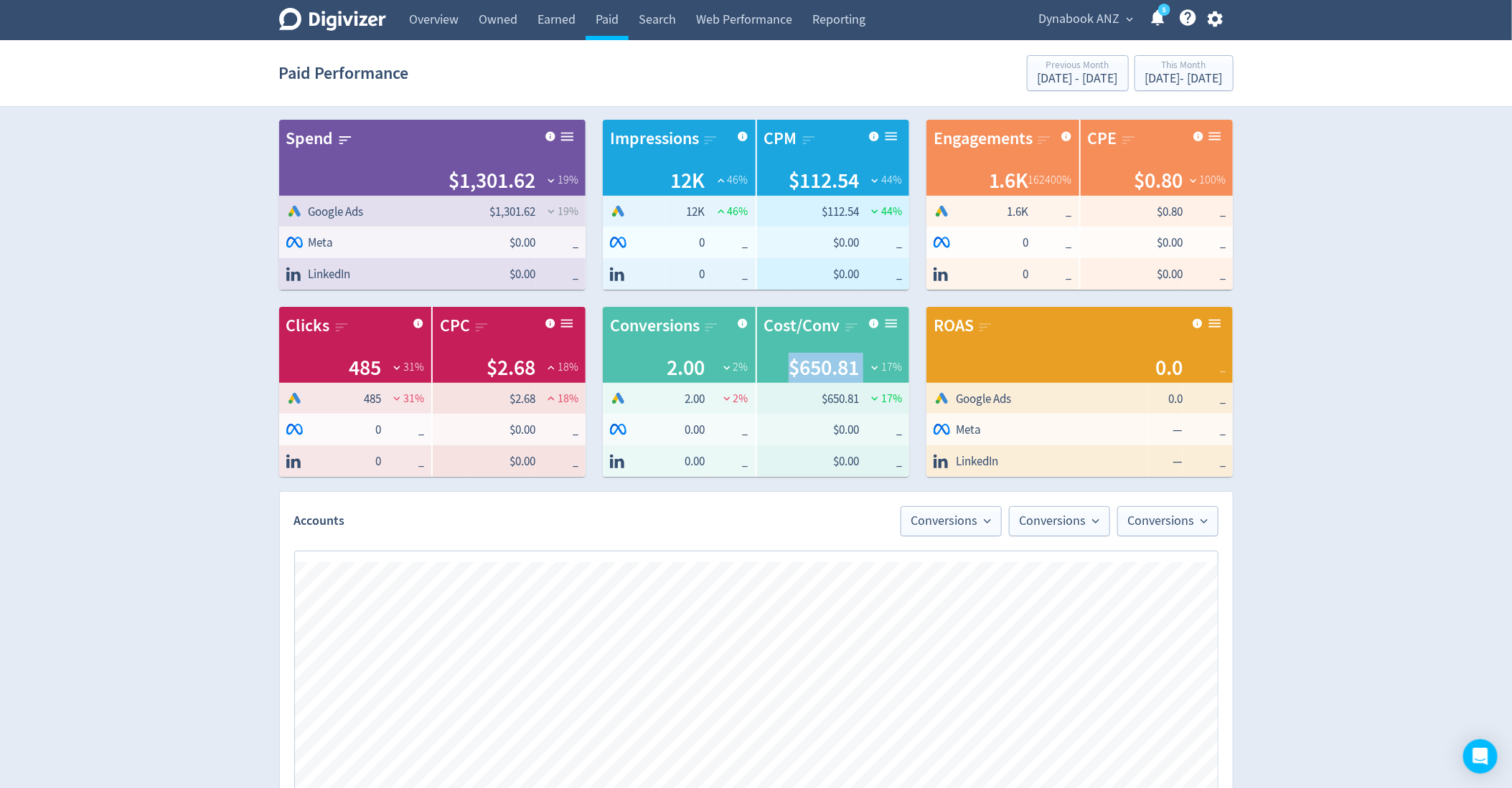
drag, startPoint x: 861, startPoint y: 368, endPoint x: 765, endPoint y: 368, distance: 96.0
click at [765, 368] on div "$650.81 17 %" at bounding box center [833, 368] width 139 height 30
drag, startPoint x: 539, startPoint y: 179, endPoint x: 381, endPoint y: 179, distance: 158.0
click at [381, 179] on div "$1,301.62 19 %" at bounding box center [432, 181] width 292 height 30
copy div "$1,301.62"
